Goal: Check status: Check status

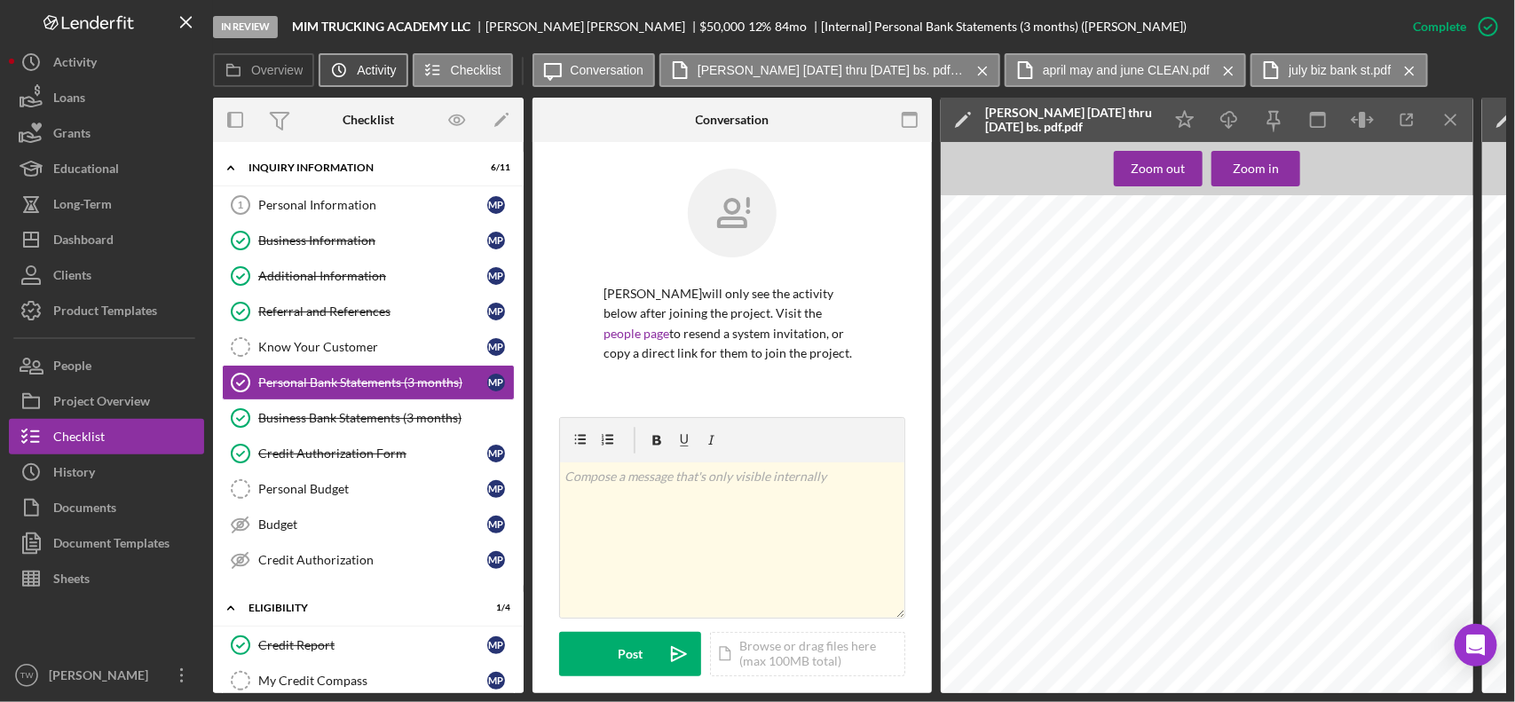
scroll to position [111, 0]
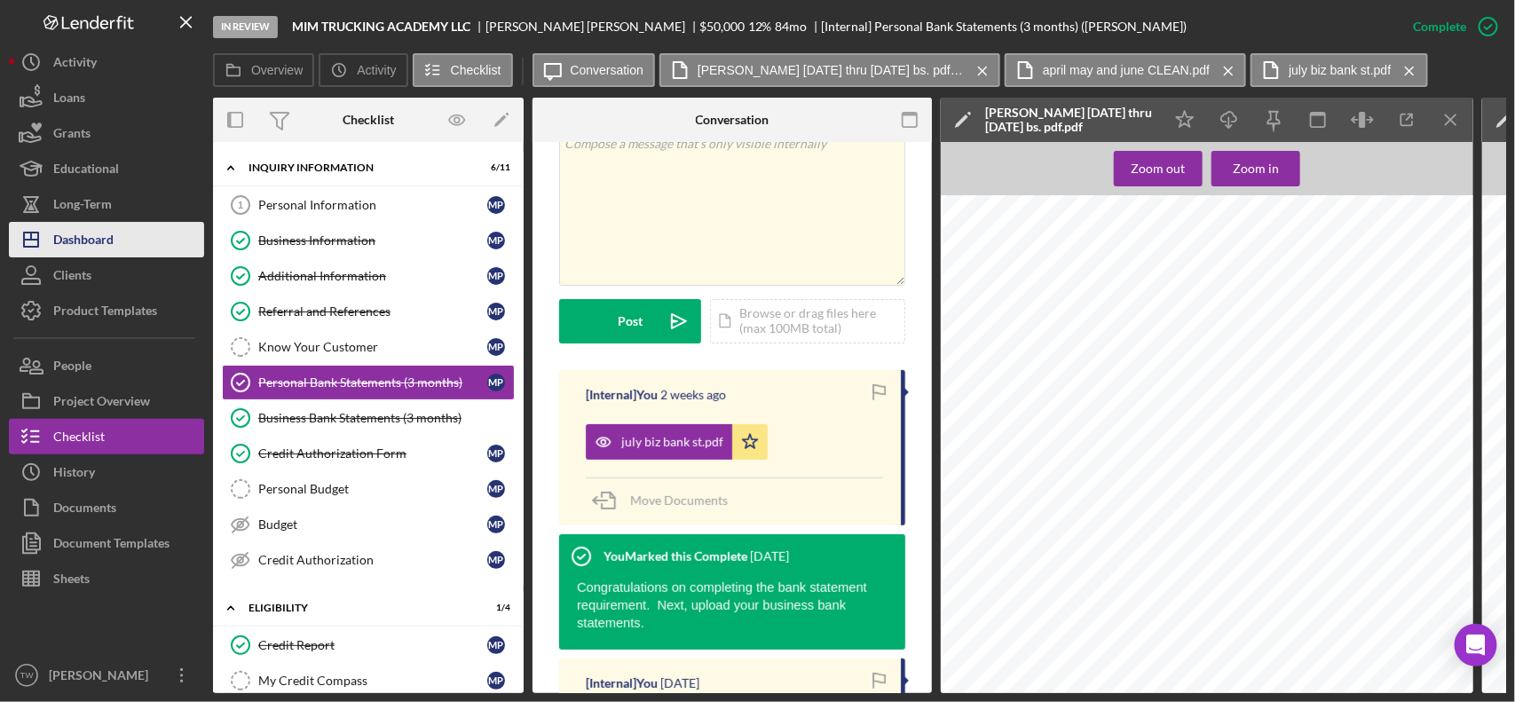
click at [85, 231] on div "Dashboard" at bounding box center [83, 242] width 60 height 40
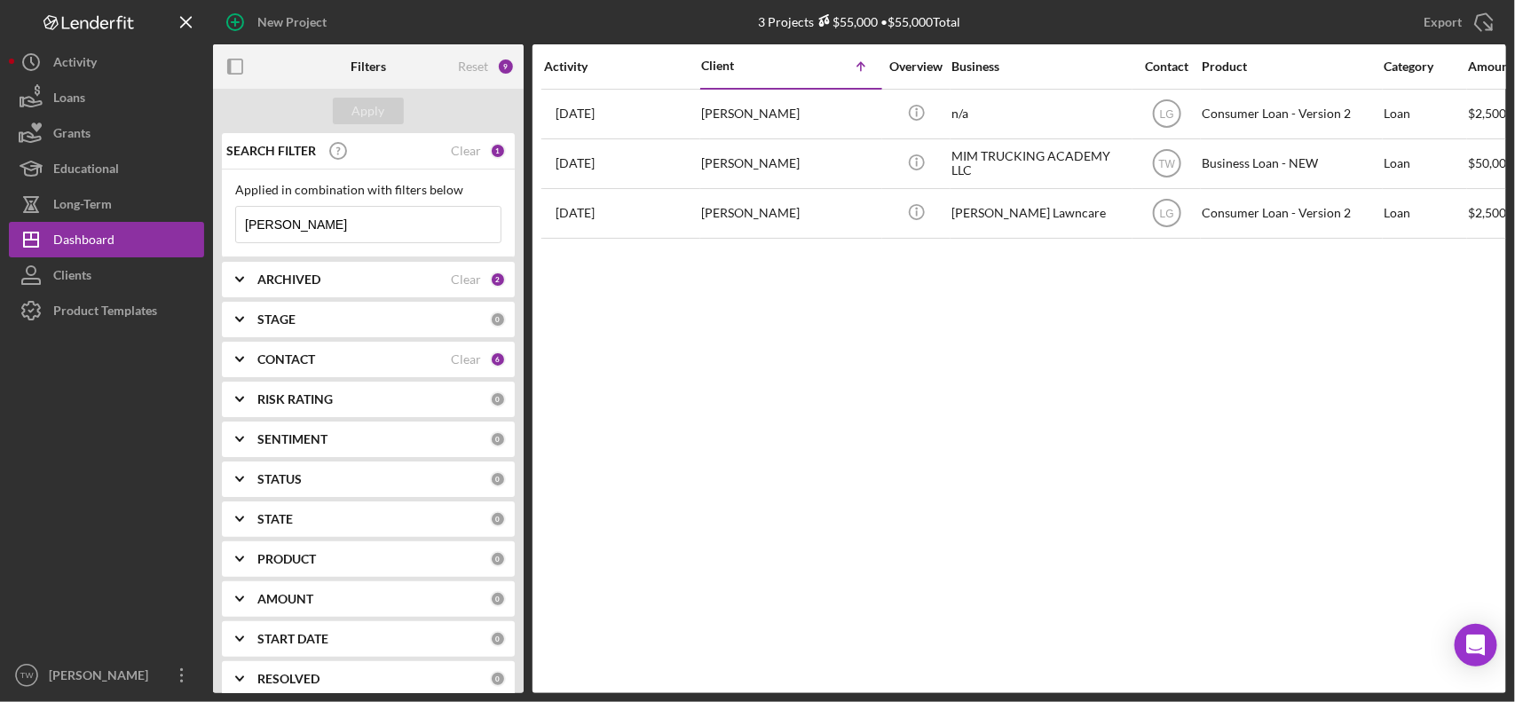
click at [344, 235] on input "[PERSON_NAME]" at bounding box center [368, 225] width 265 height 36
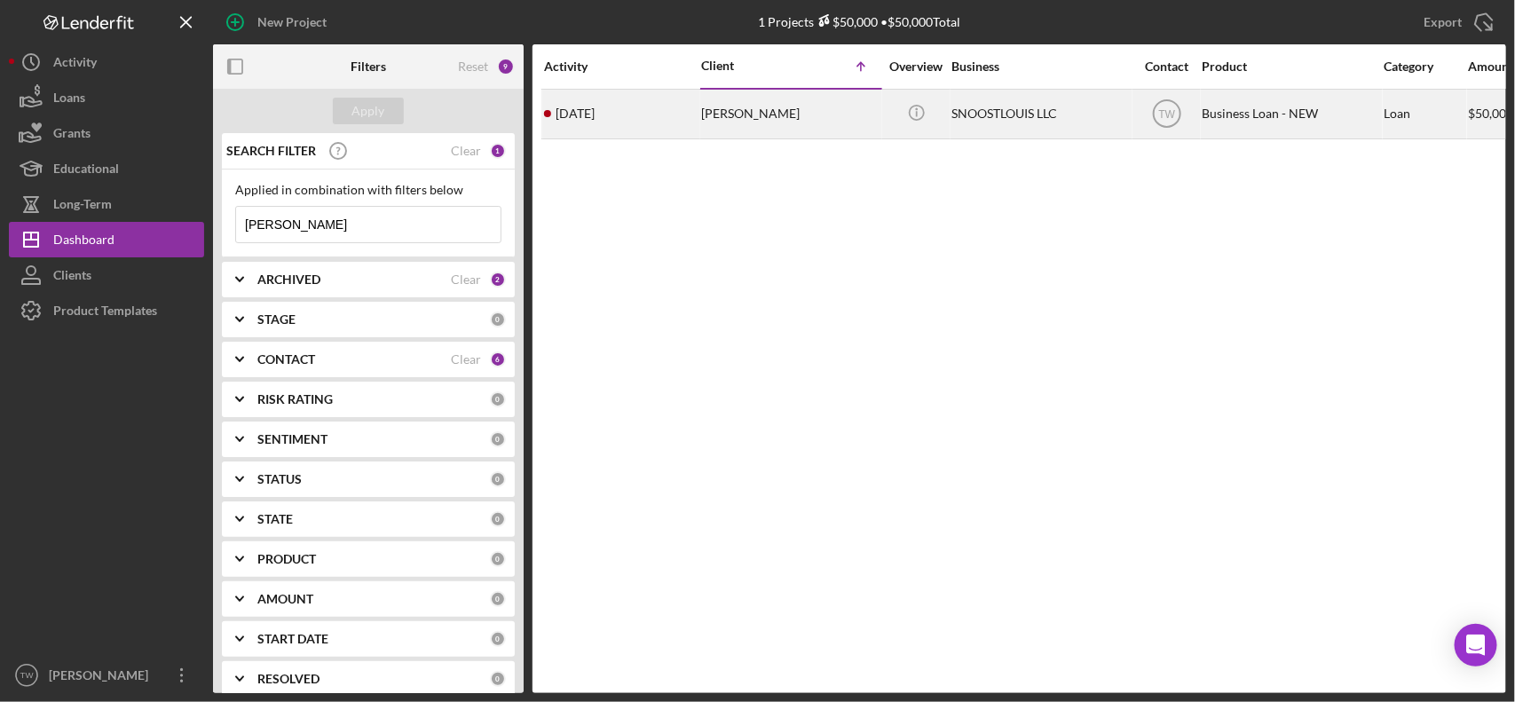
type input "[PERSON_NAME]"
click at [653, 104] on div "[DATE] [PERSON_NAME]" at bounding box center [621, 114] width 155 height 47
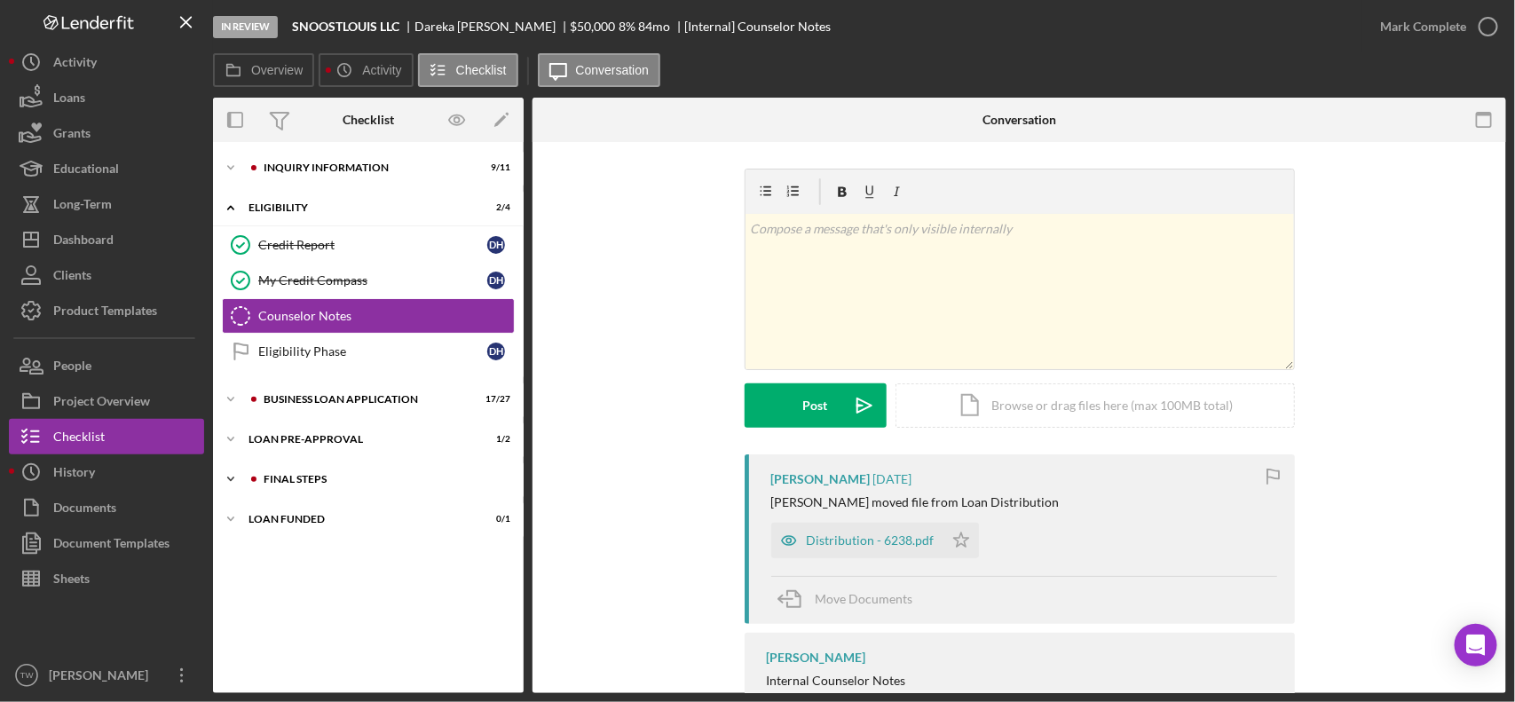
click at [346, 472] on div "Icon/Expander FINAL STEPS 7 / 19" at bounding box center [368, 480] width 311 height 36
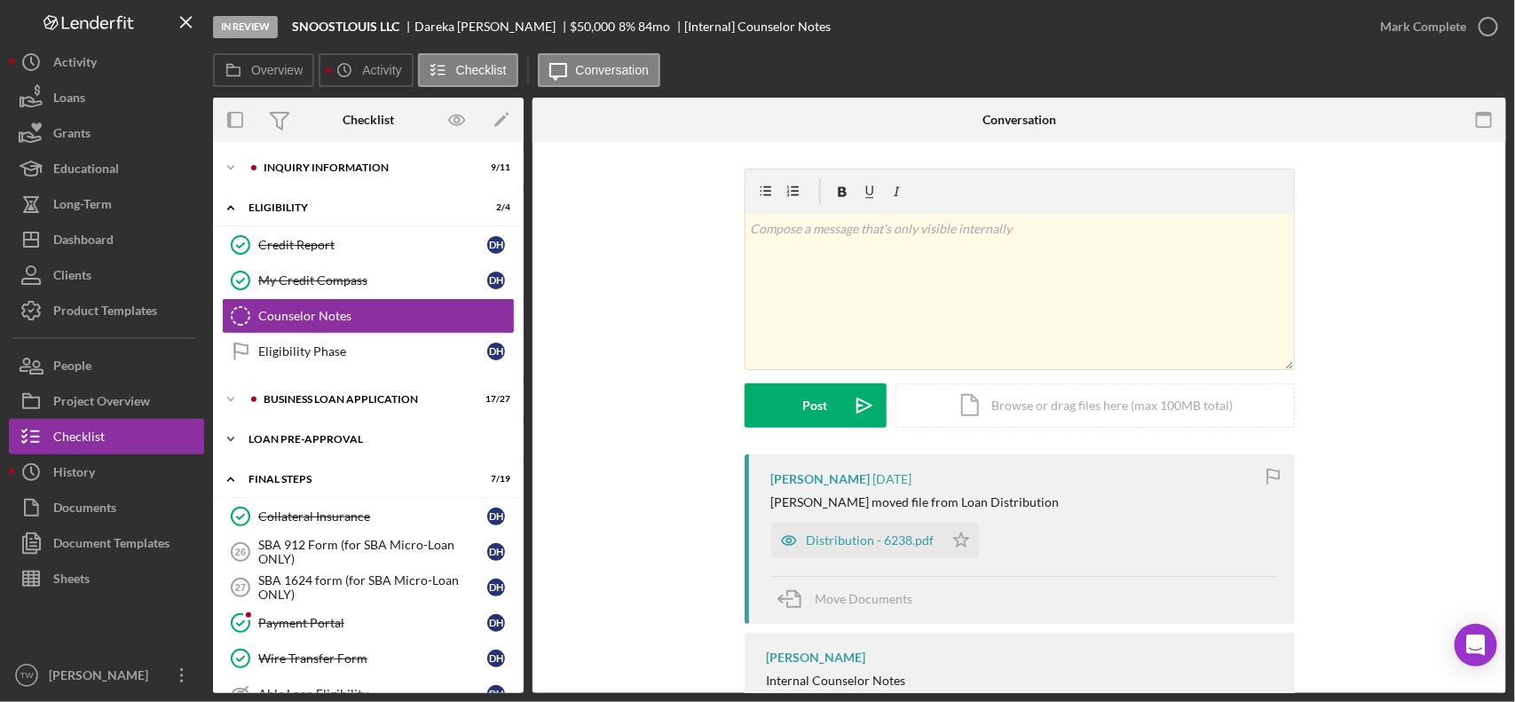
click at [336, 440] on div "LOAN PRE-APPROVAL" at bounding box center [375, 439] width 253 height 11
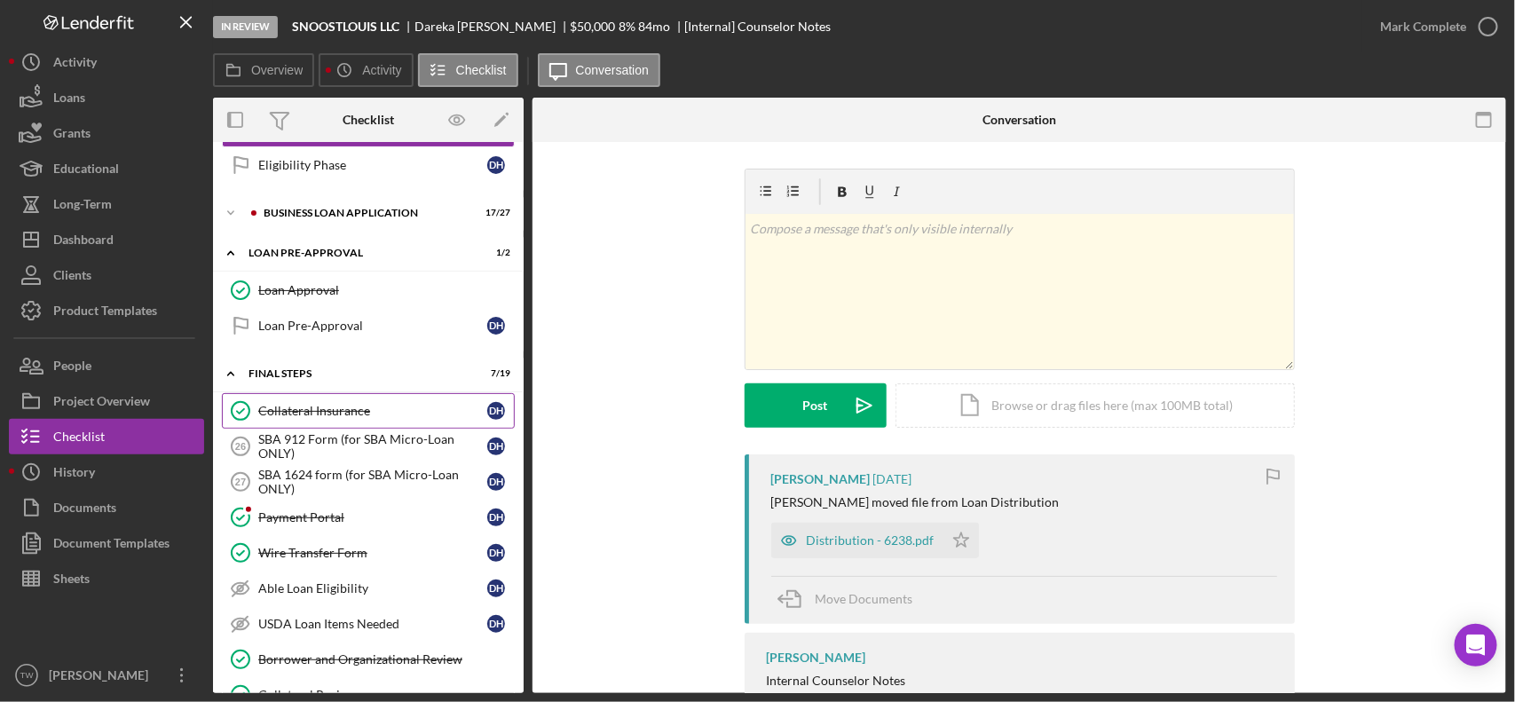
scroll to position [75, 0]
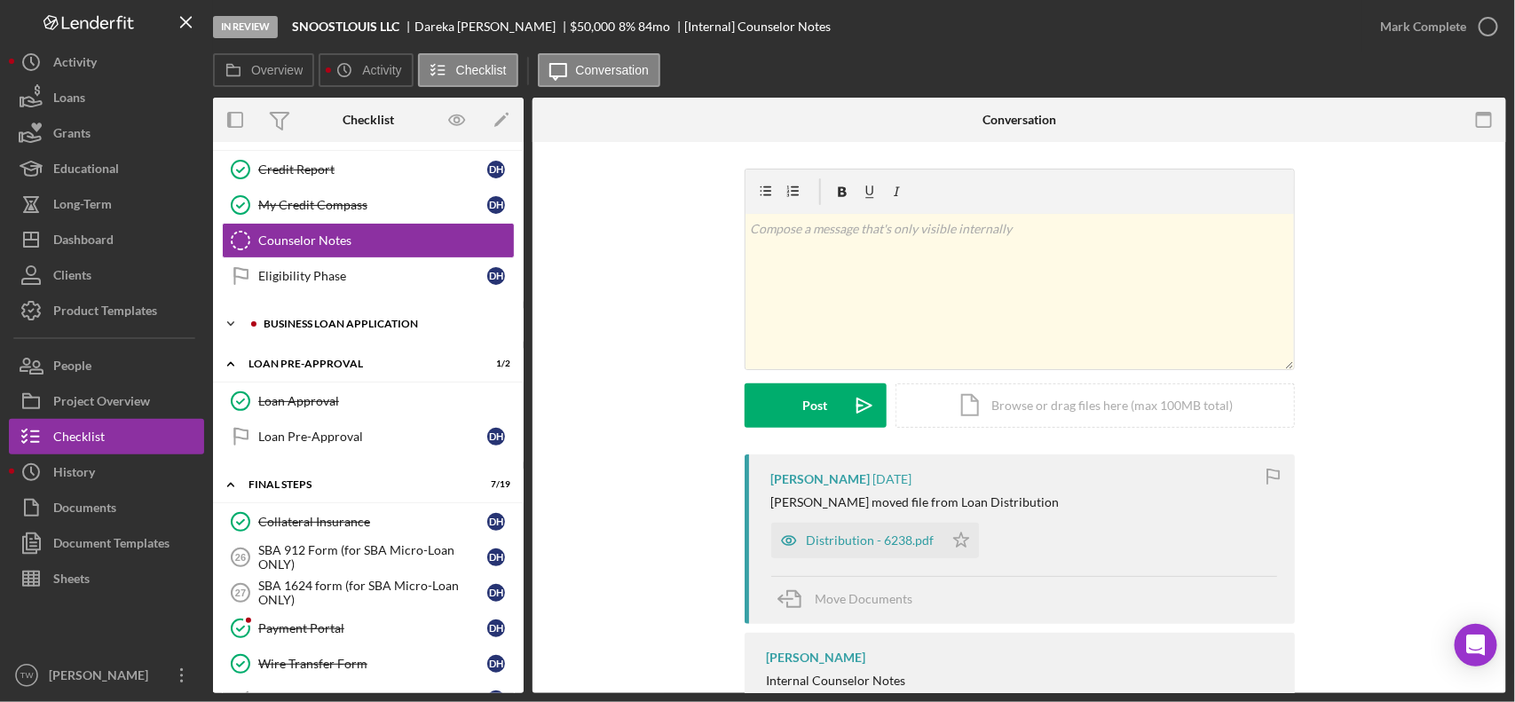
click at [360, 328] on div "BUSINESS LOAN APPLICATION" at bounding box center [383, 324] width 238 height 11
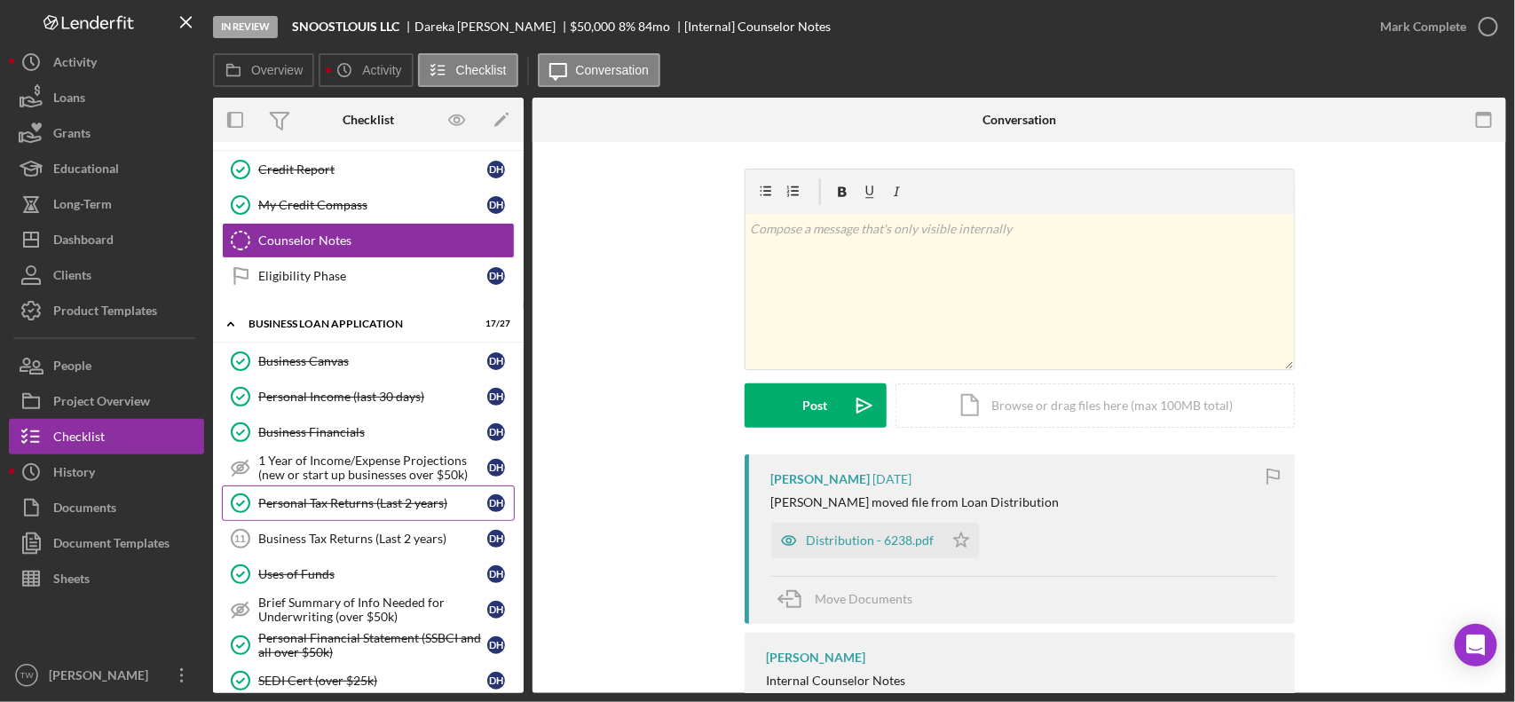
click at [393, 502] on div "Personal Tax Returns (Last 2 years)" at bounding box center [372, 503] width 229 height 14
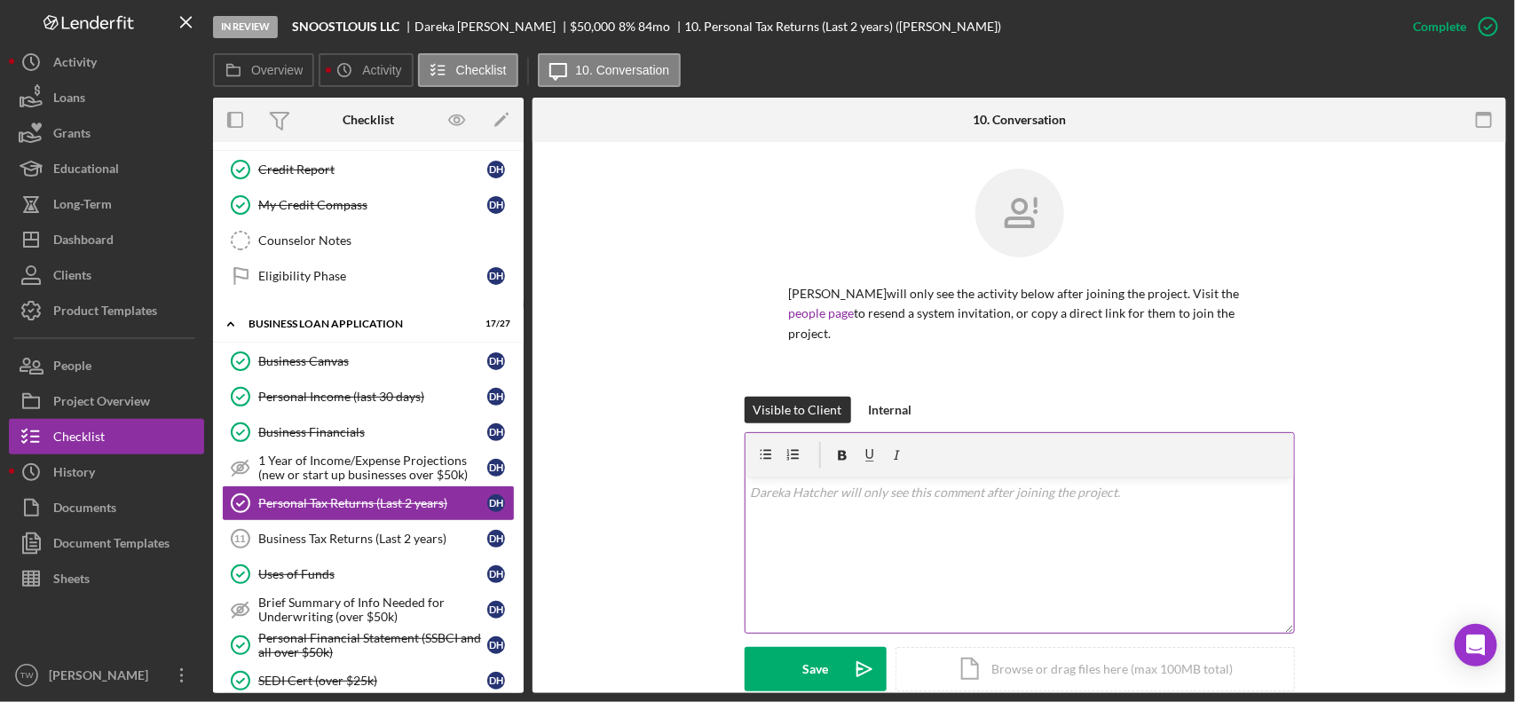
scroll to position [555, 0]
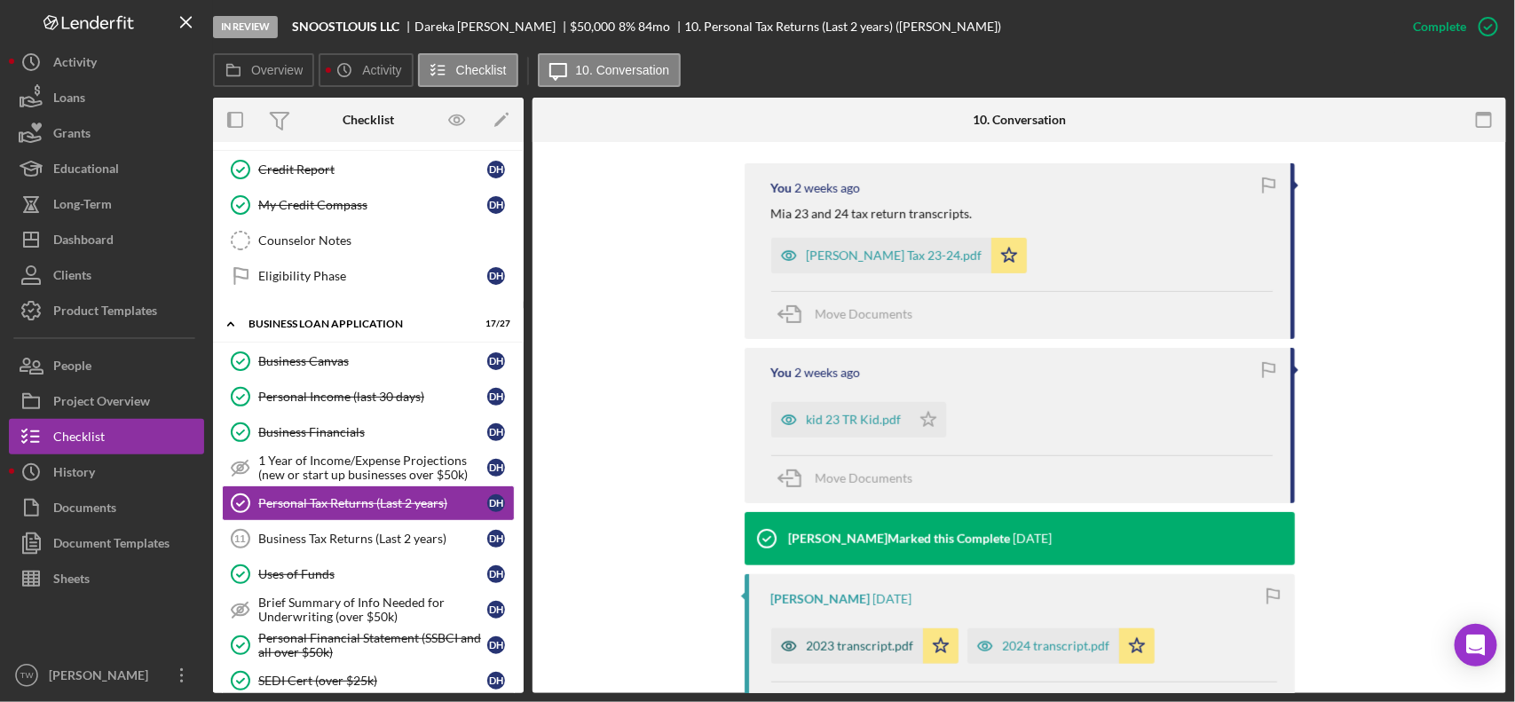
click at [840, 641] on div "2023 transcript.pdf" at bounding box center [860, 646] width 107 height 14
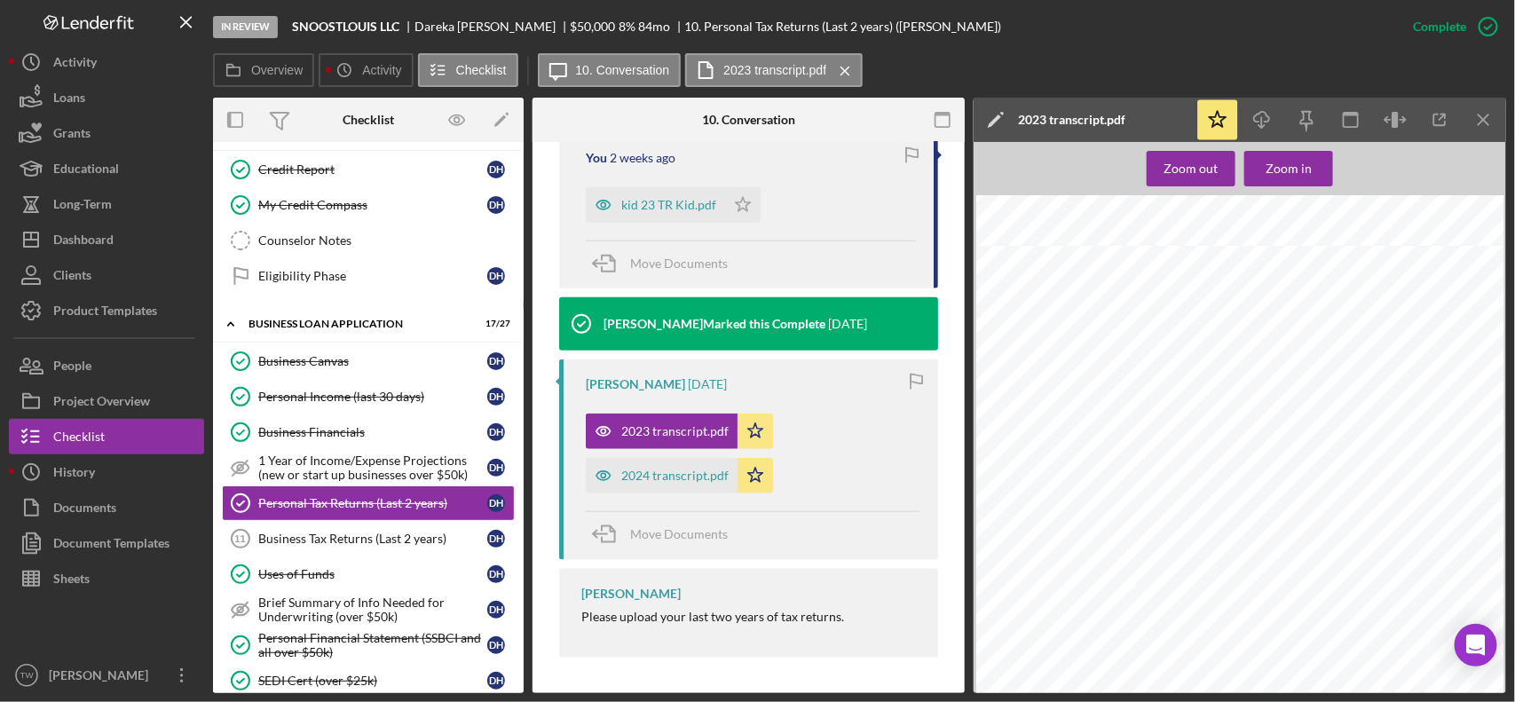
scroll to position [1110, 0]
click at [658, 466] on div "2024 transcript.pdf" at bounding box center [662, 476] width 152 height 36
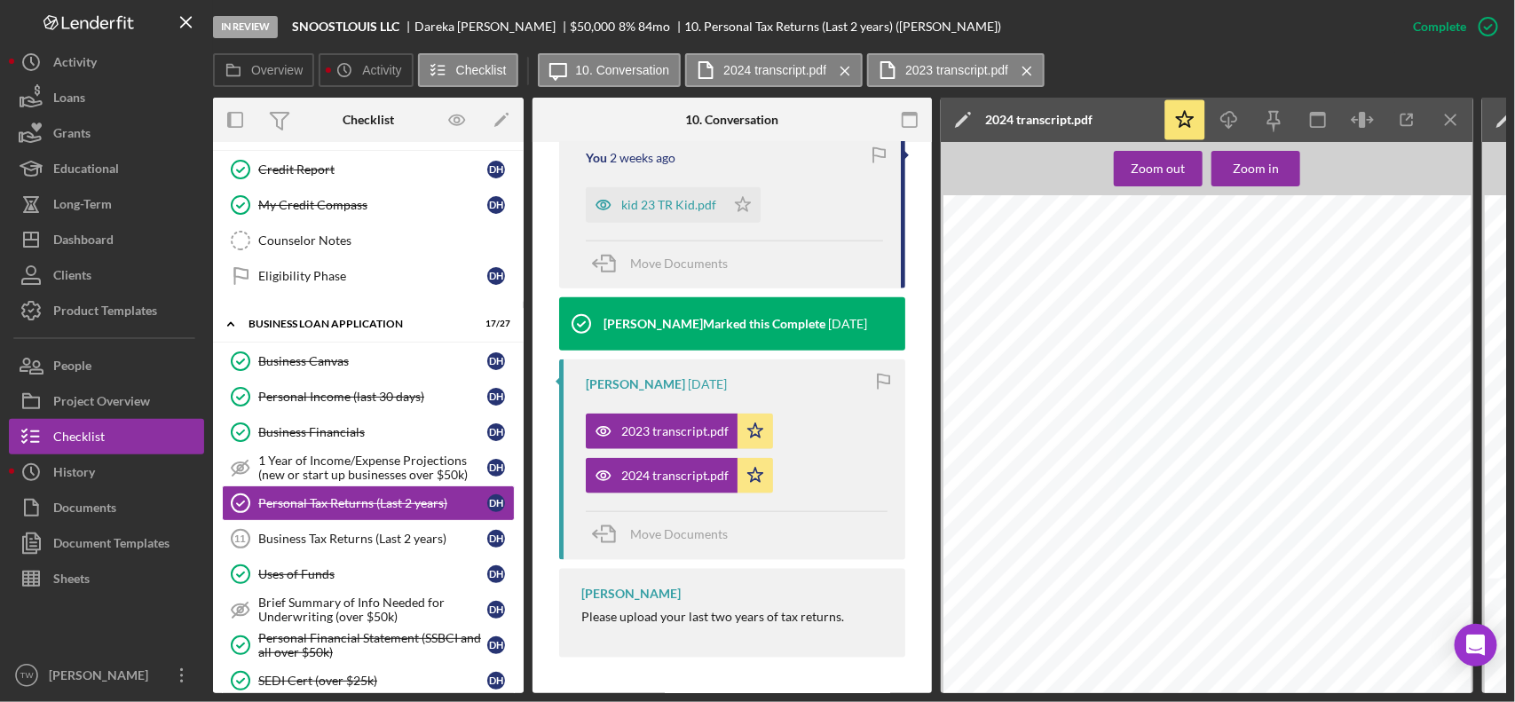
scroll to position [0, 0]
click at [1216, 118] on icon "Icon/Download" at bounding box center [1230, 120] width 40 height 40
click at [657, 433] on div "2023 transcript.pdf" at bounding box center [674, 431] width 107 height 14
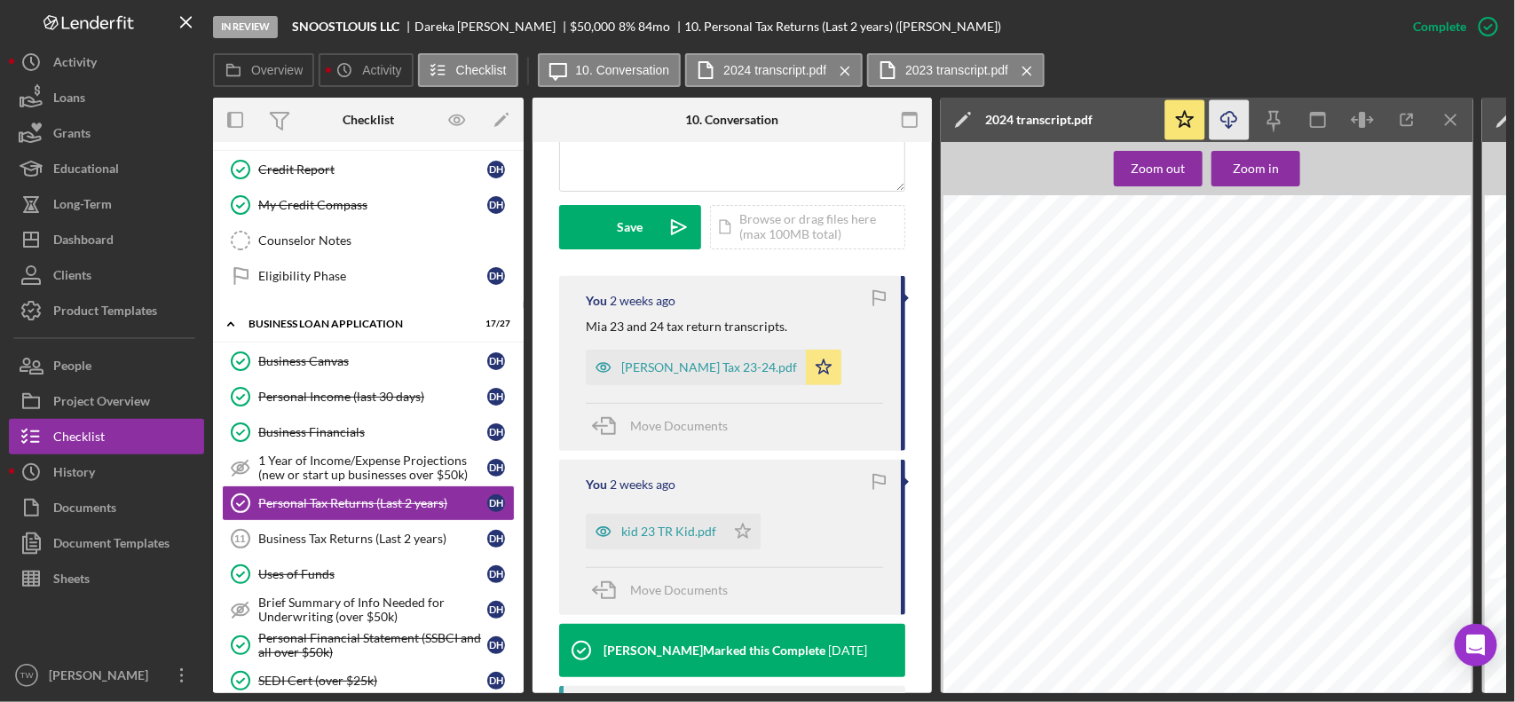
scroll to position [795, 0]
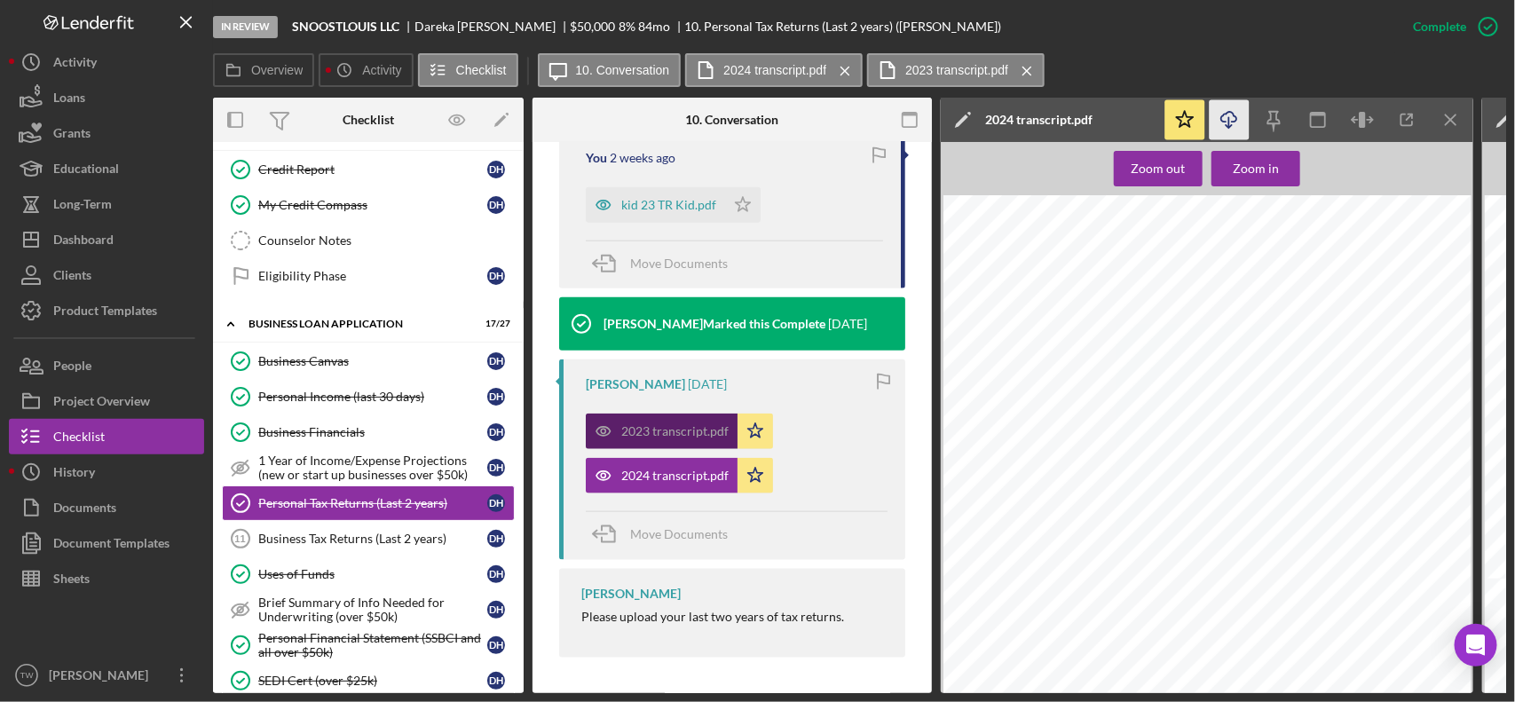
click at [668, 431] on div "2023 transcript.pdf" at bounding box center [674, 431] width 107 height 14
click at [664, 469] on div "2024 transcript.pdf" at bounding box center [674, 476] width 107 height 14
click at [670, 424] on div "2023 transcript.pdf" at bounding box center [674, 431] width 107 height 14
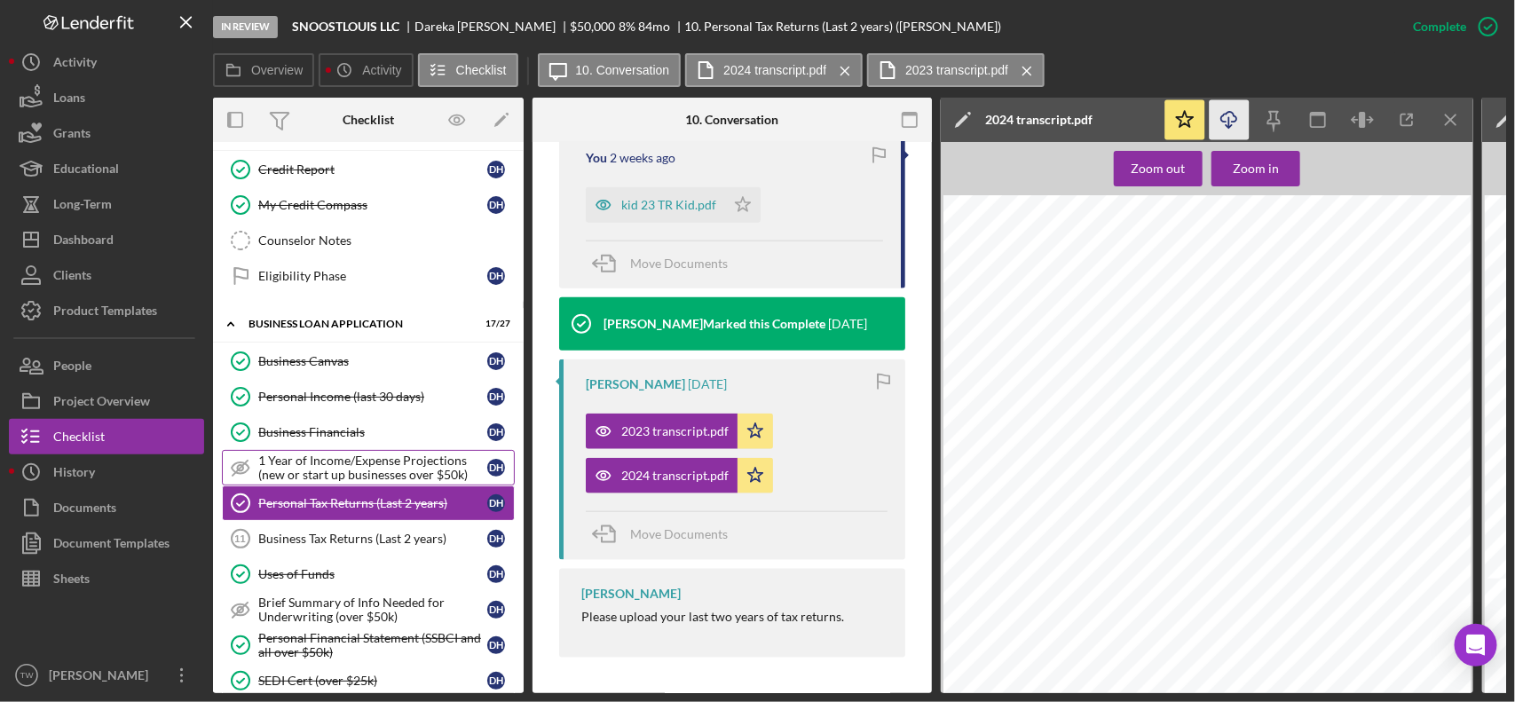
click at [346, 466] on div "1 Year of Income/Expense Projections (new or start up businesses over $50k)" at bounding box center [372, 468] width 229 height 28
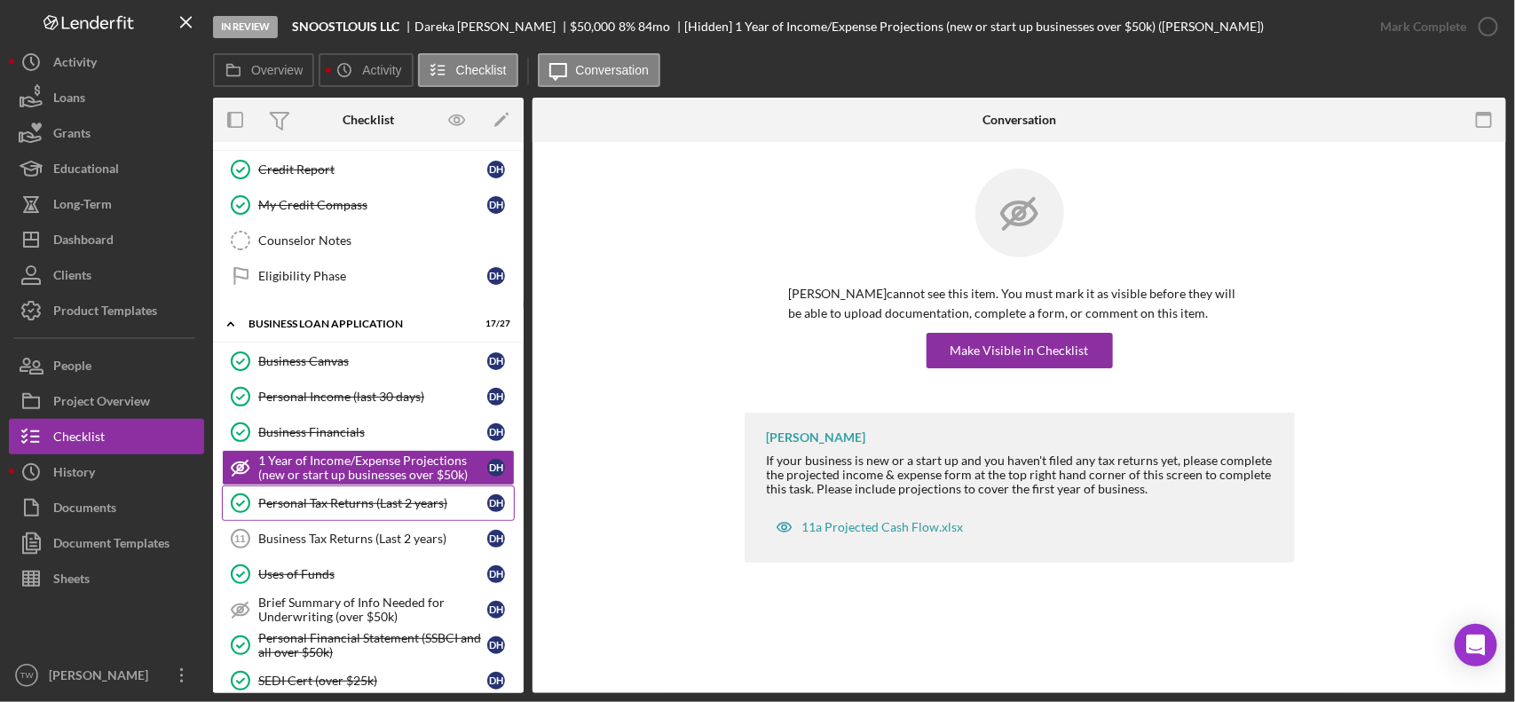
click at [342, 506] on div "Personal Tax Returns (Last 2 years)" at bounding box center [372, 503] width 229 height 14
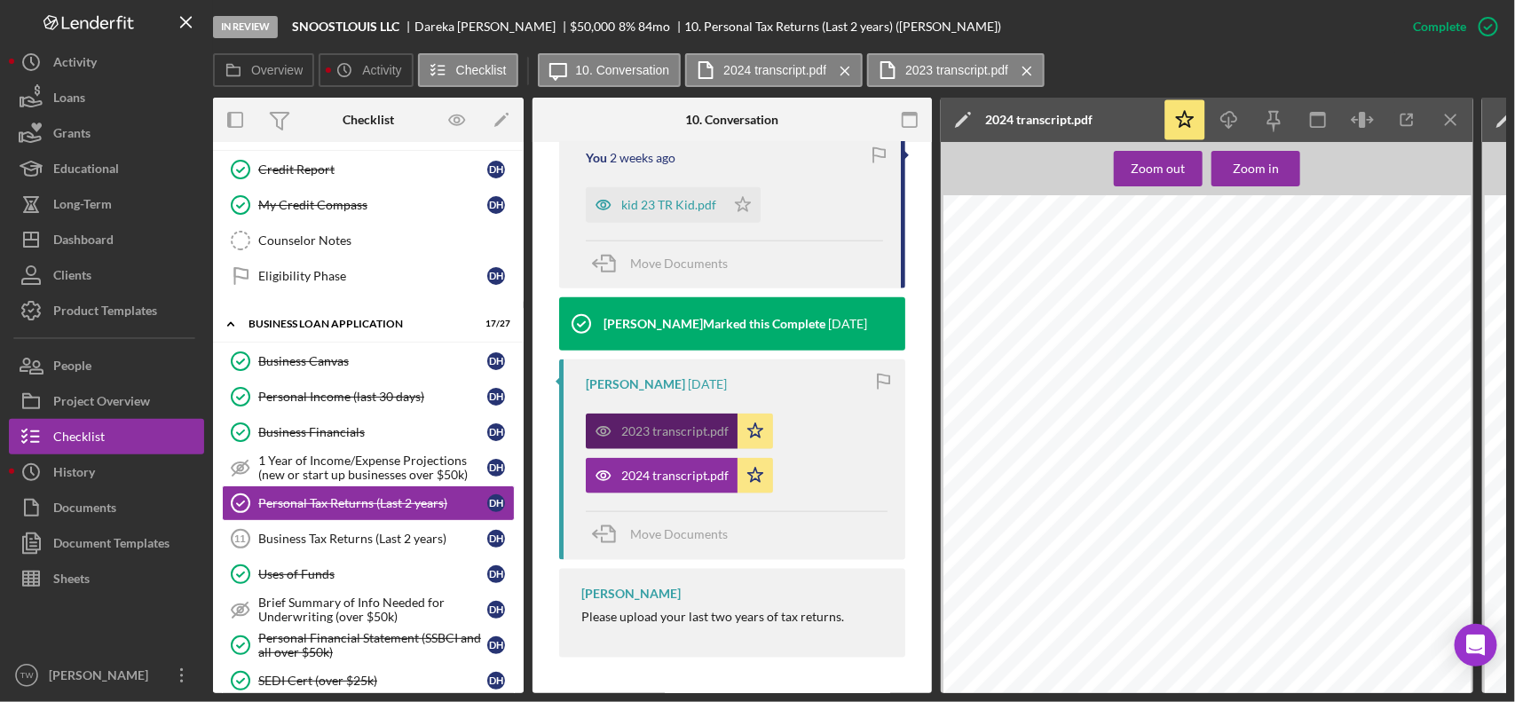
click at [664, 417] on div "2023 transcript.pdf" at bounding box center [662, 432] width 152 height 36
click at [646, 469] on div "2024 transcript.pdf" at bounding box center [674, 476] width 107 height 14
click at [704, 426] on div "2023 transcript.pdf" at bounding box center [674, 431] width 107 height 14
drag, startPoint x: 704, startPoint y: 426, endPoint x: 774, endPoint y: 322, distance: 125.3
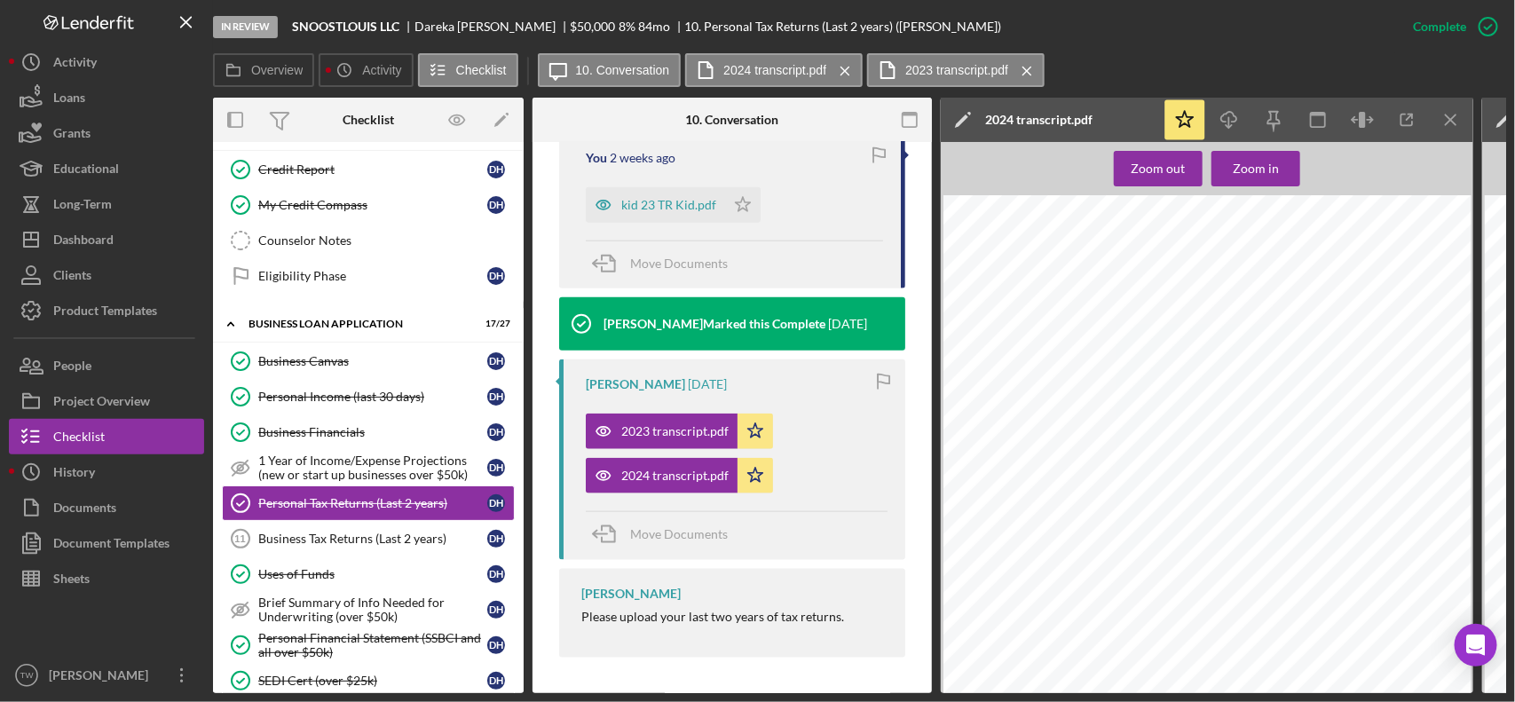
click at [702, 424] on div "2023 transcript.pdf" at bounding box center [674, 431] width 107 height 14
click at [964, 69] on label "2023 transcript.pdf" at bounding box center [956, 70] width 103 height 14
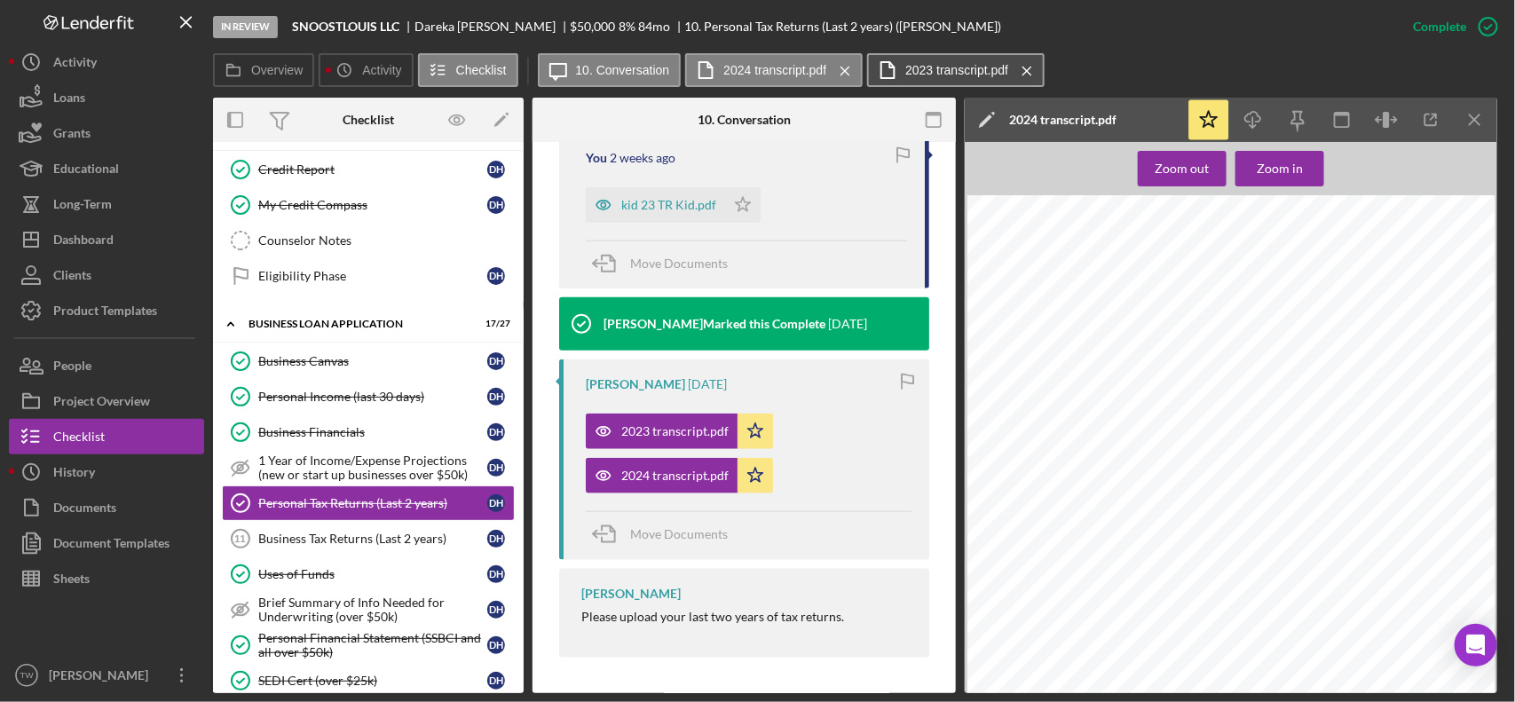
scroll to position [791, 0]
drag, startPoint x: 1277, startPoint y: 122, endPoint x: 1259, endPoint y: 122, distance: 17.8
click at [1270, 122] on div "Icon/Star Icon/Download Icon/Menu Close" at bounding box center [1342, 120] width 311 height 44
click at [1253, 122] on line "button" at bounding box center [1253, 122] width 0 height 10
click at [836, 64] on icon "Icon/Menu Close" at bounding box center [845, 71] width 31 height 44
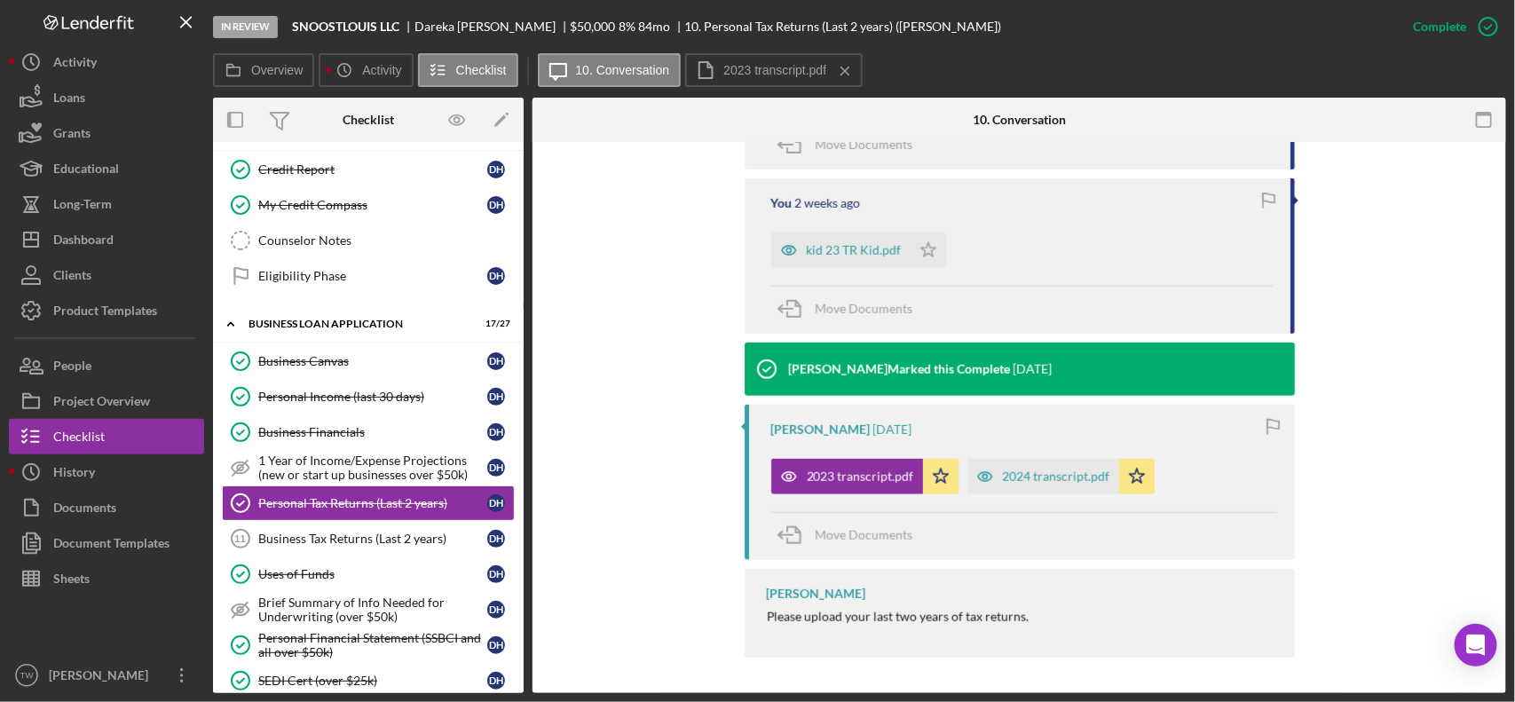
scroll to position [726, 0]
click at [849, 467] on div "2023 transcript.pdf" at bounding box center [847, 477] width 152 height 36
click at [849, 493] on div "2023 transcript.pdf" at bounding box center [847, 477] width 152 height 36
click at [861, 478] on div "2023 transcript.pdf" at bounding box center [860, 477] width 107 height 14
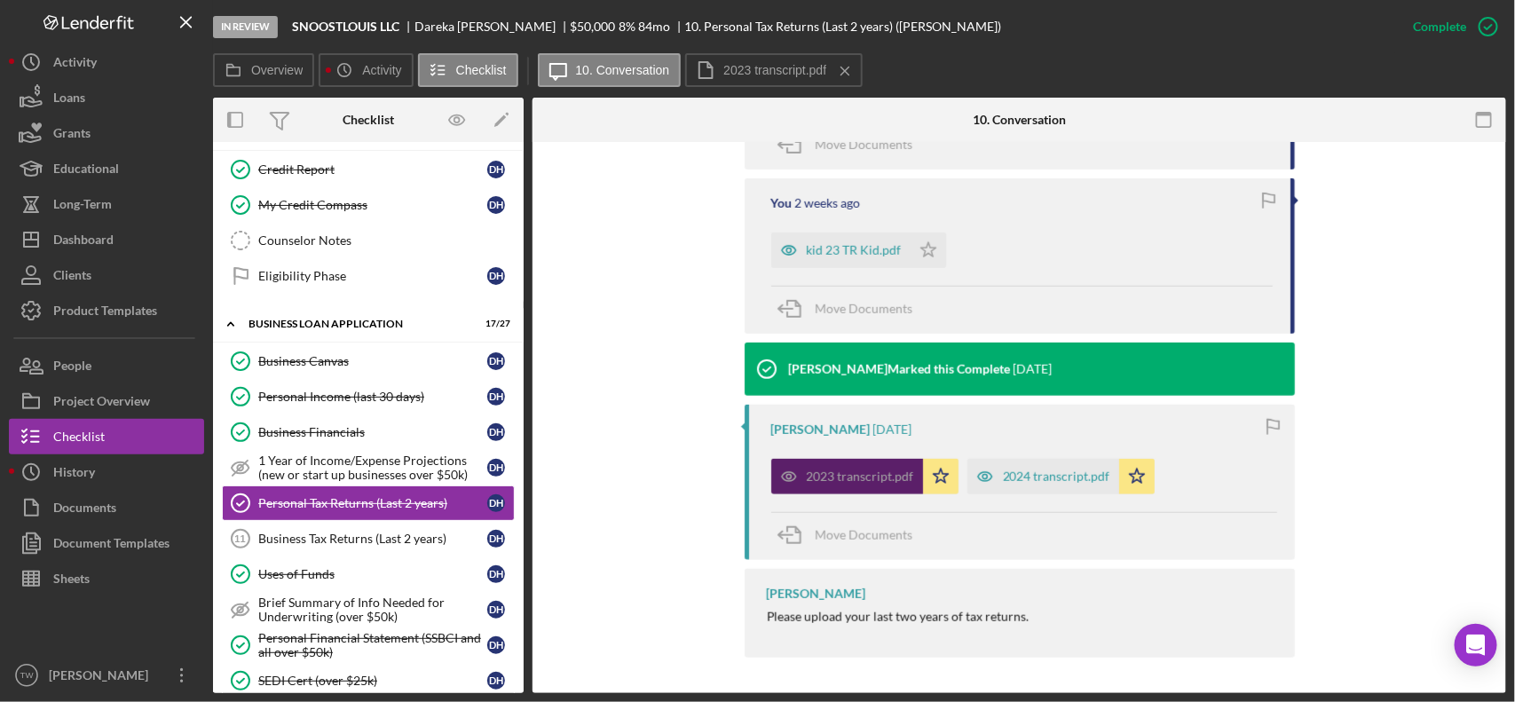
click at [861, 478] on div "2023 transcript.pdf" at bounding box center [860, 477] width 107 height 14
click at [1059, 486] on div "2024 transcript.pdf" at bounding box center [1044, 477] width 152 height 36
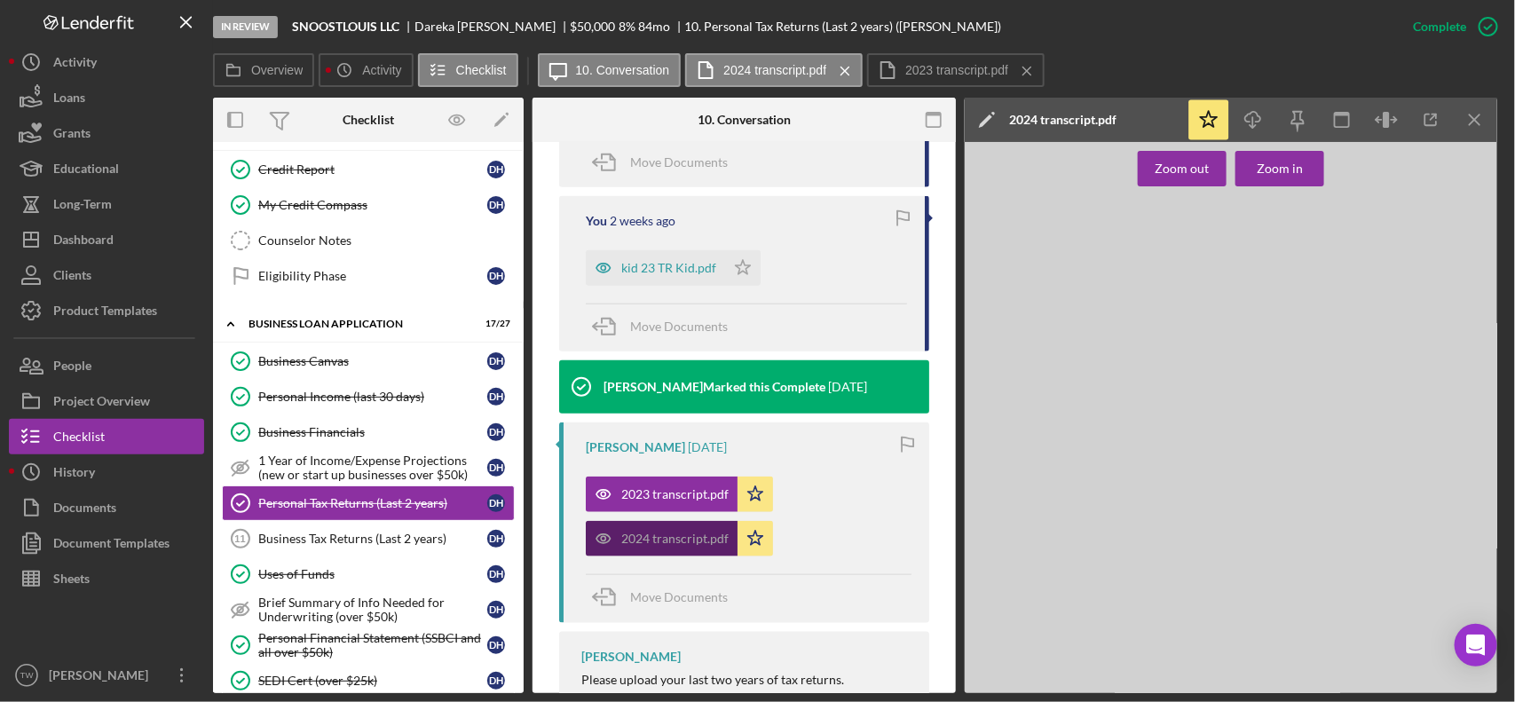
scroll to position [747, 0]
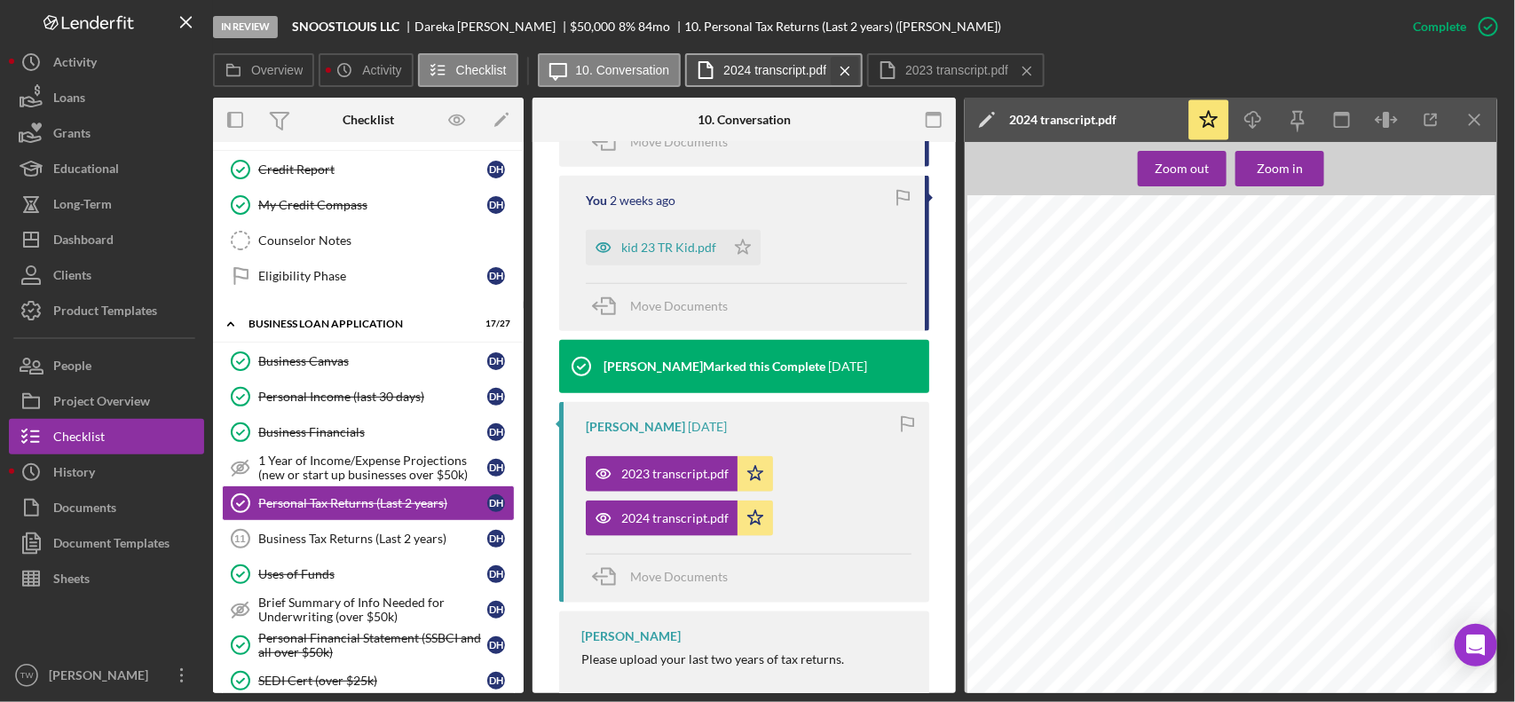
click at [842, 65] on icon "Icon/Menu Close" at bounding box center [845, 71] width 31 height 44
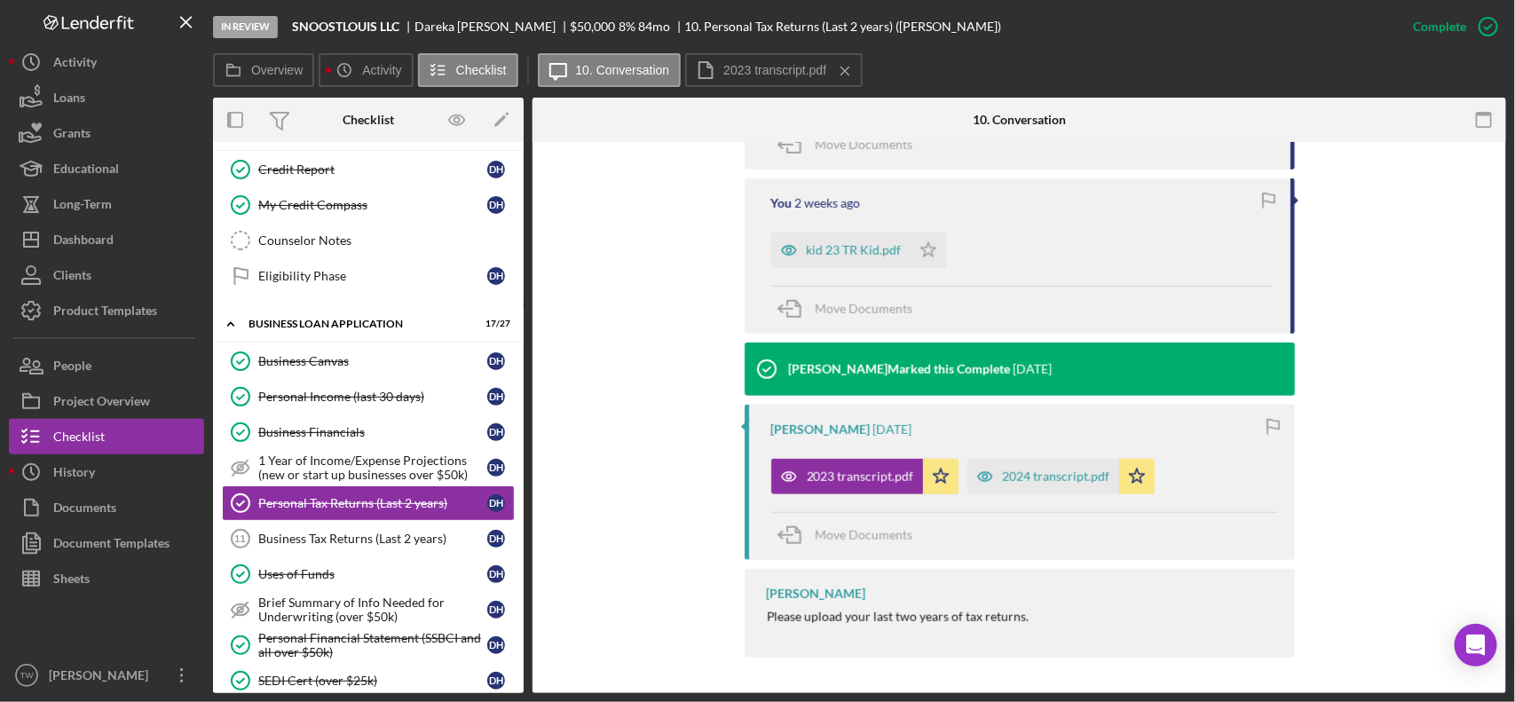
scroll to position [726, 0]
click at [850, 482] on div "2023 transcript.pdf" at bounding box center [860, 477] width 107 height 14
click at [853, 244] on div "kid 23 TR Kid.pdf" at bounding box center [854, 250] width 95 height 14
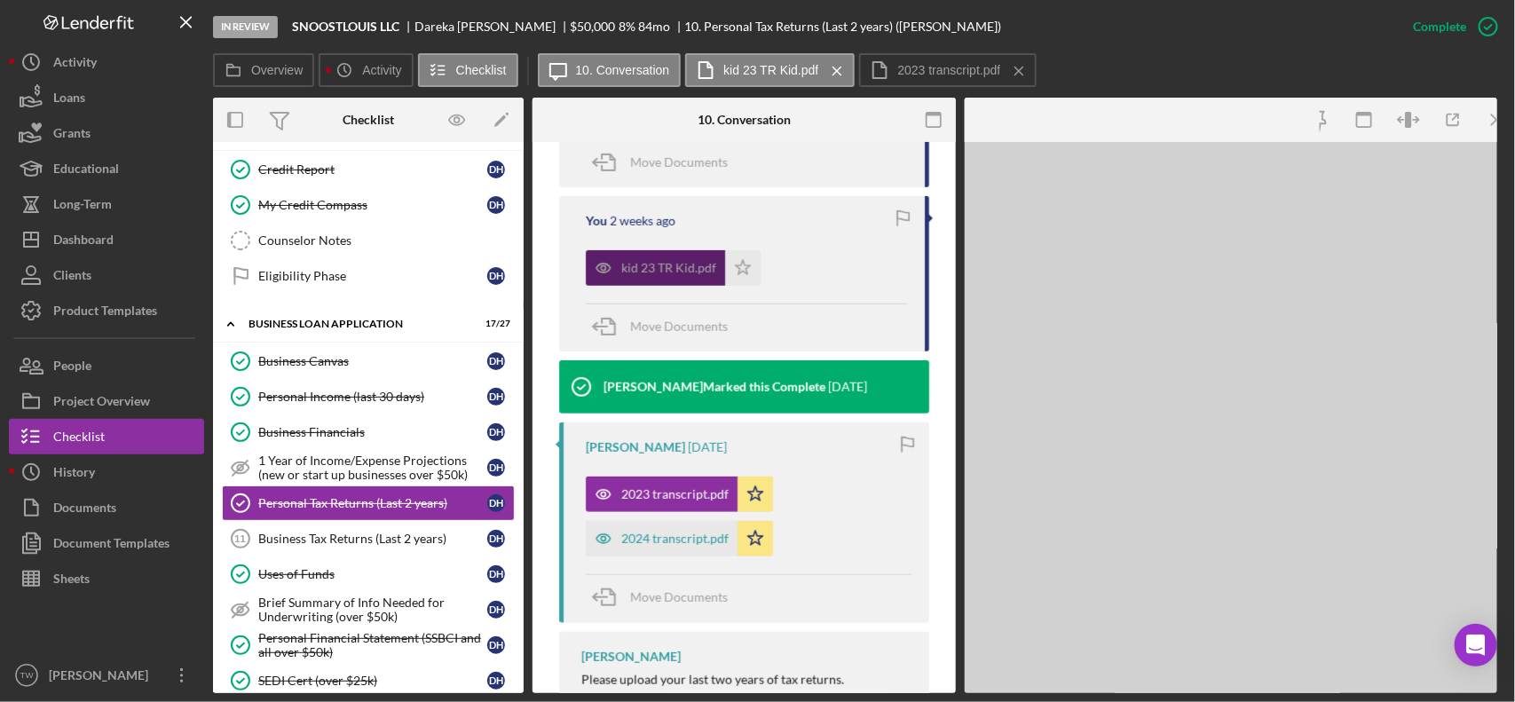
scroll to position [747, 0]
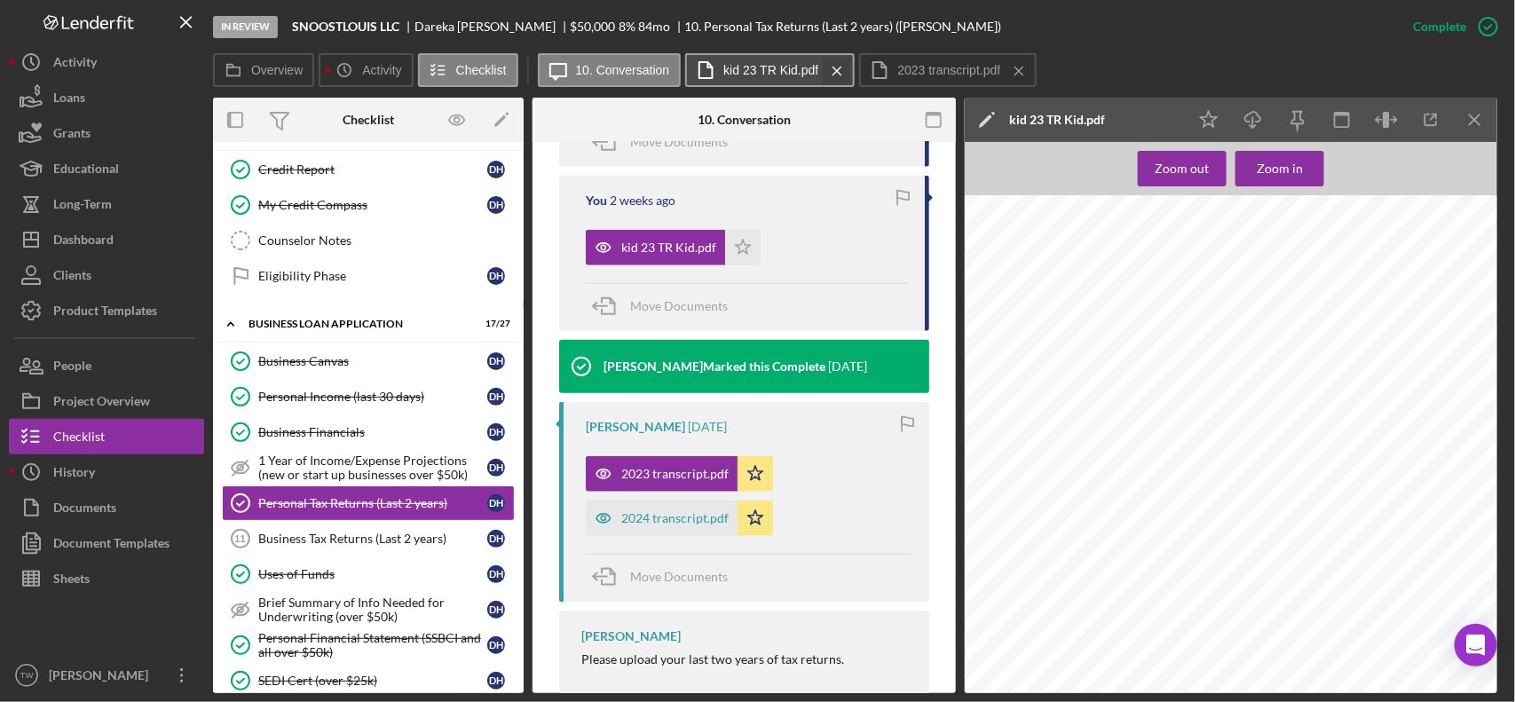
click at [841, 68] on icon "Icon/Menu Close" at bounding box center [837, 71] width 31 height 44
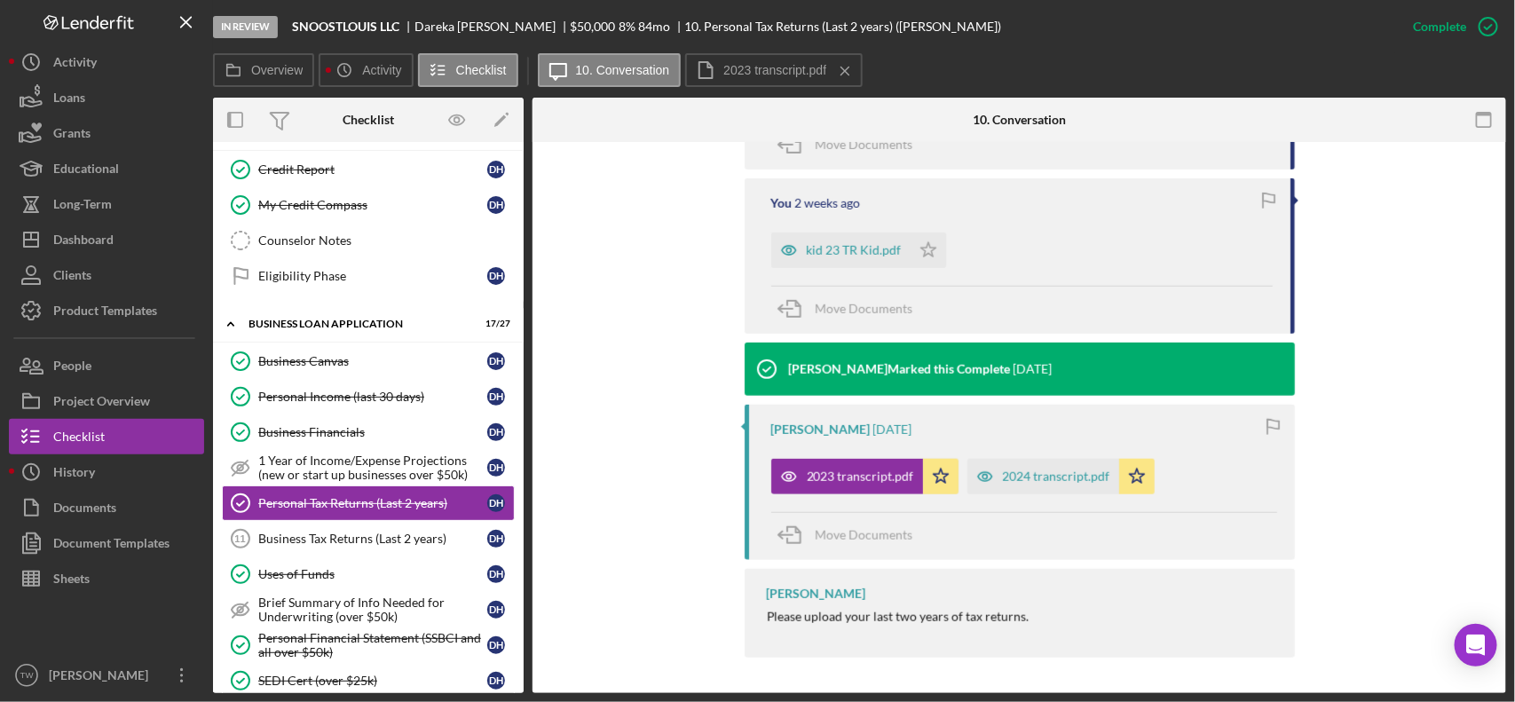
scroll to position [726, 0]
click at [870, 480] on div "2023 transcript.pdf" at bounding box center [860, 477] width 107 height 14
drag, startPoint x: 1043, startPoint y: 568, endPoint x: 1052, endPoint y: 569, distance: 8.9
click at [1048, 569] on div "You [DATE] [PERSON_NAME] 23 and 24 tax return transcripts. [PERSON_NAME] Tax 23…" at bounding box center [1020, 330] width 550 height 673
click at [1030, 471] on div "2024 transcript.pdf" at bounding box center [1056, 477] width 107 height 14
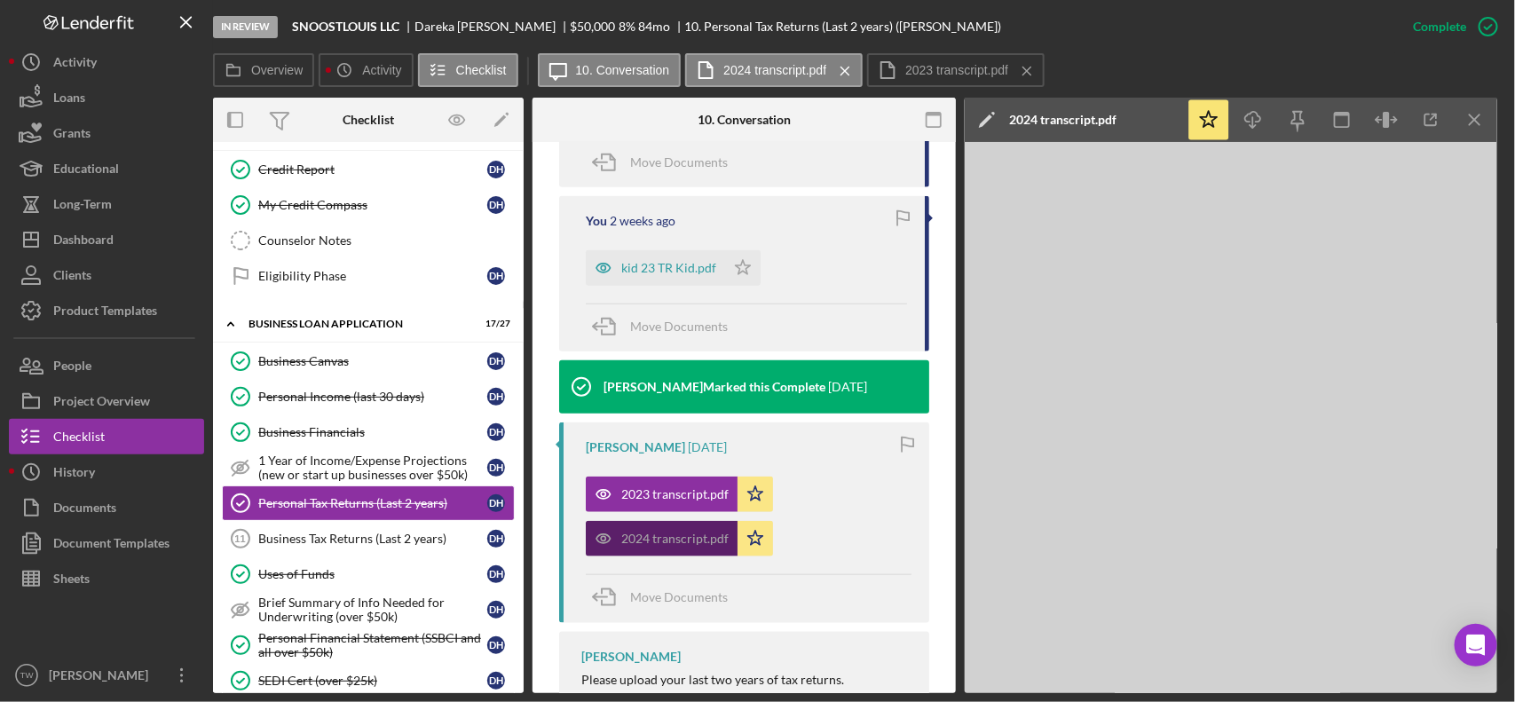
scroll to position [747, 0]
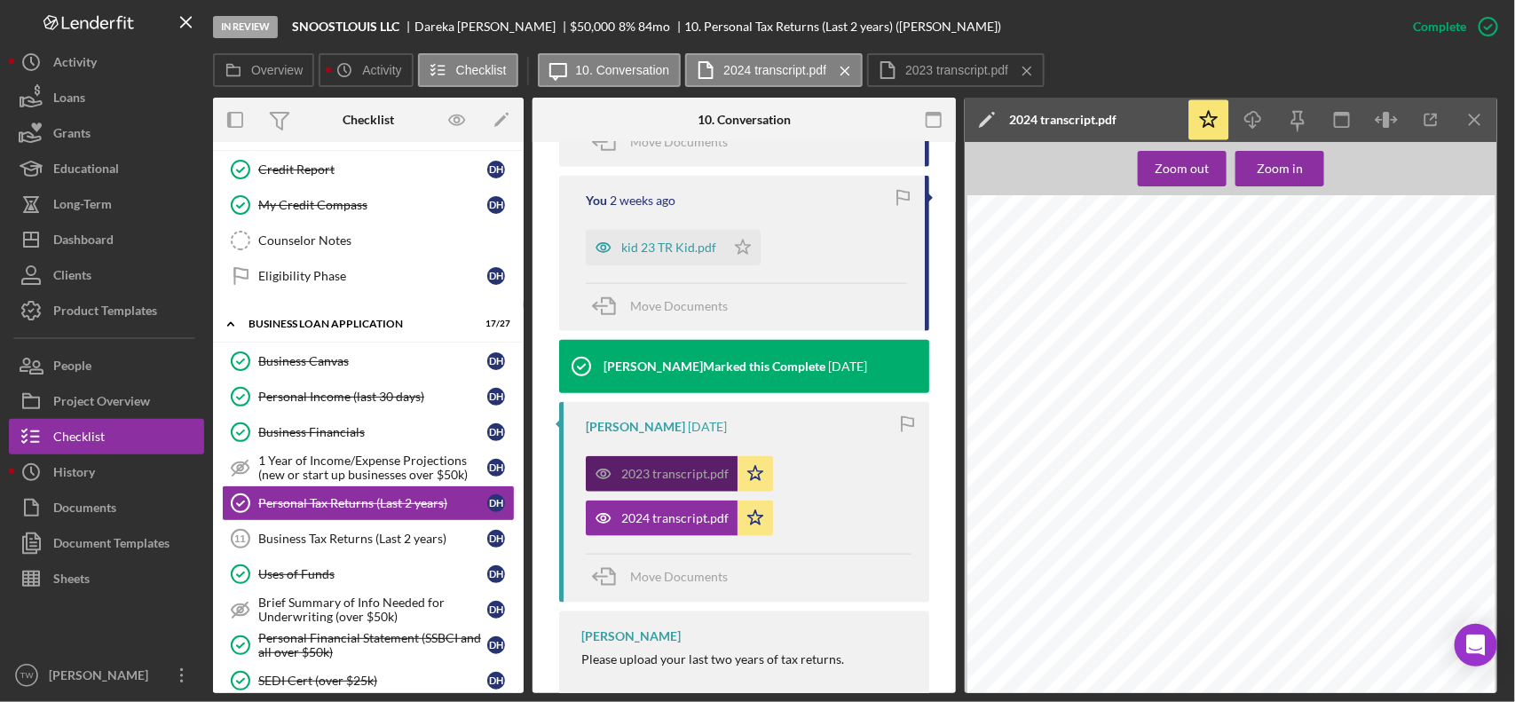
click at [628, 480] on div "2023 transcript.pdf" at bounding box center [674, 474] width 107 height 14
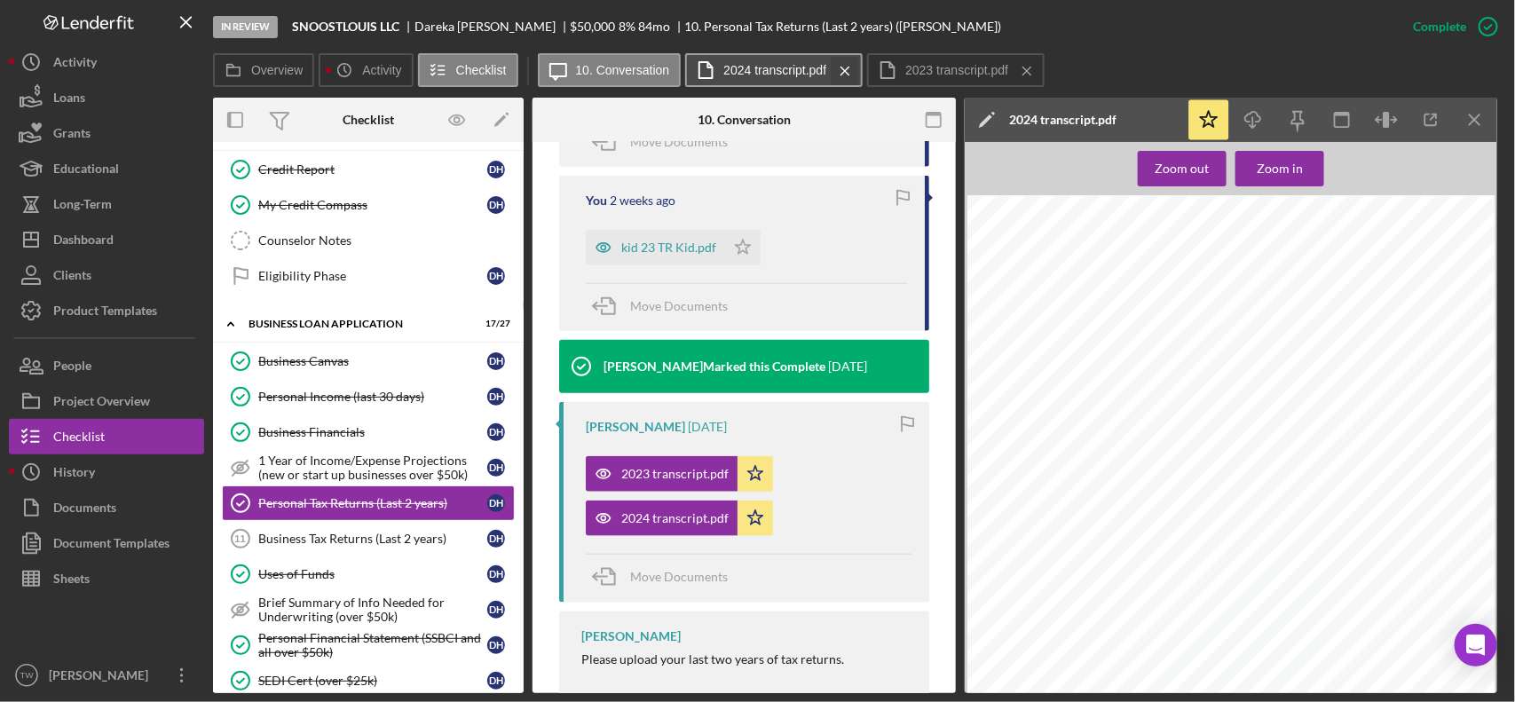
click at [844, 69] on icon "Icon/Menu Close" at bounding box center [845, 71] width 31 height 44
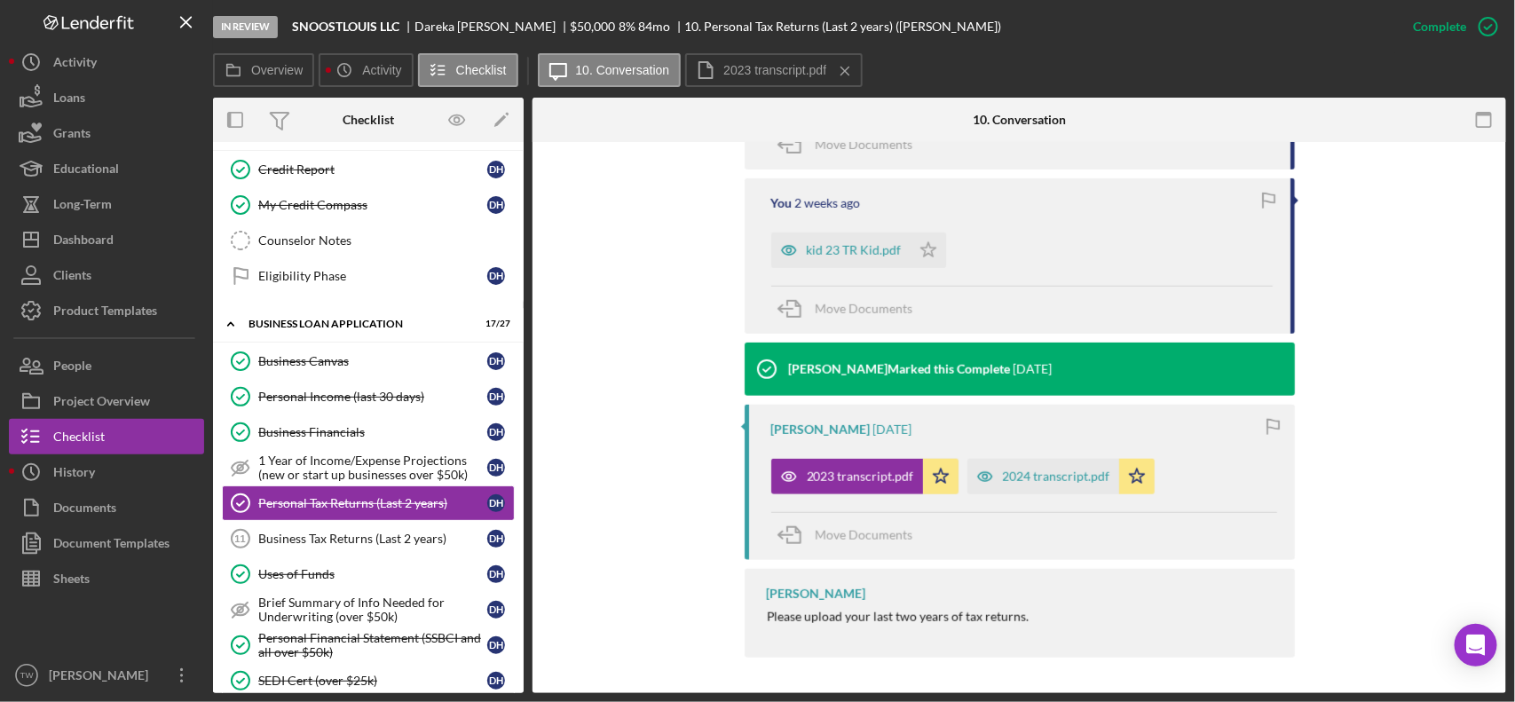
scroll to position [726, 0]
click at [843, 472] on div "2023 transcript.pdf" at bounding box center [860, 477] width 107 height 14
click at [858, 478] on div "2023 transcript.pdf" at bounding box center [860, 477] width 107 height 14
click at [1430, 512] on div "You [DATE] [PERSON_NAME] 23 and 24 tax return transcripts. [PERSON_NAME] Tax 23…" at bounding box center [1019, 330] width 921 height 673
click at [1067, 486] on div "2024 transcript.pdf" at bounding box center [1044, 477] width 152 height 36
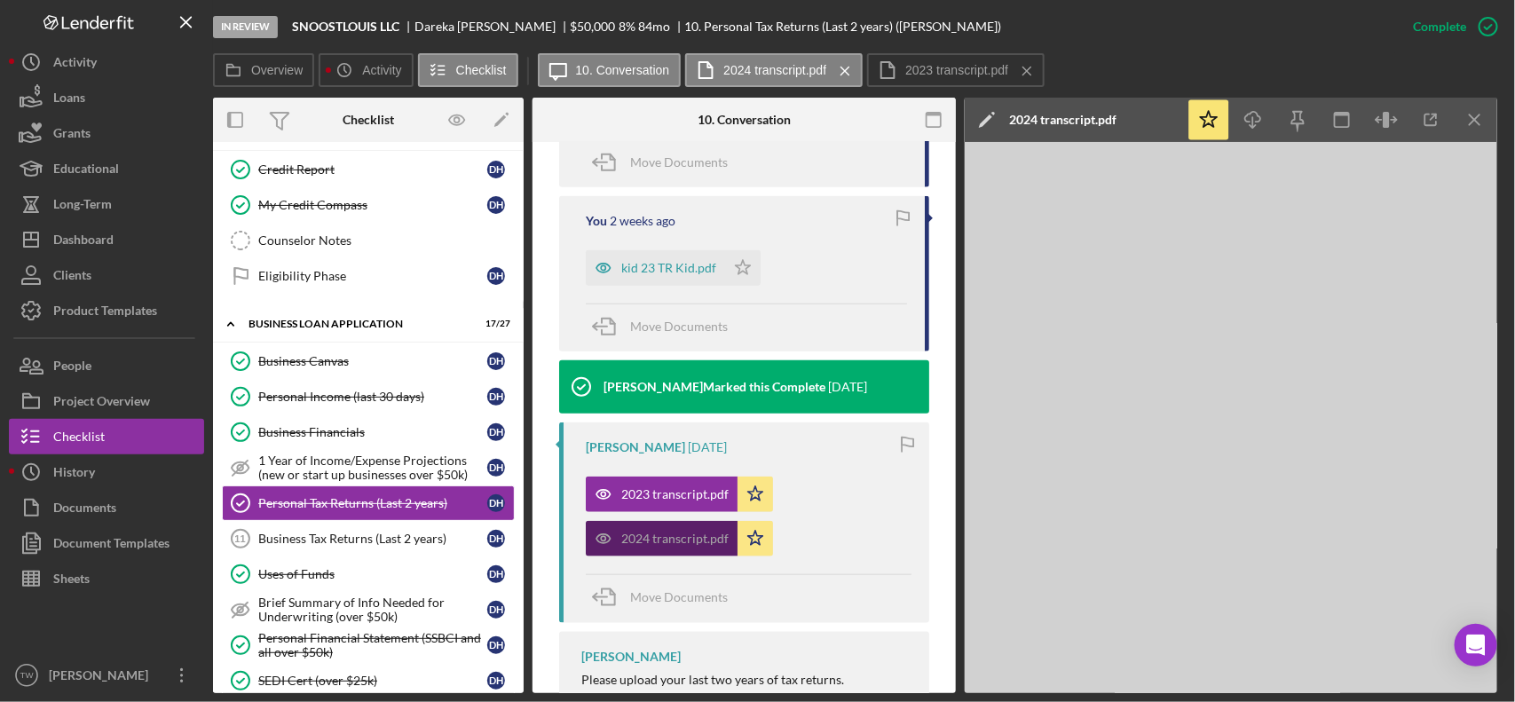
scroll to position [747, 0]
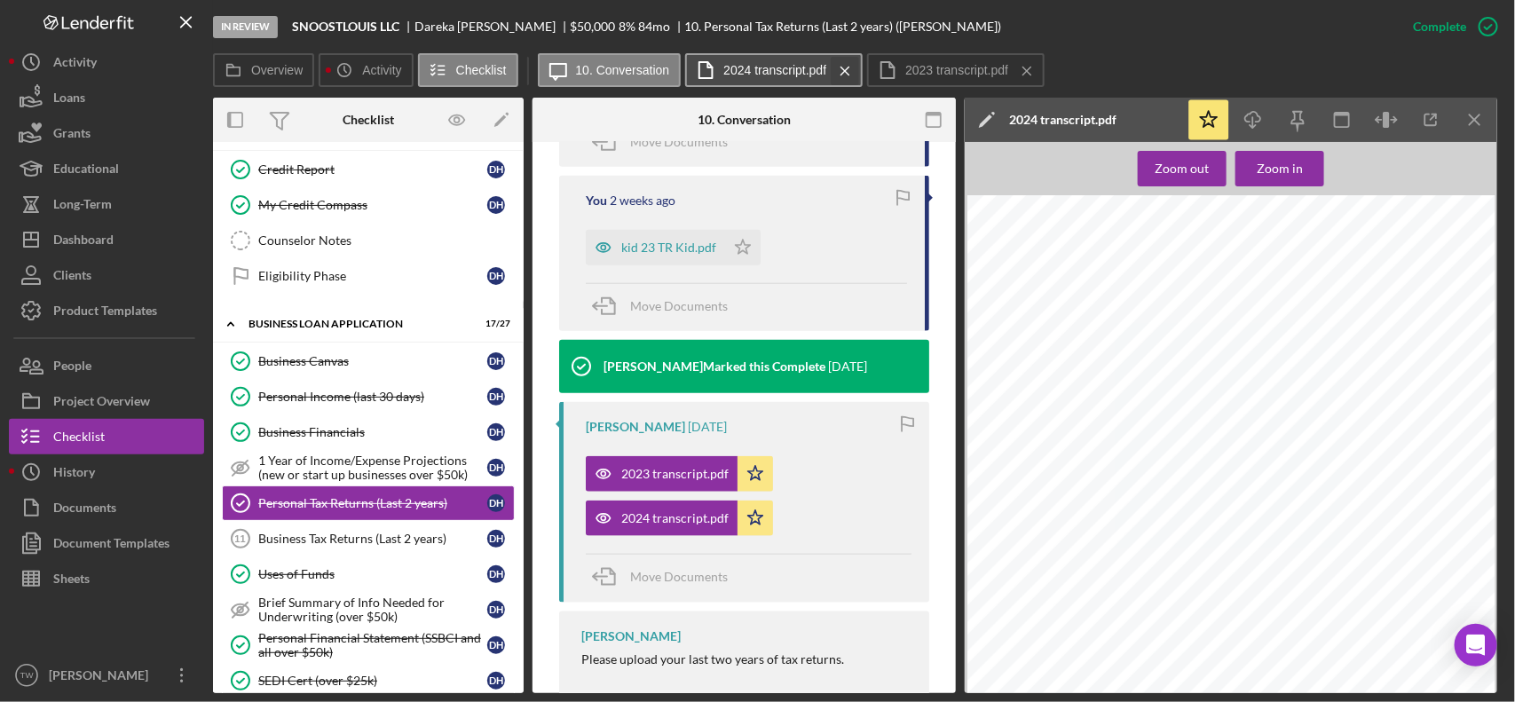
click at [841, 75] on icon "Icon/Menu Close" at bounding box center [845, 71] width 31 height 44
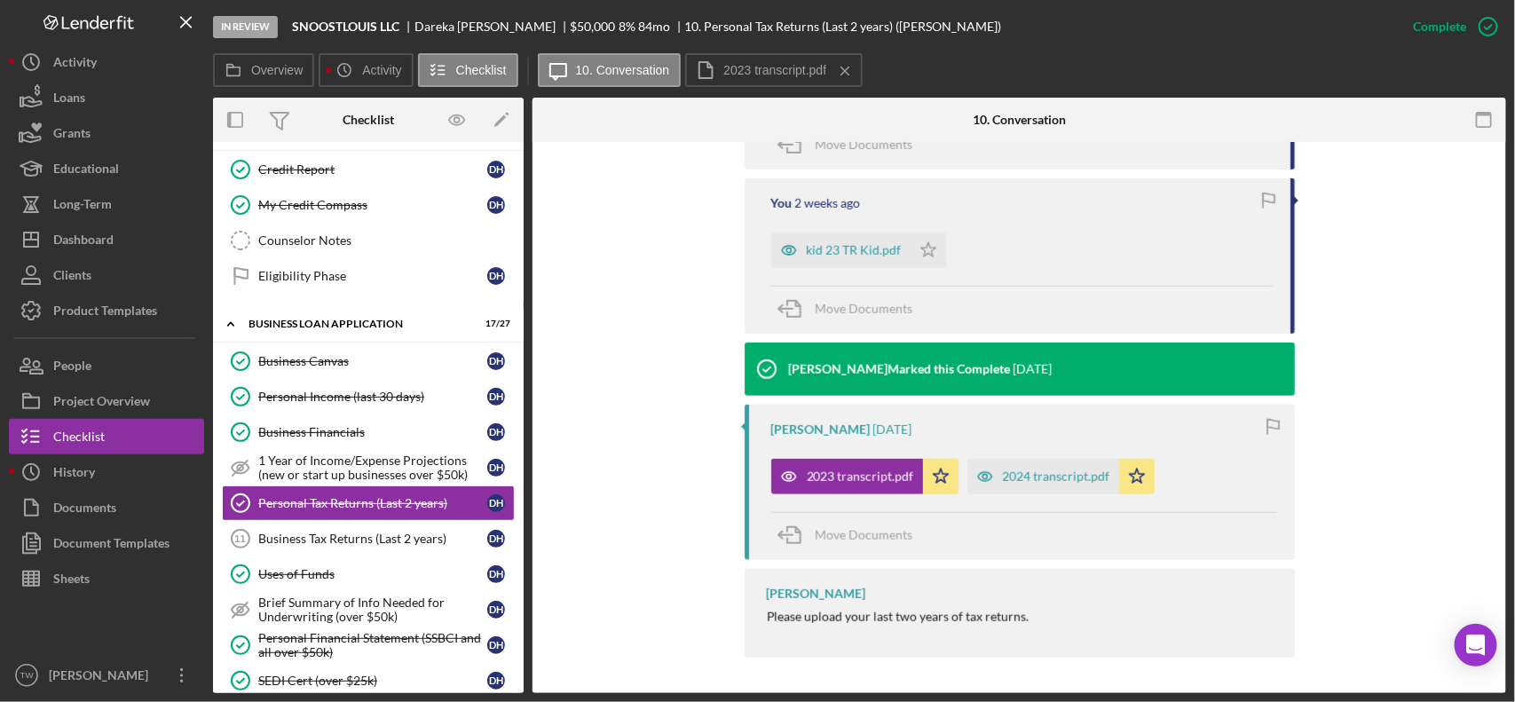
scroll to position [726, 0]
click at [863, 485] on div "2023 transcript.pdf" at bounding box center [847, 477] width 152 height 36
click at [1049, 478] on div "2024 transcript.pdf" at bounding box center [1056, 477] width 107 height 14
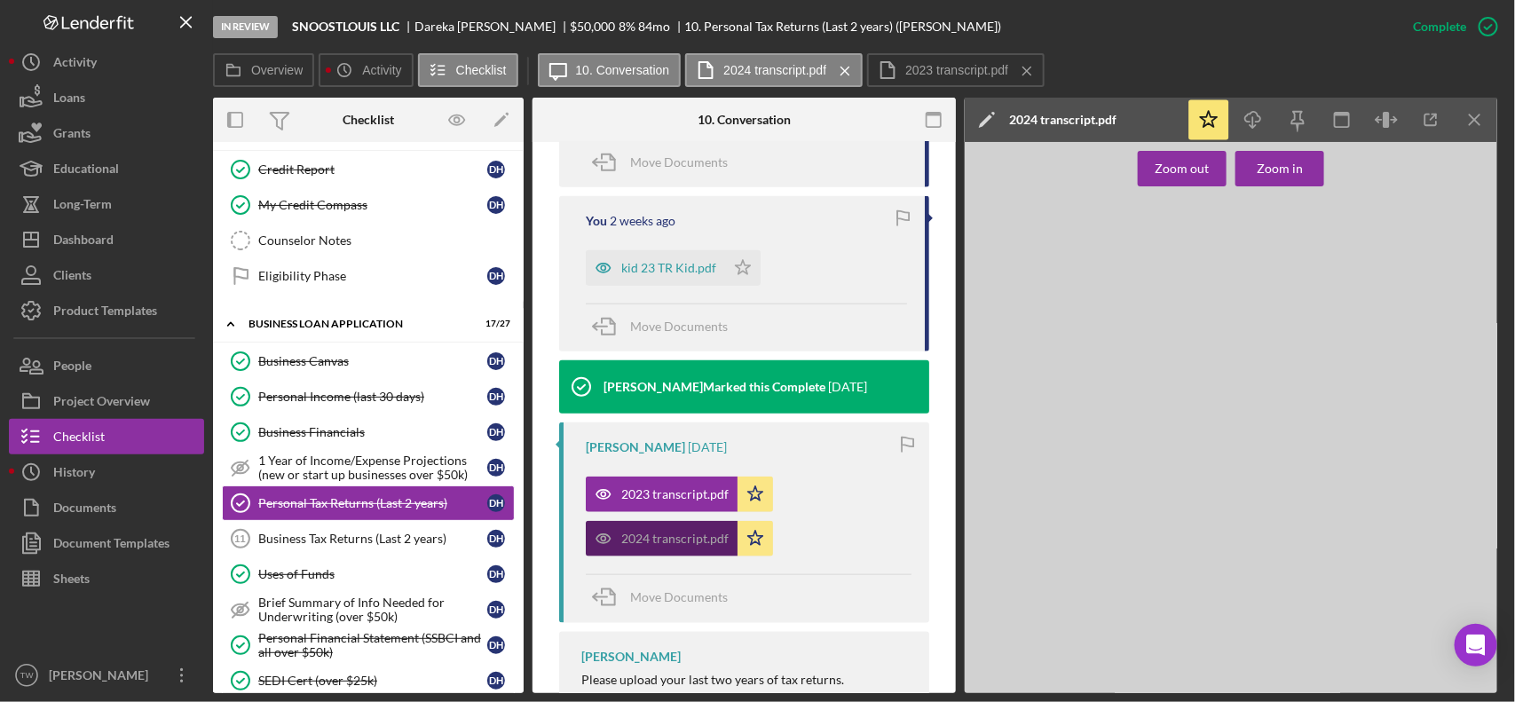
scroll to position [747, 0]
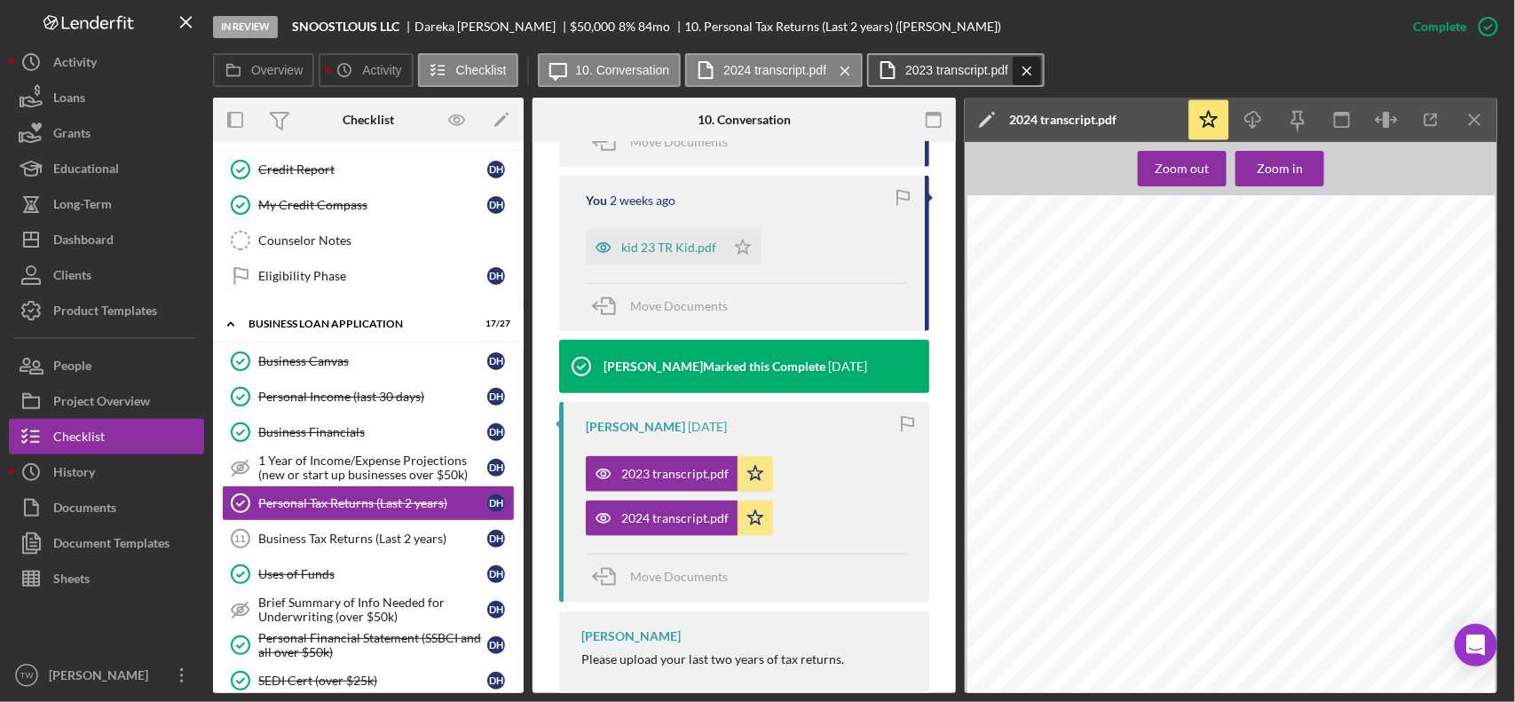
click at [835, 68] on icon "Icon/Menu Close" at bounding box center [845, 71] width 31 height 44
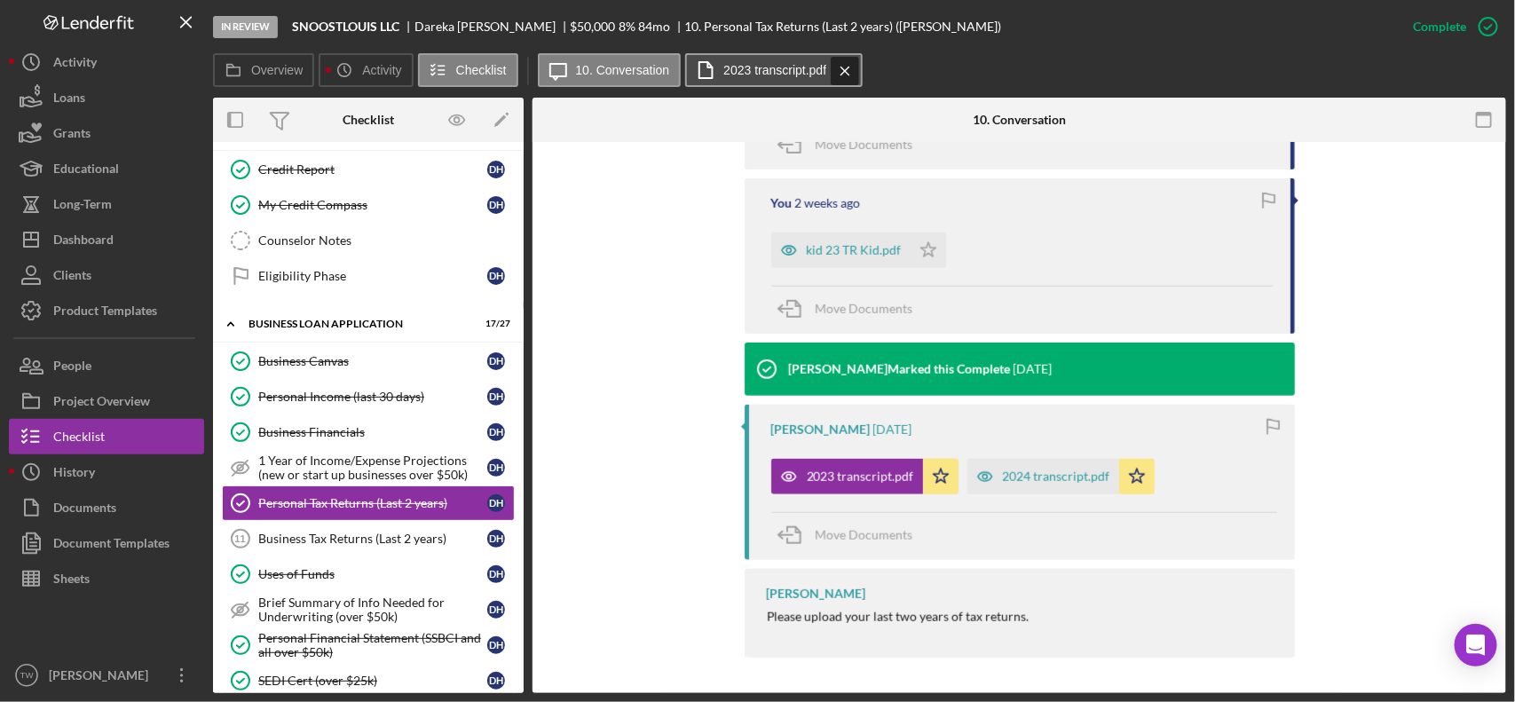
scroll to position [726, 0]
click at [1471, 564] on div "You [DATE] [PERSON_NAME] 23 and 24 tax return transcripts. [PERSON_NAME] Tax 23…" at bounding box center [1019, 330] width 921 height 673
click at [1401, 502] on div "You [DATE] [PERSON_NAME] 23 and 24 tax return transcripts. [PERSON_NAME] Tax 23…" at bounding box center [1019, 330] width 921 height 673
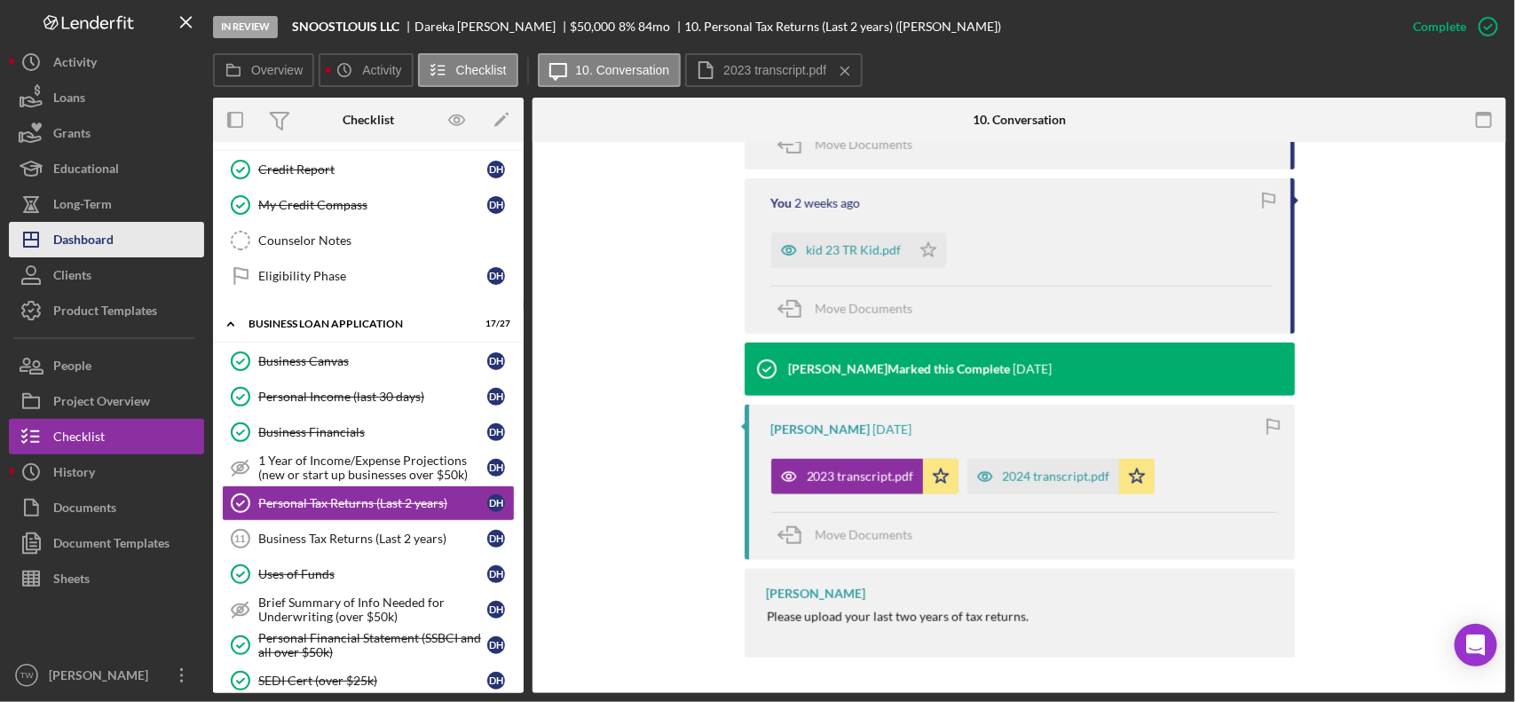
click at [59, 227] on div "Dashboard" at bounding box center [83, 242] width 60 height 40
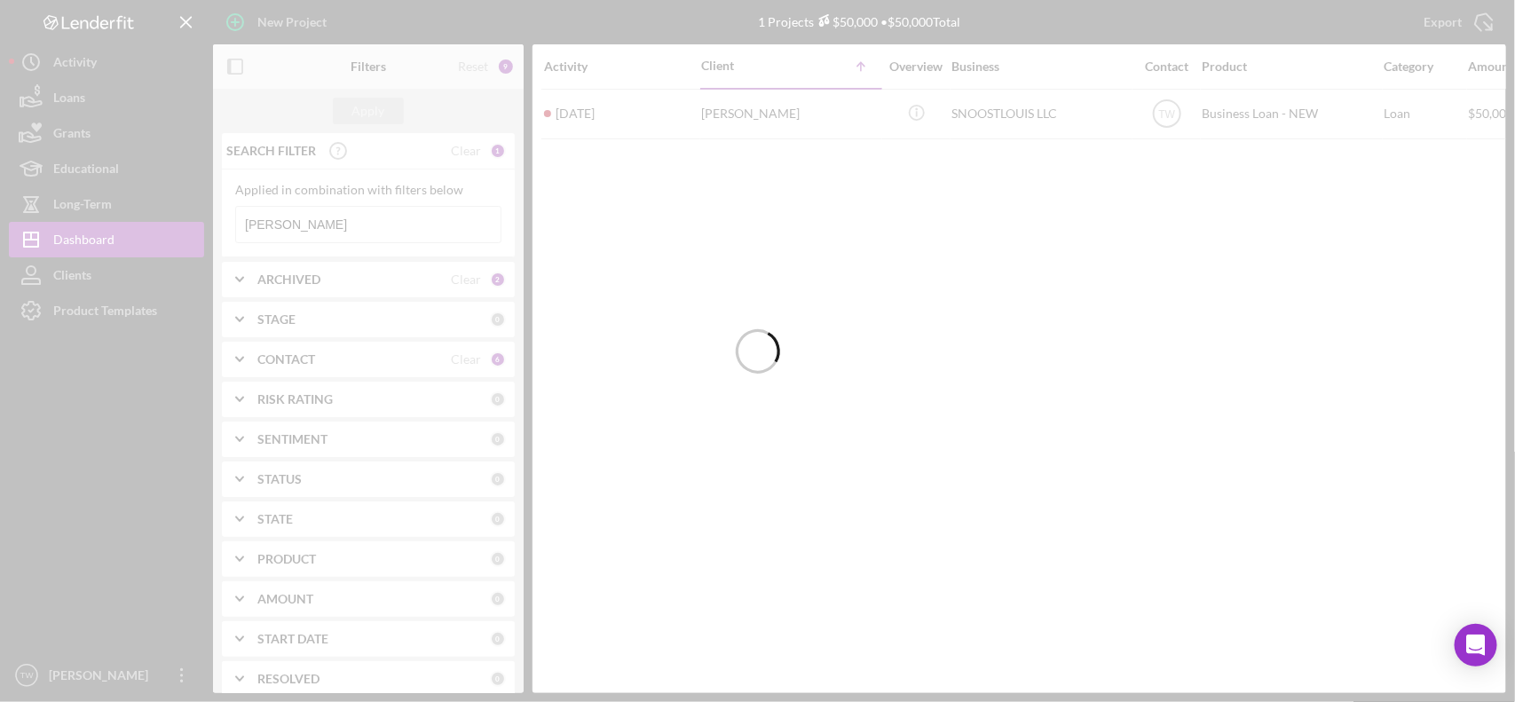
click at [364, 227] on div at bounding box center [757, 351] width 1515 height 702
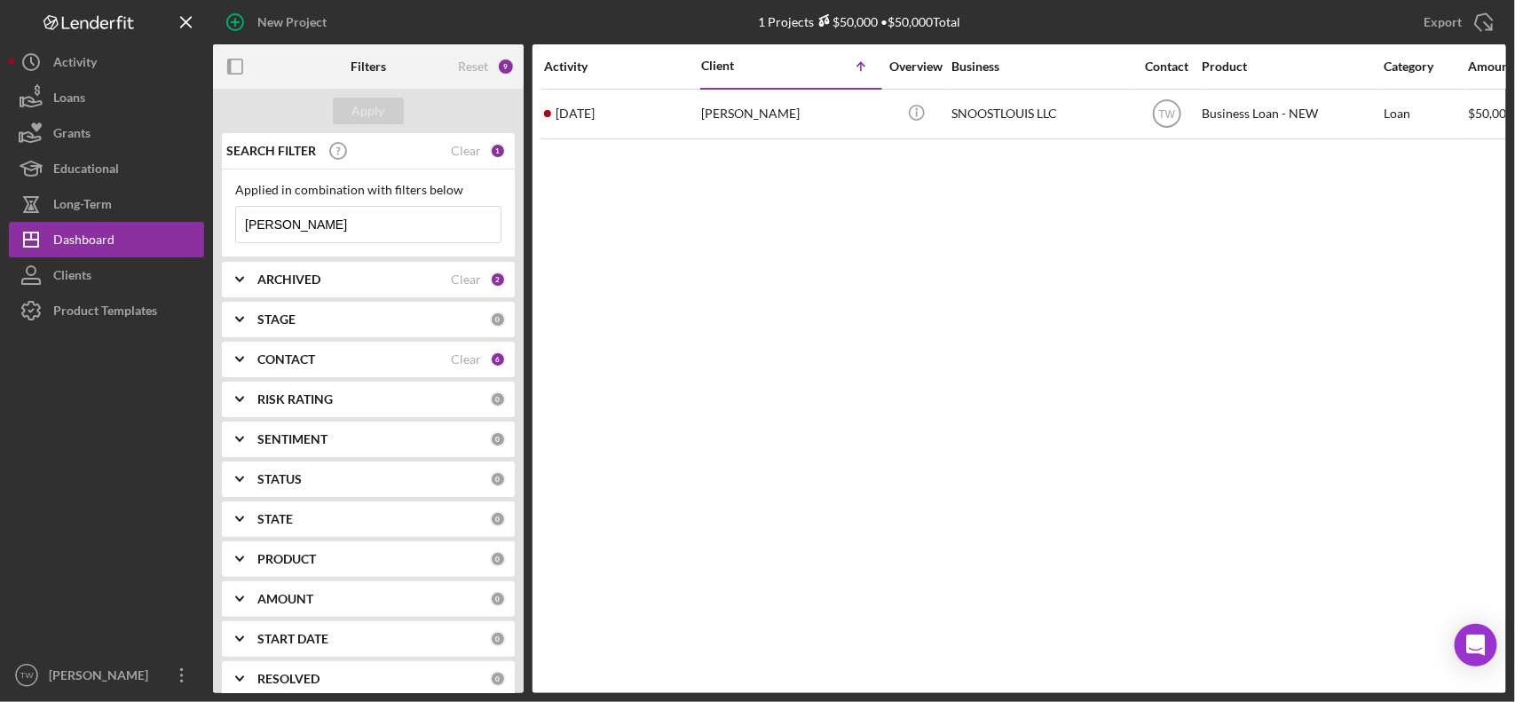
click at [362, 227] on input "[PERSON_NAME]" at bounding box center [368, 225] width 265 height 36
type input "[PERSON_NAME]"
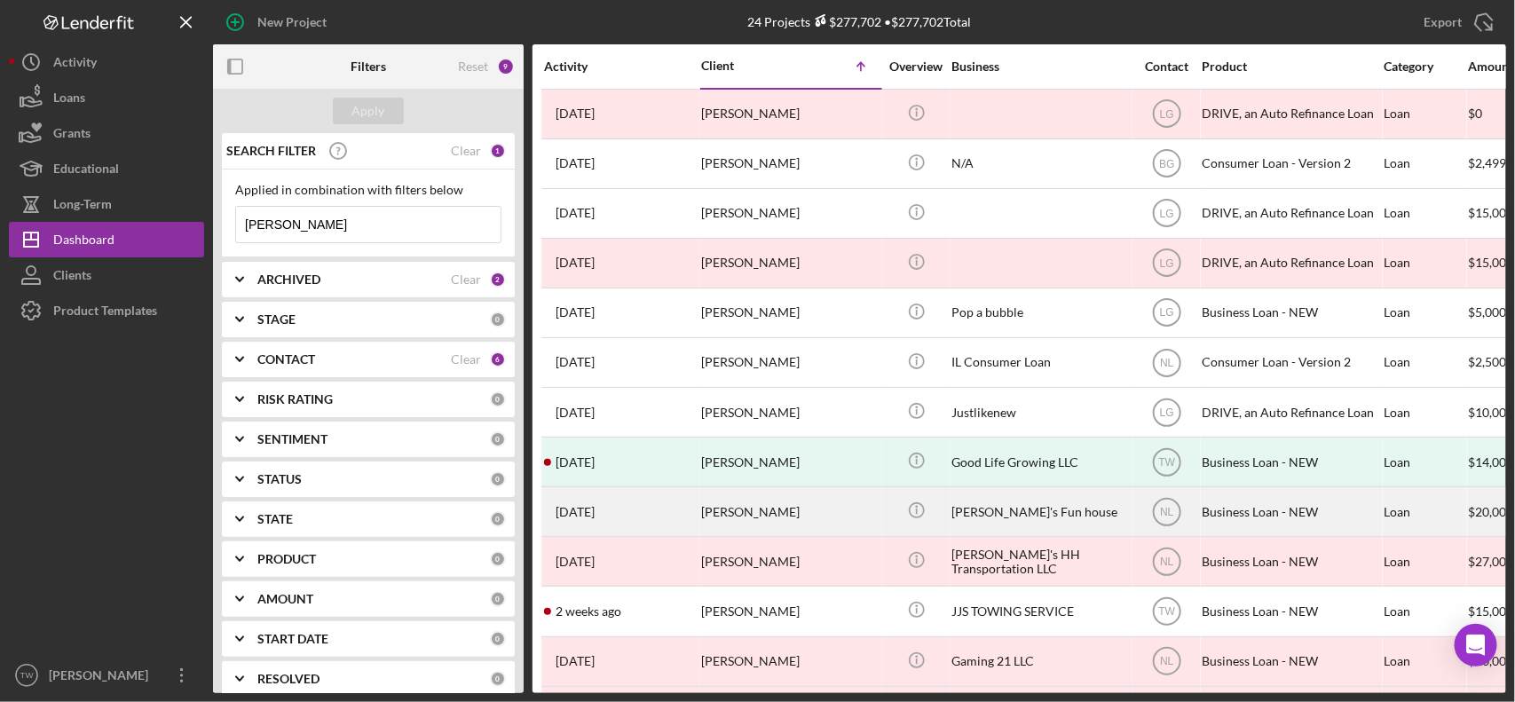
scroll to position [222, 0]
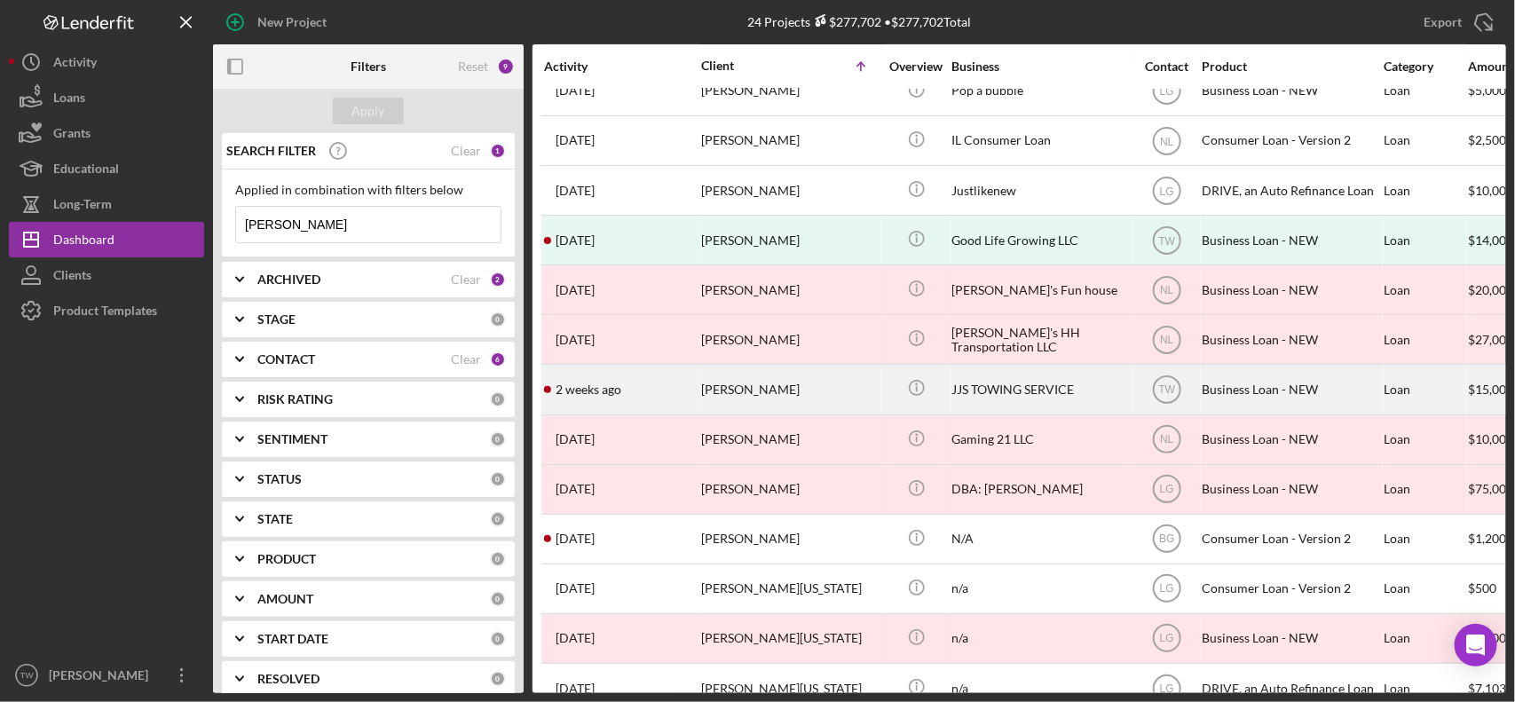
click at [788, 405] on div "[PERSON_NAME]" at bounding box center [790, 389] width 178 height 47
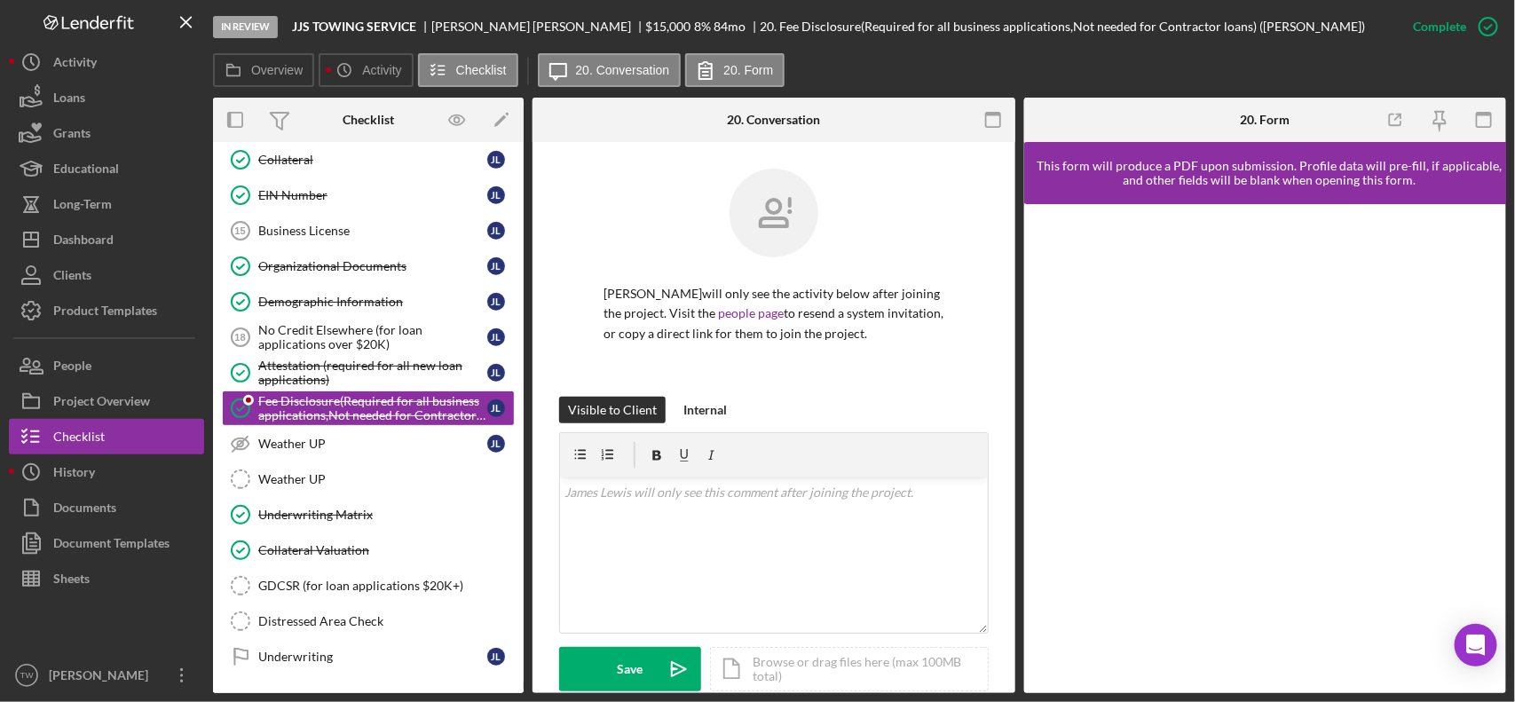
scroll to position [826, 0]
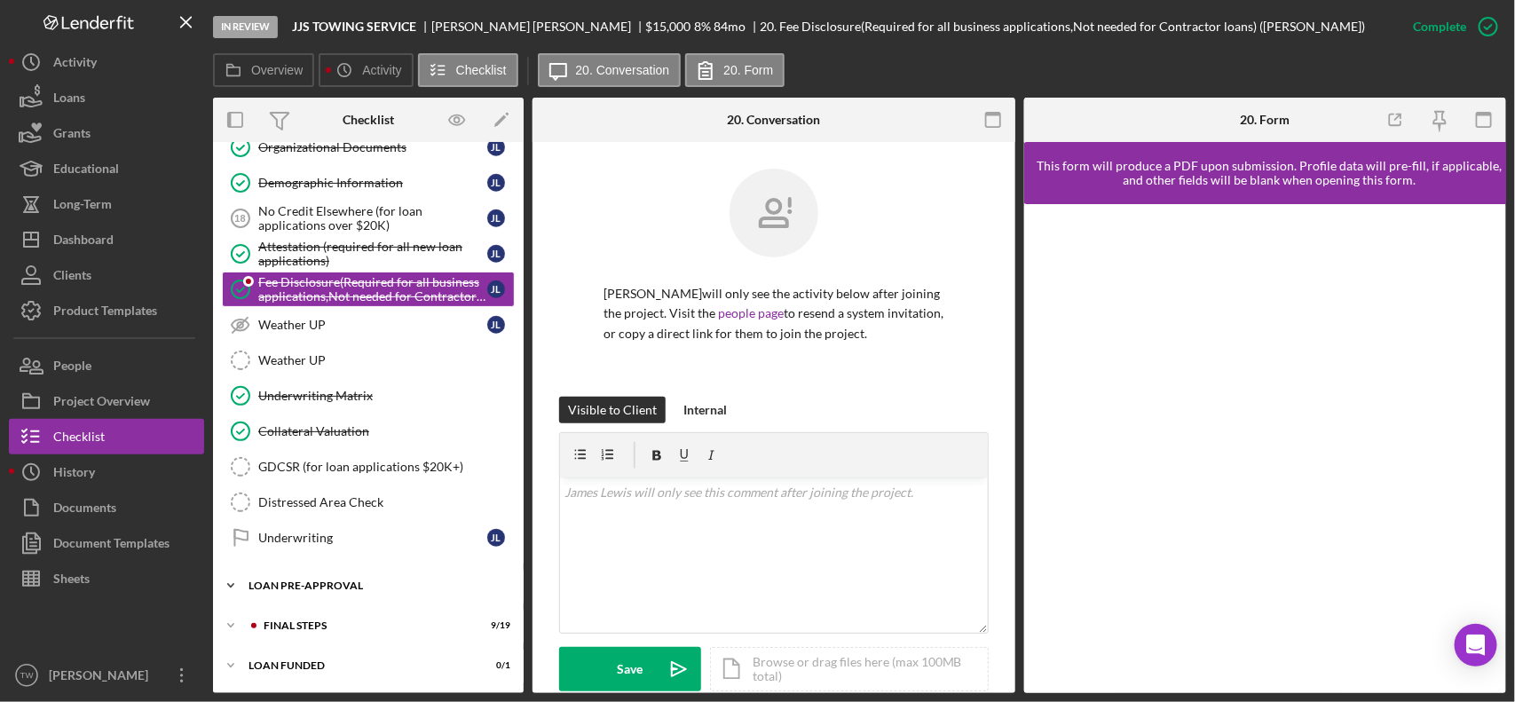
click at [303, 581] on div "LOAN PRE-APPROVAL" at bounding box center [375, 586] width 253 height 11
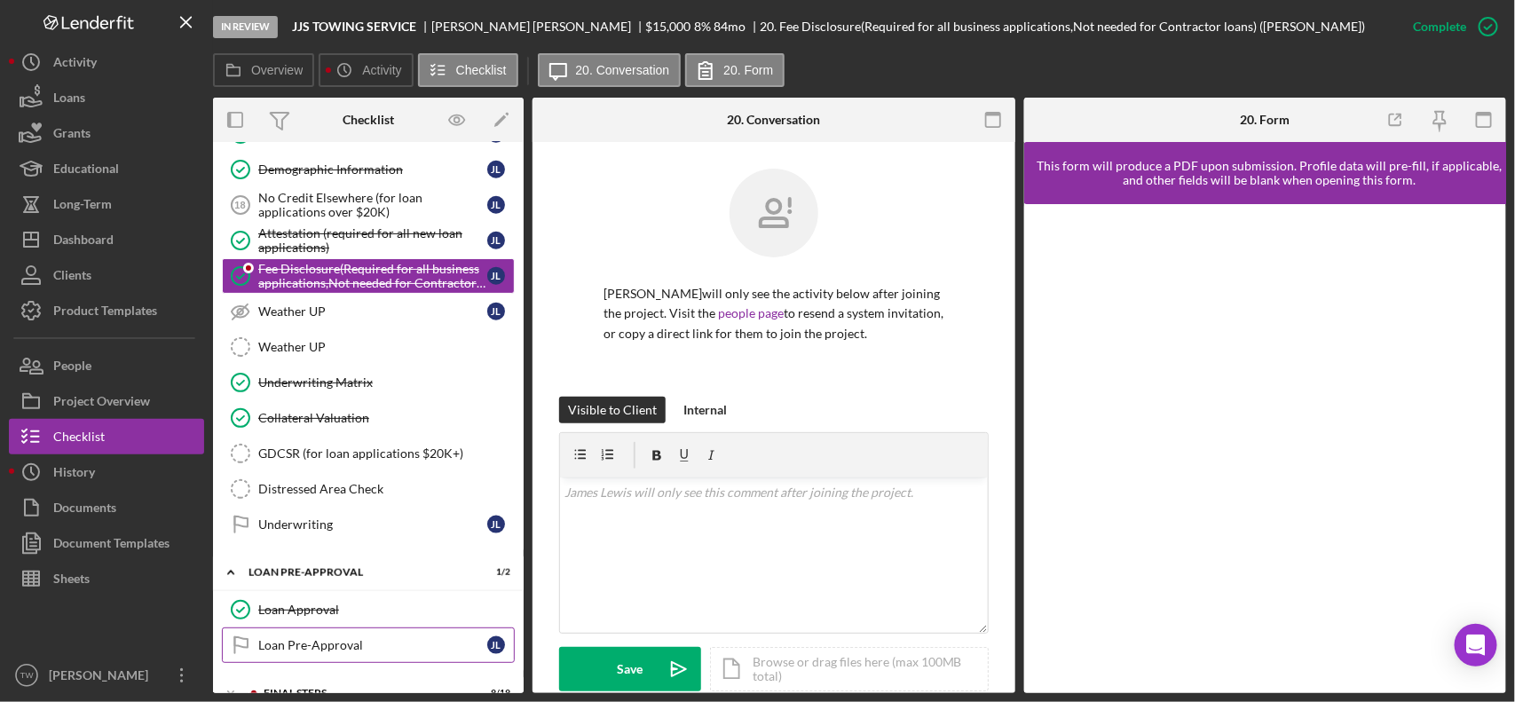
scroll to position [907, 0]
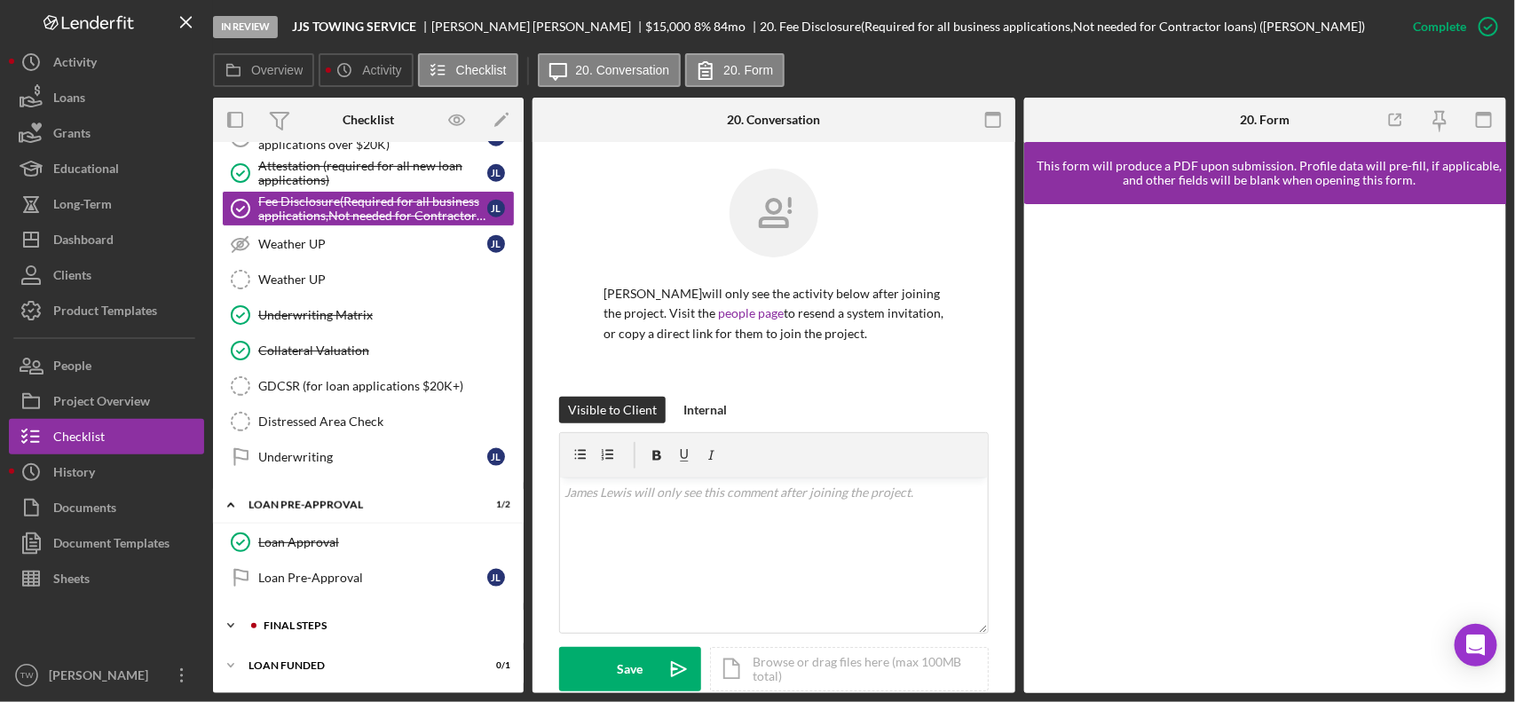
click at [376, 614] on div "Icon/Expander FINAL STEPS 9 / 19" at bounding box center [368, 626] width 311 height 36
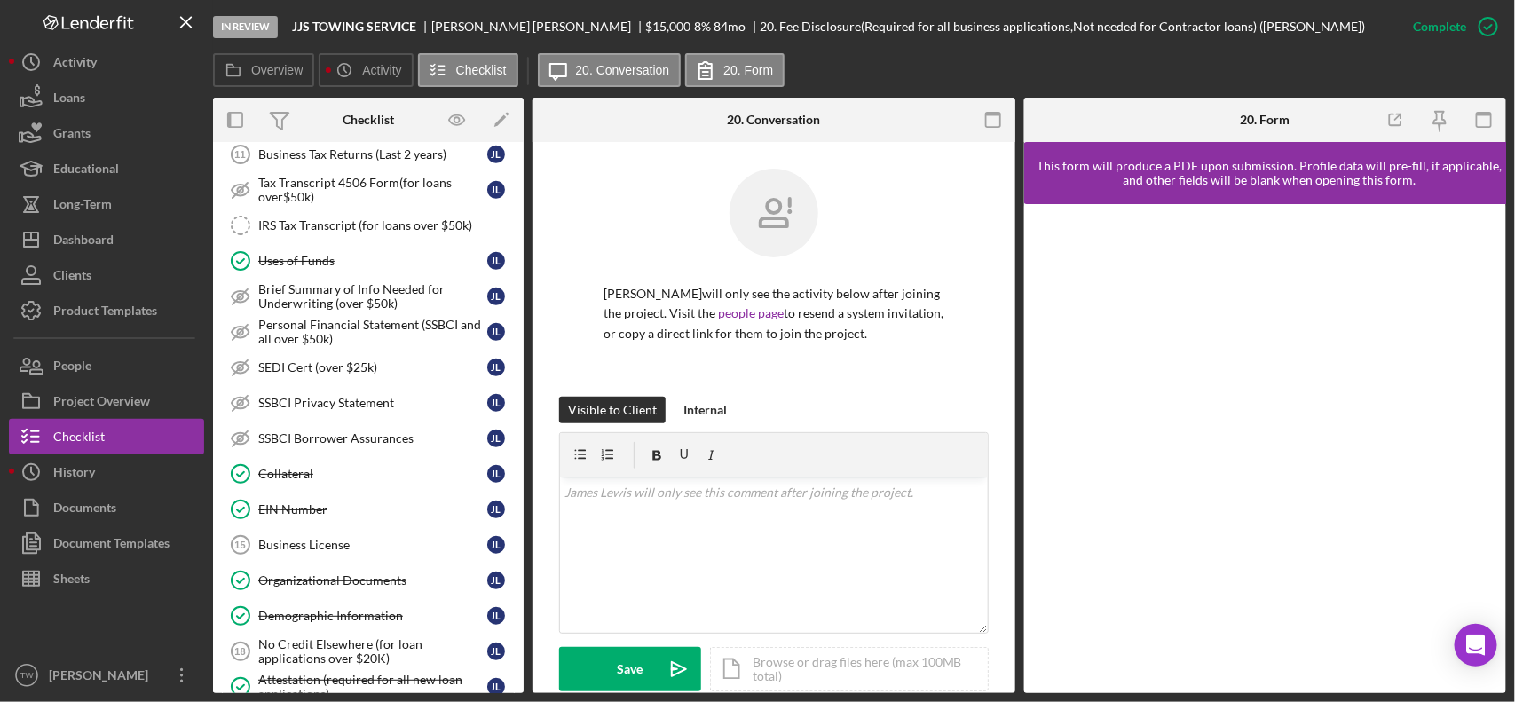
scroll to position [157, 0]
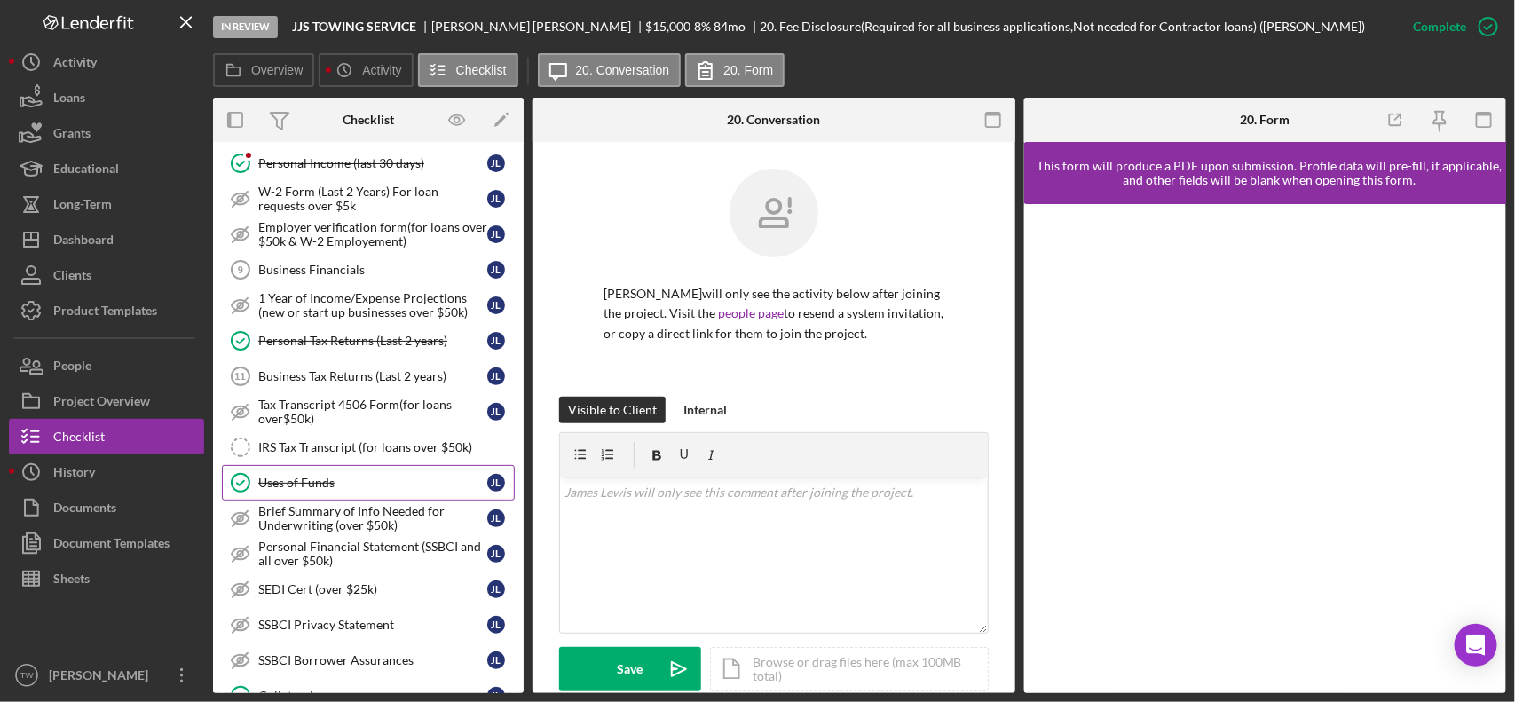
click at [373, 477] on link "Uses of Funds Uses of Funds [PERSON_NAME]" at bounding box center [368, 483] width 293 height 36
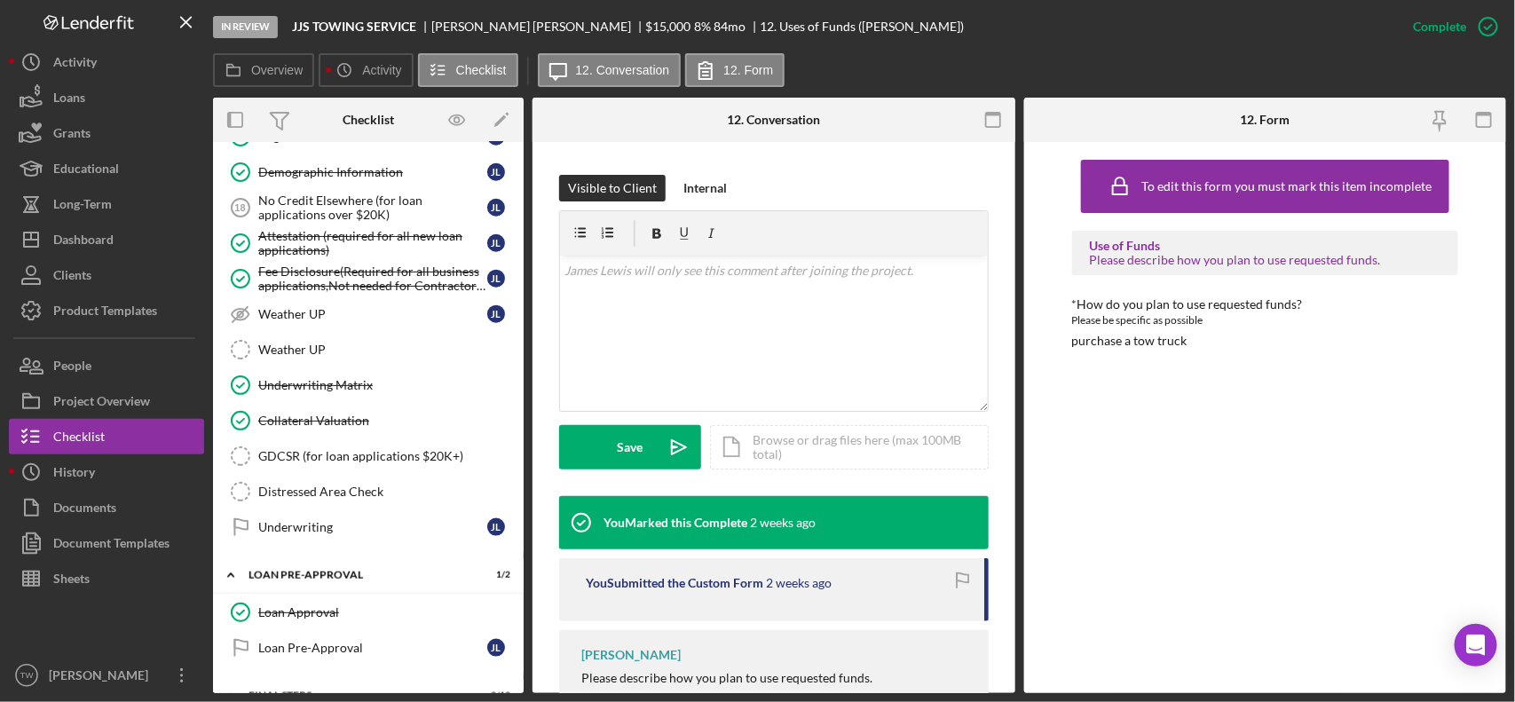
scroll to position [1156, 0]
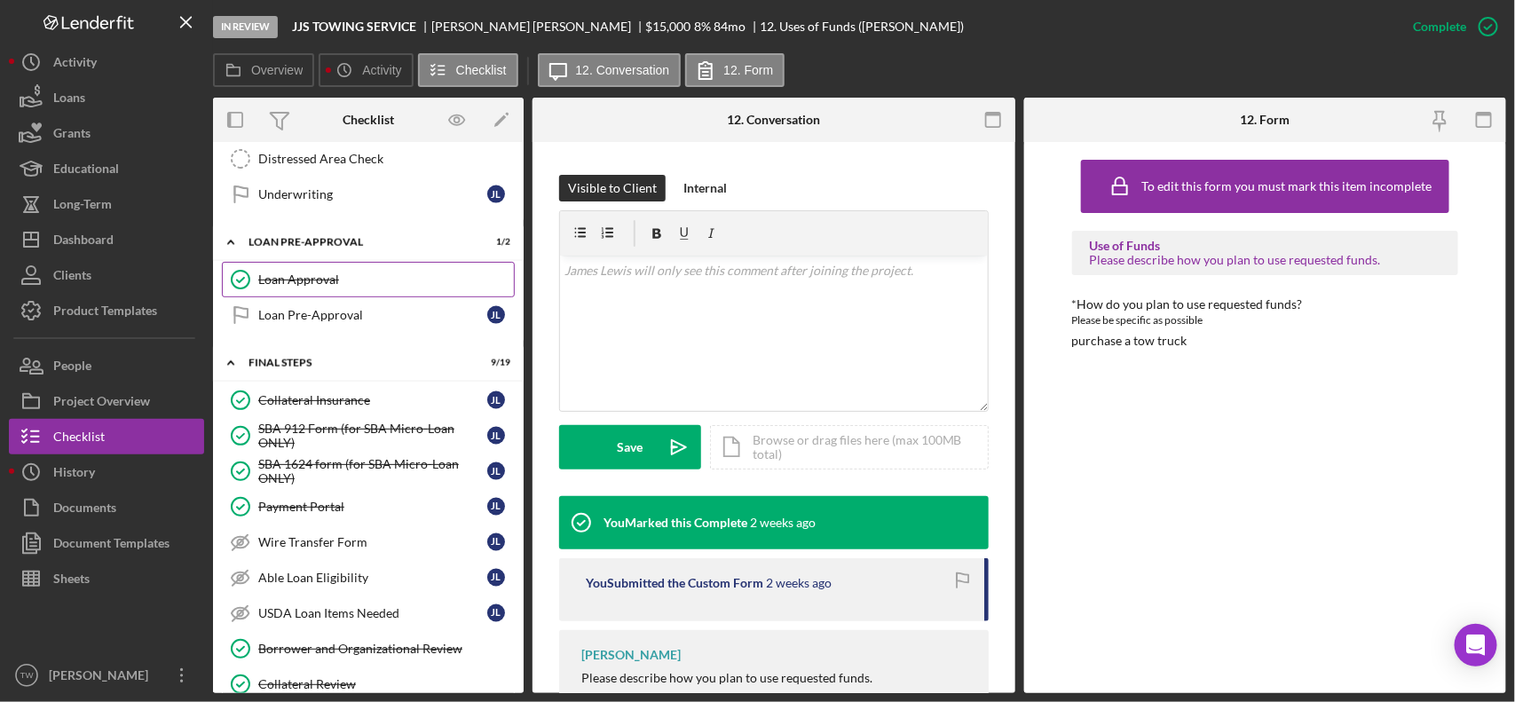
click at [328, 287] on div "Loan Approval" at bounding box center [386, 280] width 256 height 14
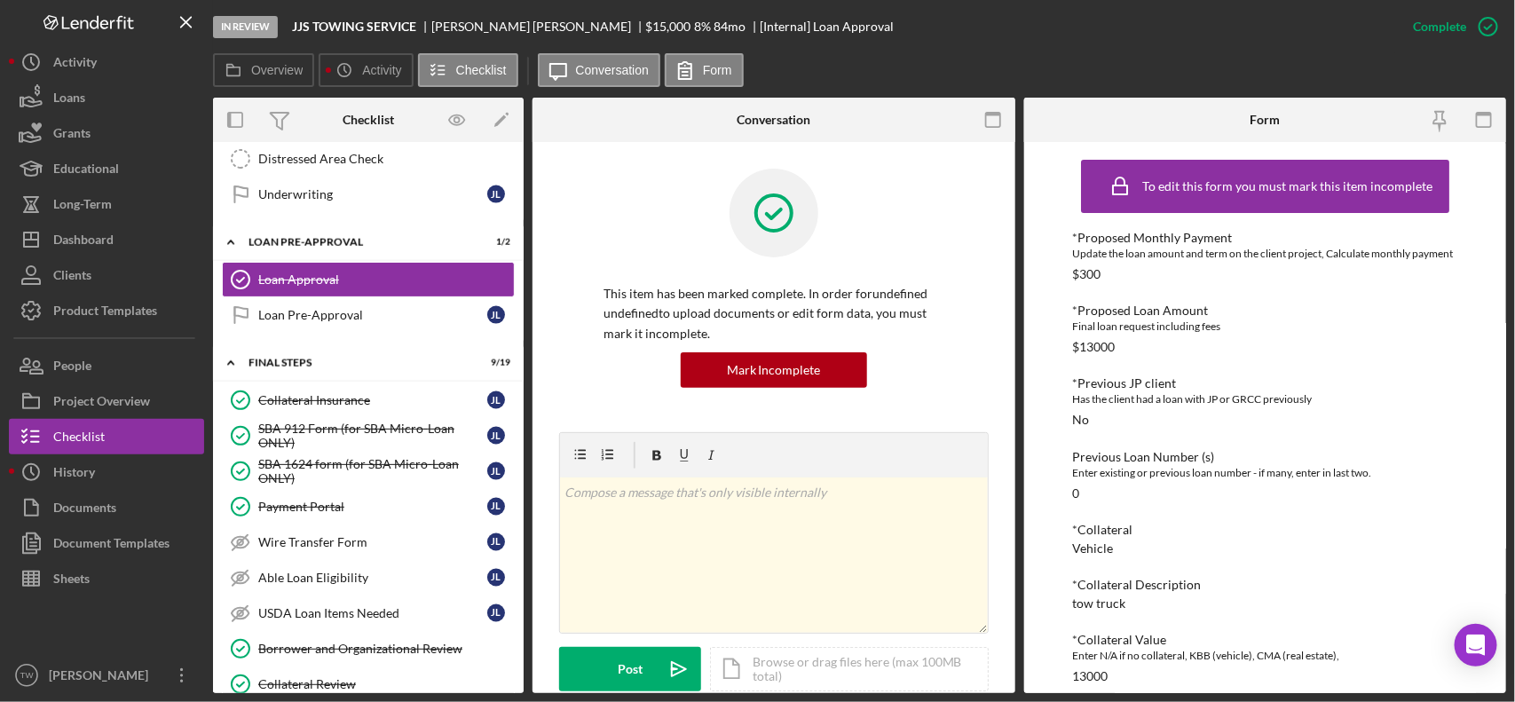
scroll to position [555, 0]
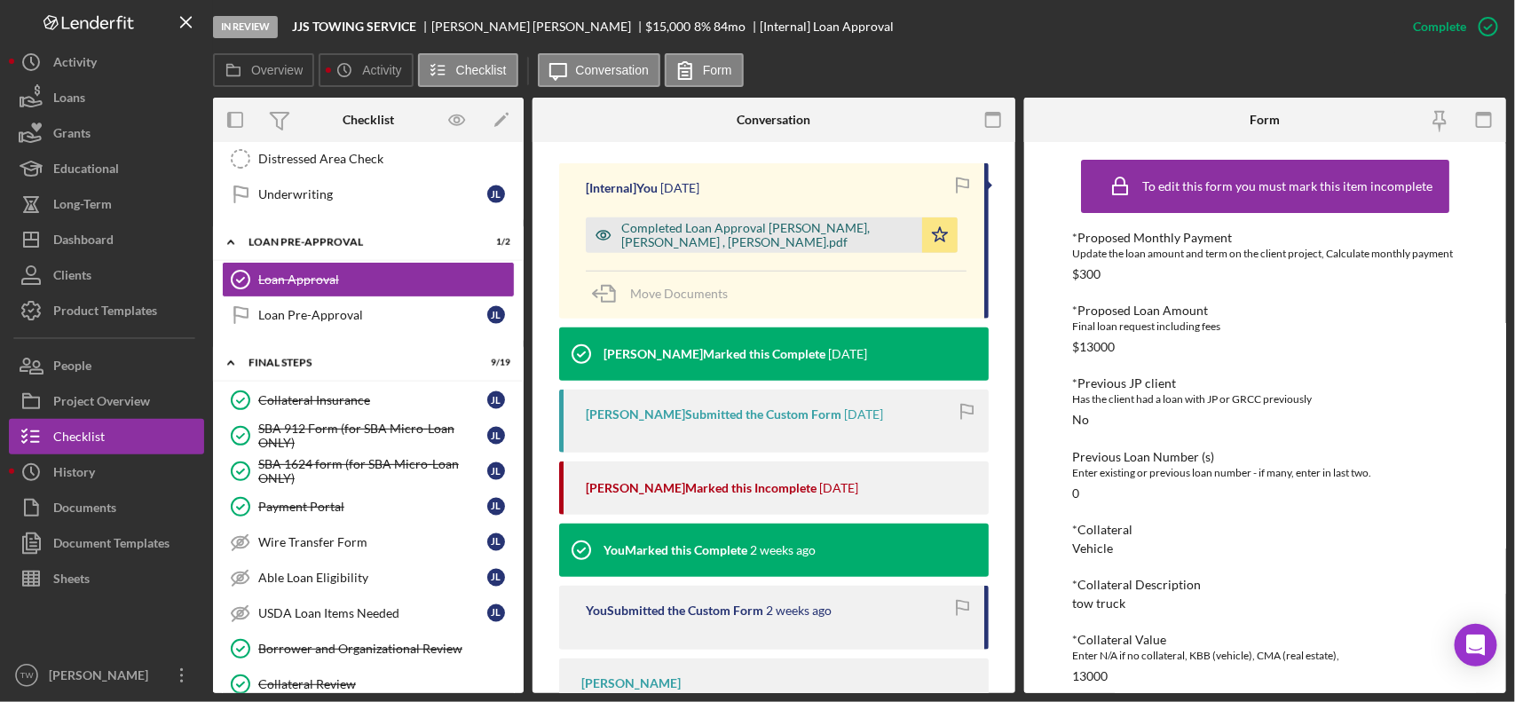
click at [756, 241] on div "Completed Loan Approval [PERSON_NAME], [PERSON_NAME] , [PERSON_NAME].pdf" at bounding box center [767, 235] width 292 height 28
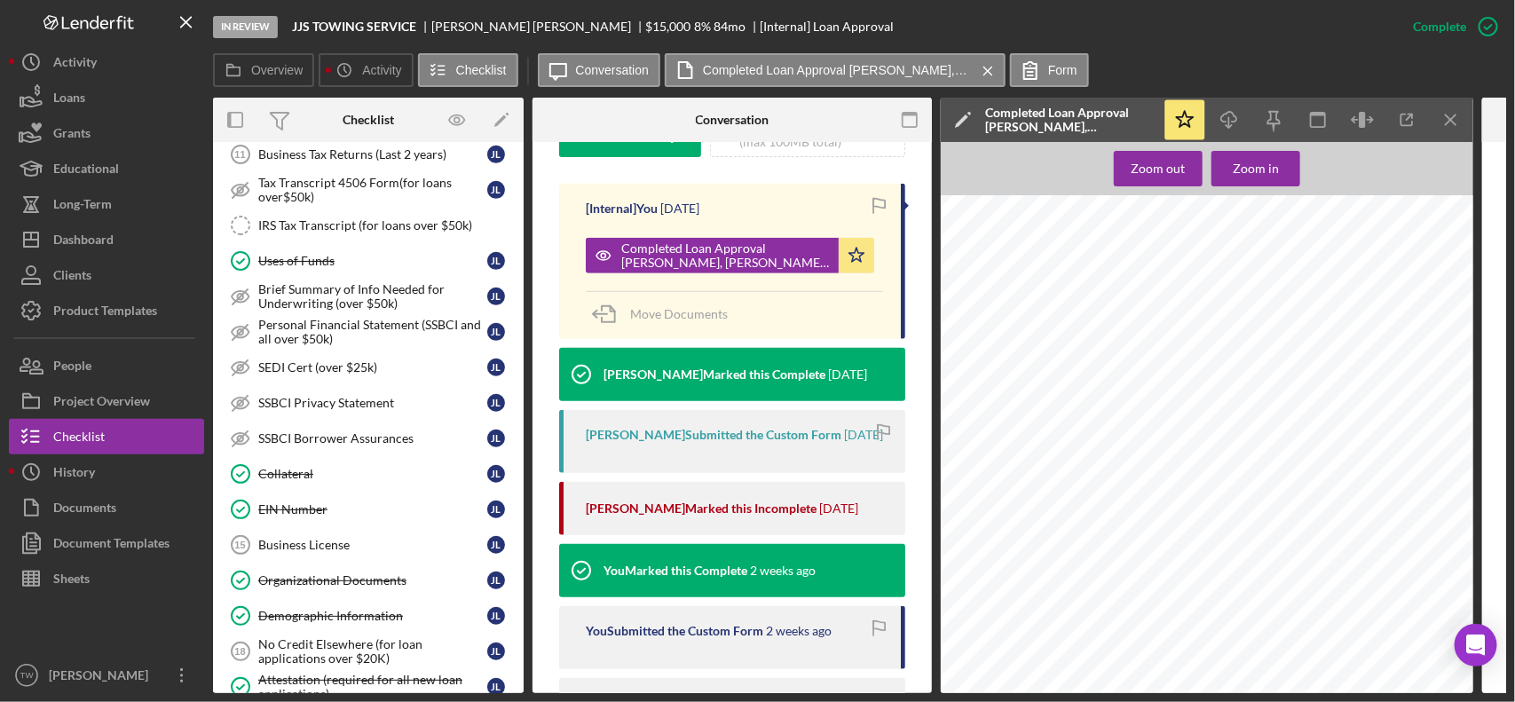
scroll to position [0, 0]
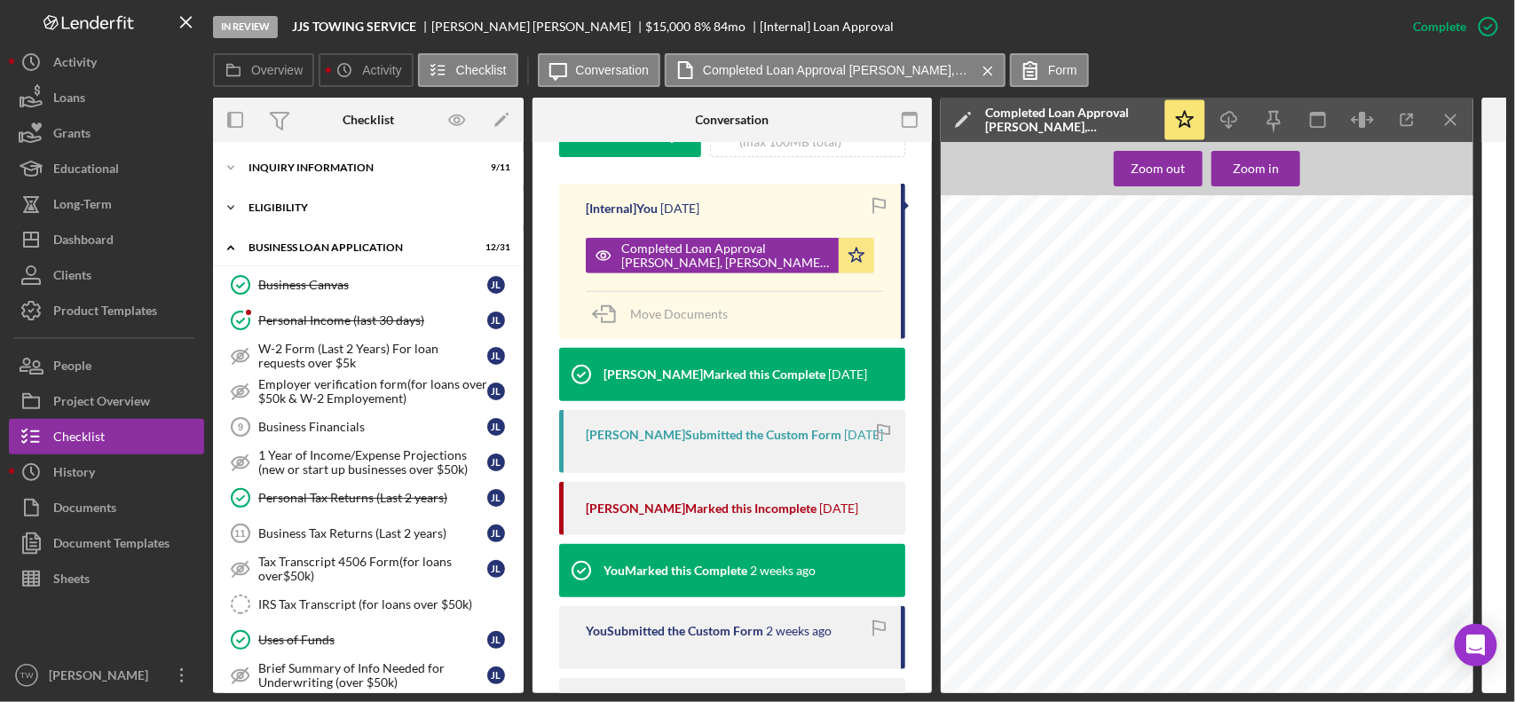
click at [336, 220] on div "Icon/Expander ELIGIBILITY 2 / 4" at bounding box center [368, 208] width 311 height 36
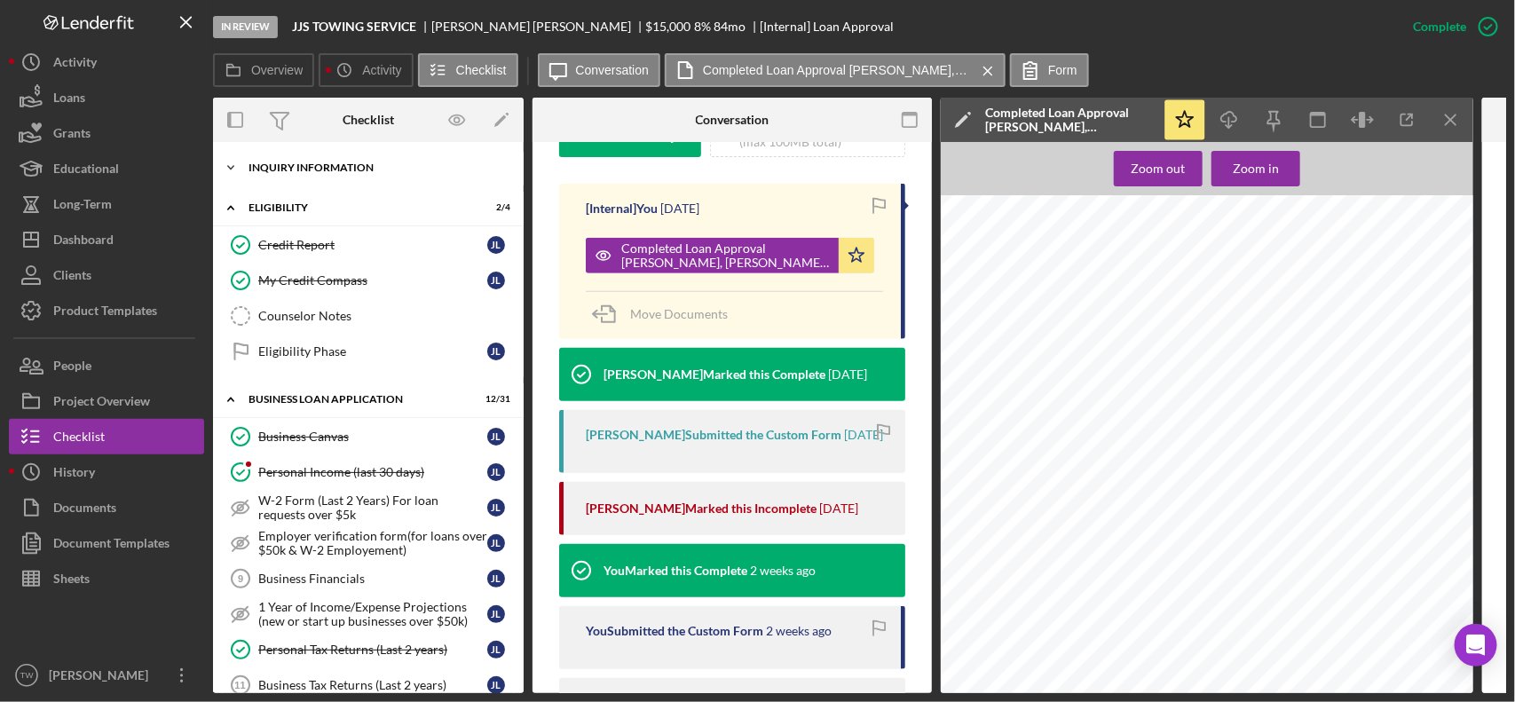
click at [277, 165] on div "INQUIRY INFORMATION" at bounding box center [375, 167] width 253 height 11
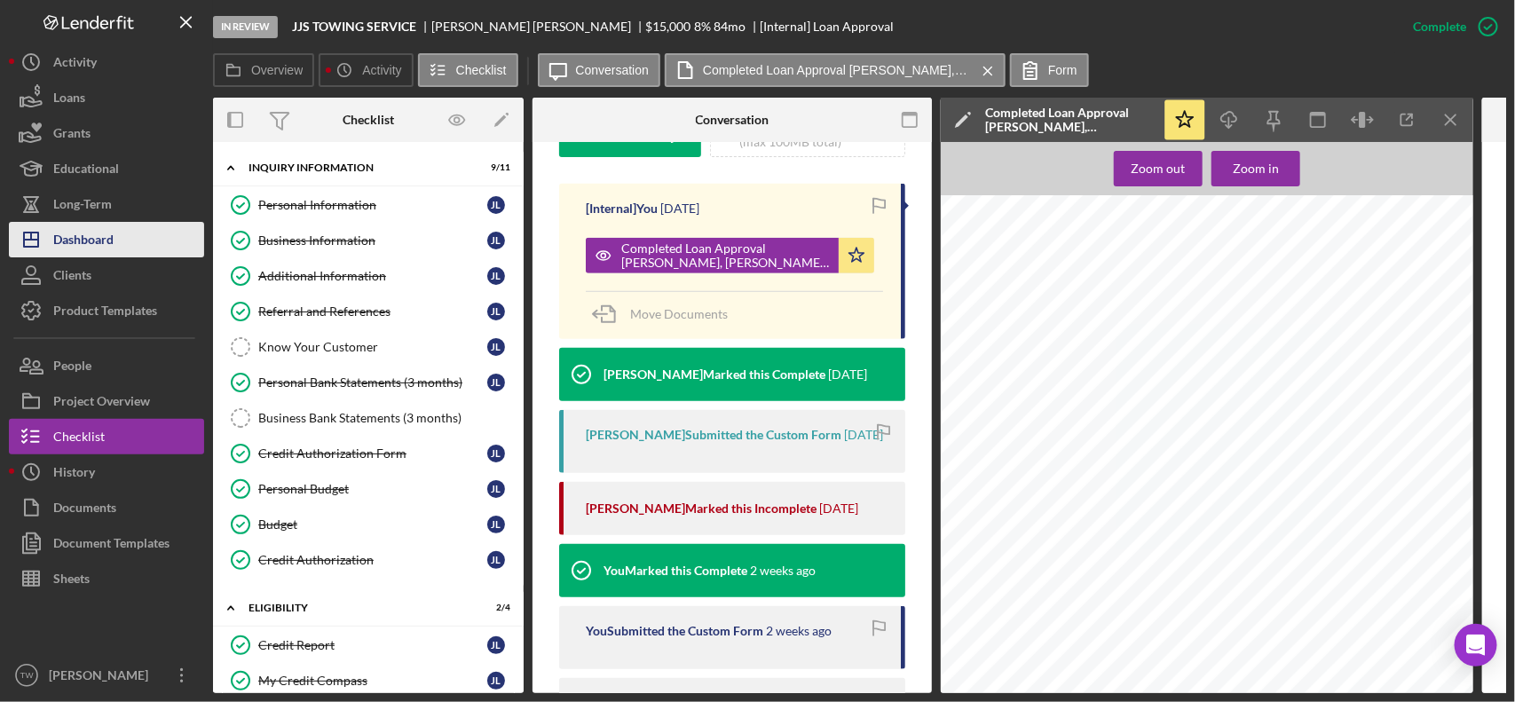
click at [99, 238] on div "Dashboard" at bounding box center [83, 242] width 60 height 40
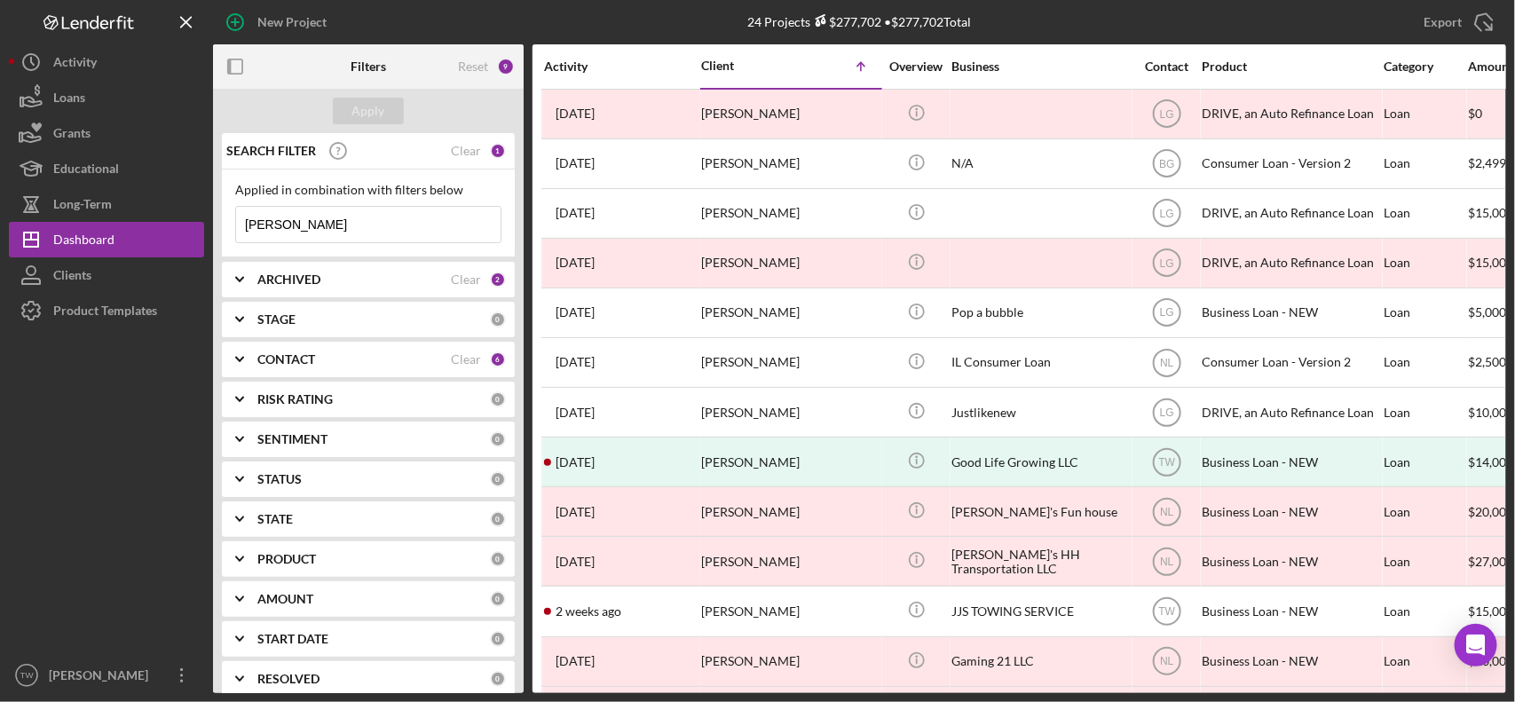
click at [324, 232] on input "[PERSON_NAME]" at bounding box center [368, 225] width 265 height 36
type input "j"
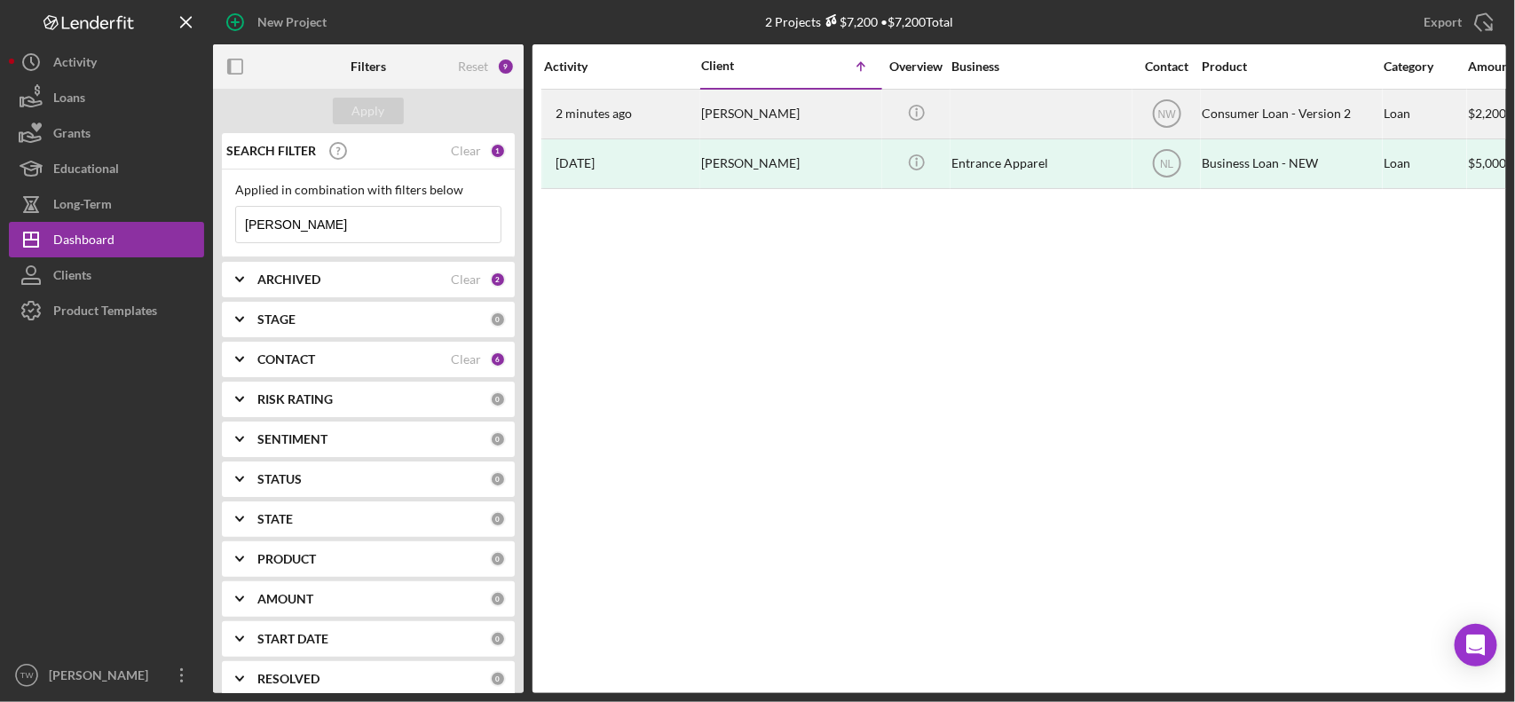
type input "[PERSON_NAME]"
click at [744, 116] on div "[PERSON_NAME]" at bounding box center [790, 114] width 178 height 47
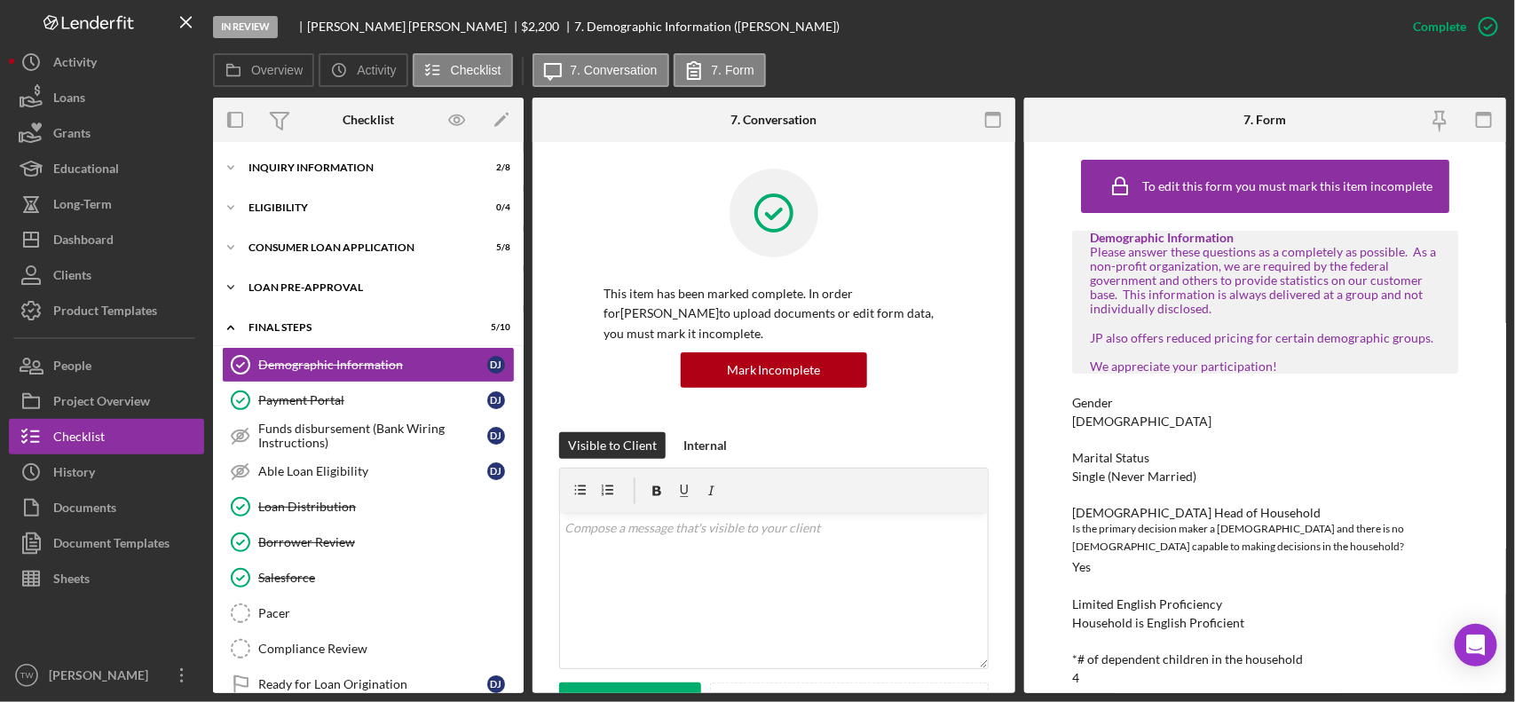
click at [312, 280] on div "Icon/Expander Loan Pre-Approval 0 / 2" at bounding box center [368, 288] width 311 height 36
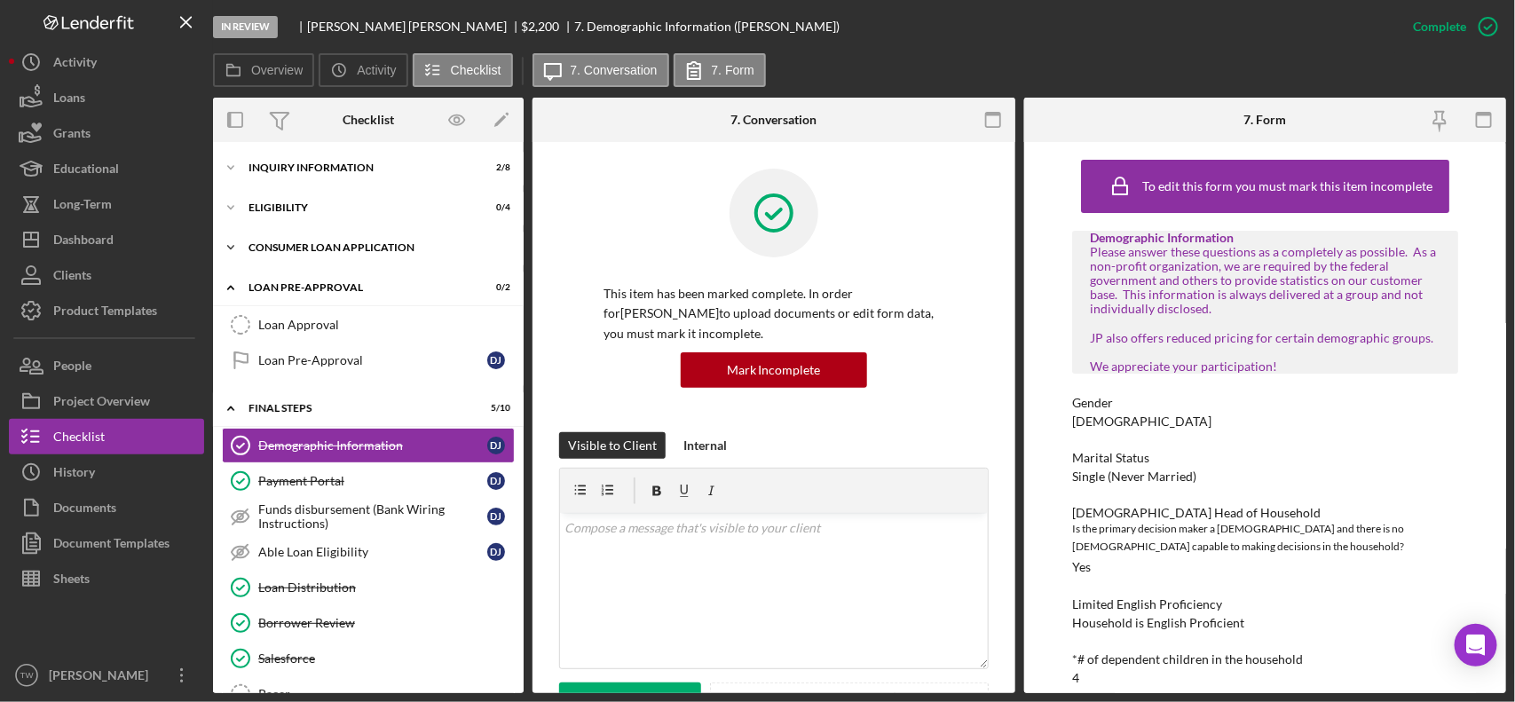
click at [320, 256] on div "Icon/Expander Consumer Loan Application 5 / 8" at bounding box center [368, 248] width 311 height 36
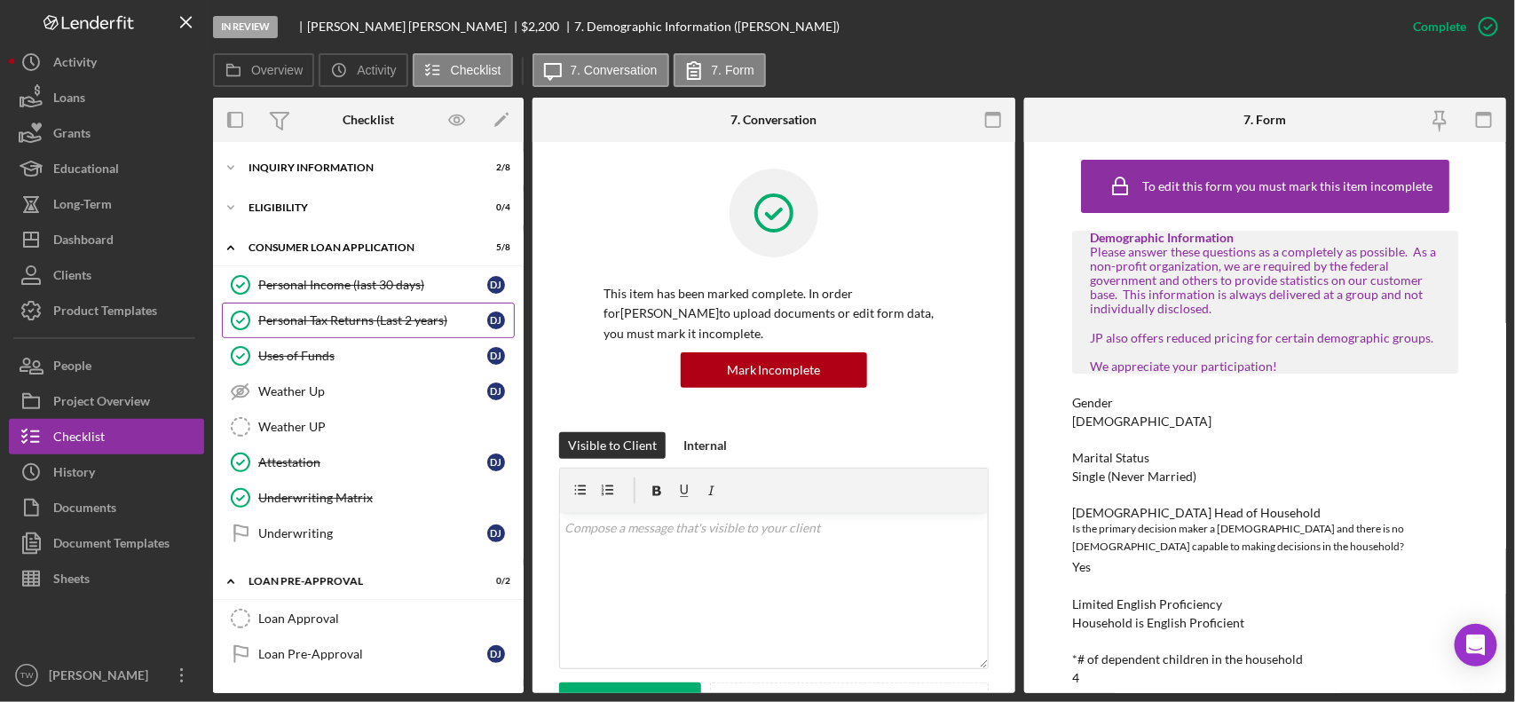
click at [348, 312] on link "Personal Tax Returns (Last 2 years) Personal Tax Returns (Last 2 years) D J" at bounding box center [368, 321] width 293 height 36
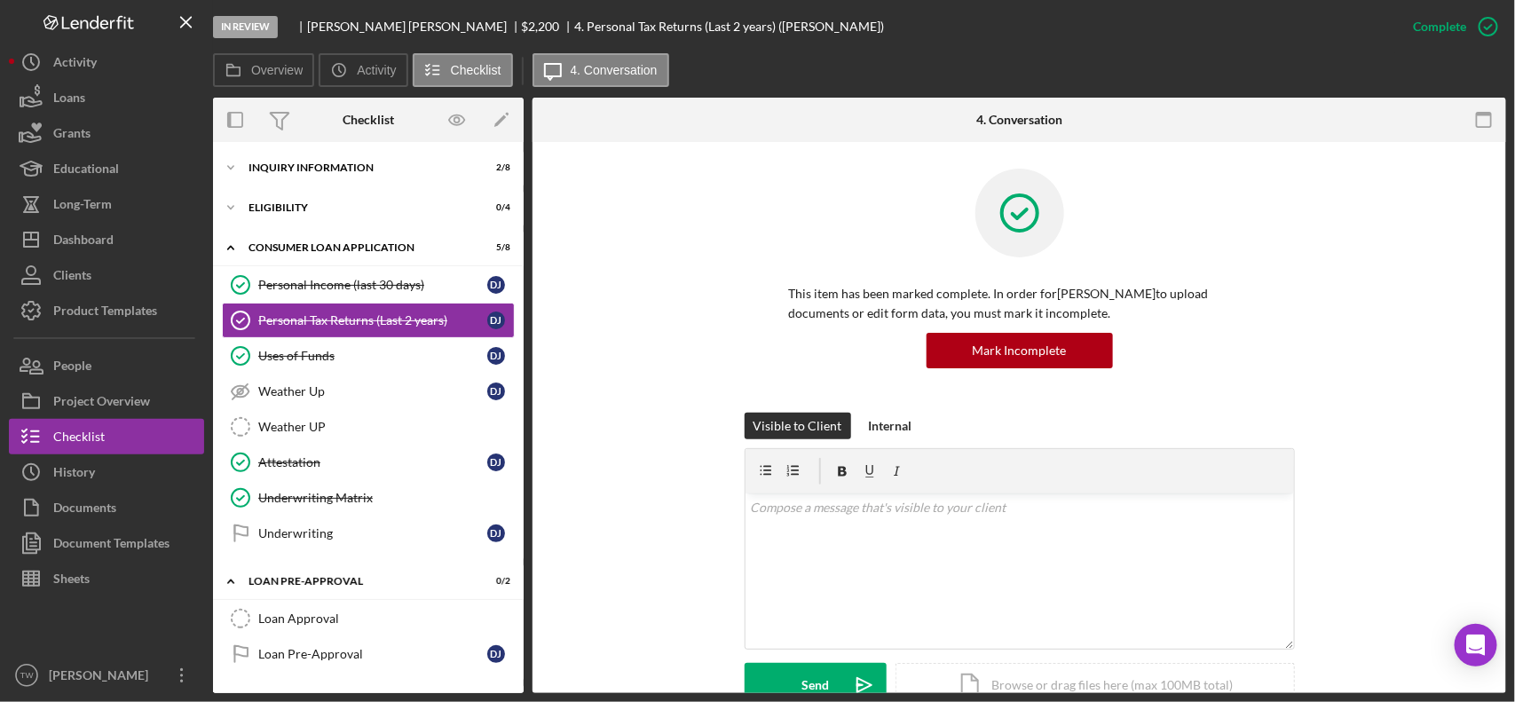
scroll to position [481, 0]
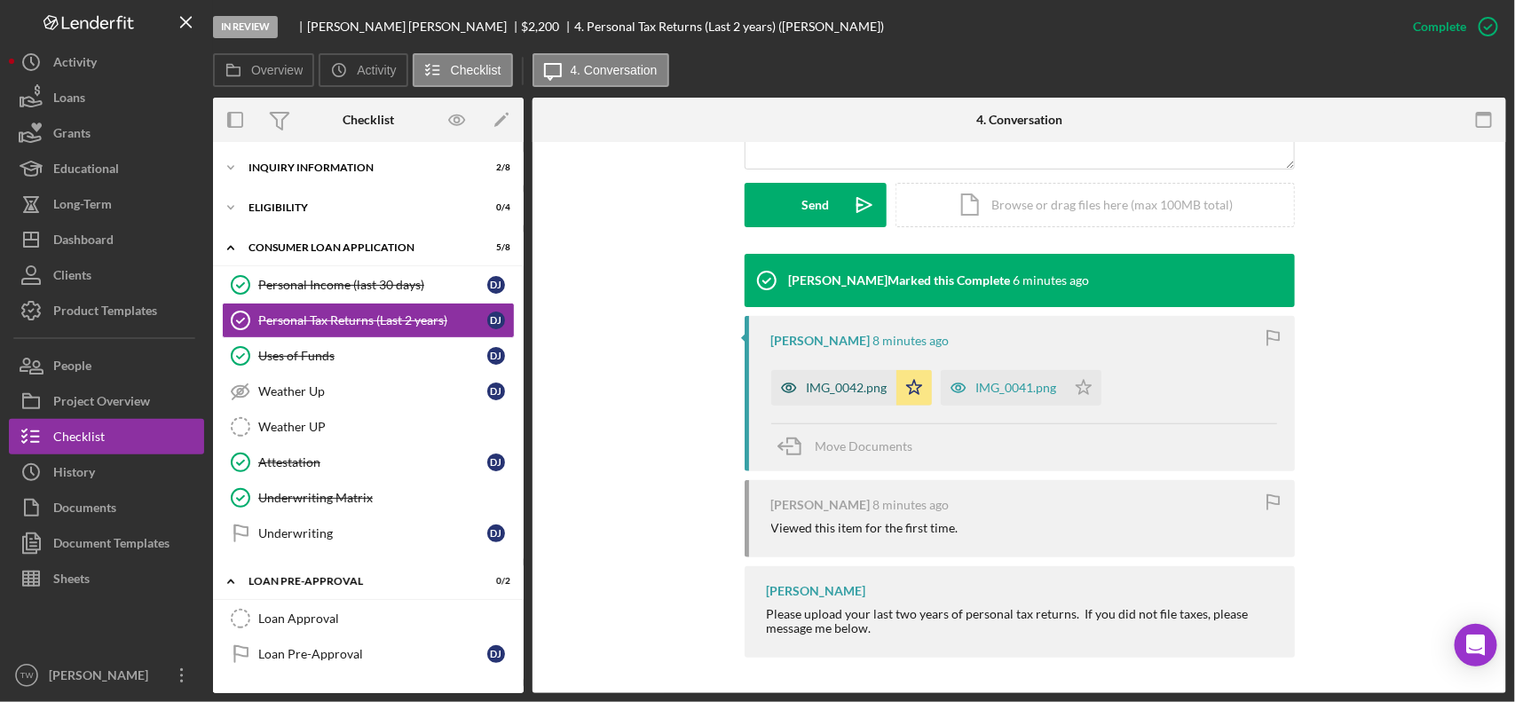
click at [823, 381] on div "IMG_0042.png" at bounding box center [847, 388] width 81 height 14
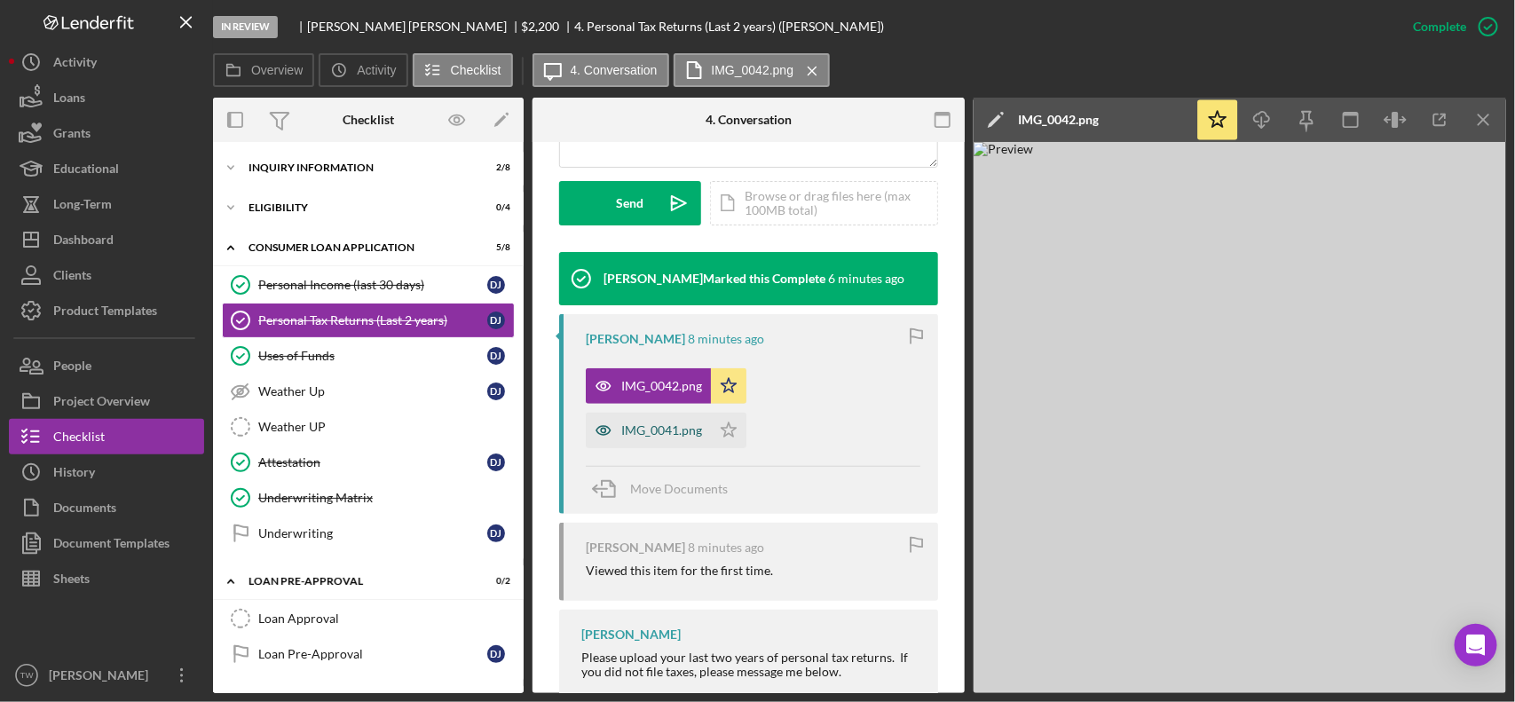
click at [651, 429] on div "IMG_0041.png" at bounding box center [661, 430] width 81 height 14
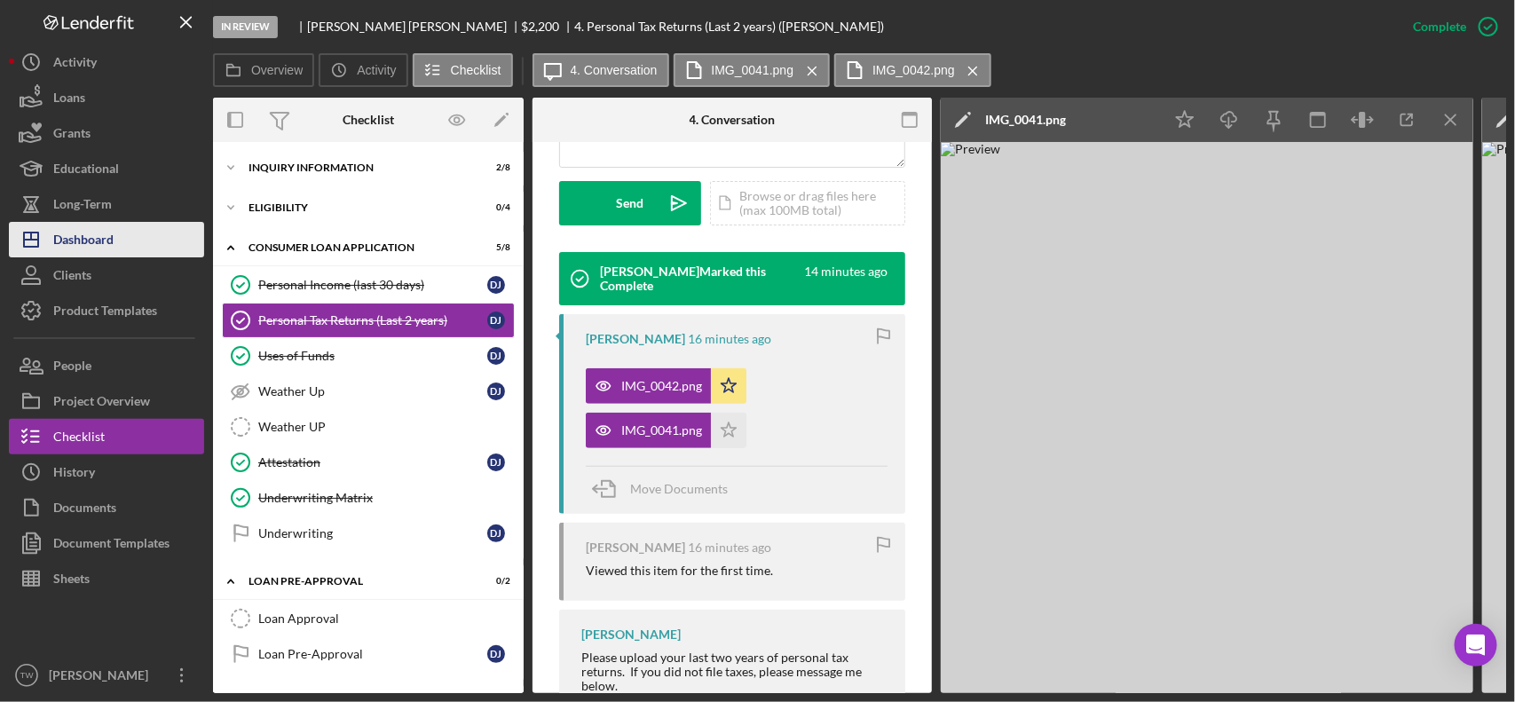
click at [113, 245] on div "Dashboard" at bounding box center [83, 242] width 60 height 40
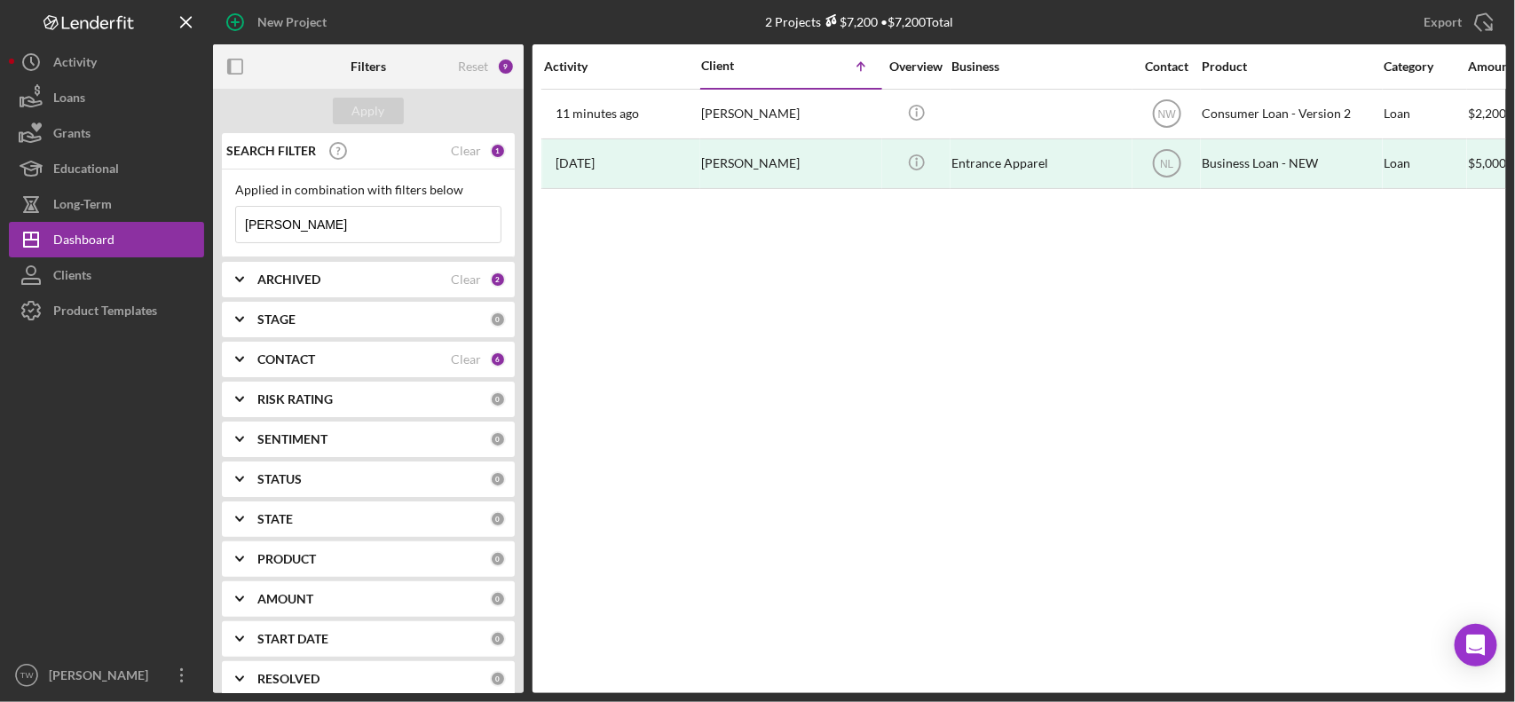
click at [349, 226] on input "[PERSON_NAME]" at bounding box center [368, 225] width 265 height 36
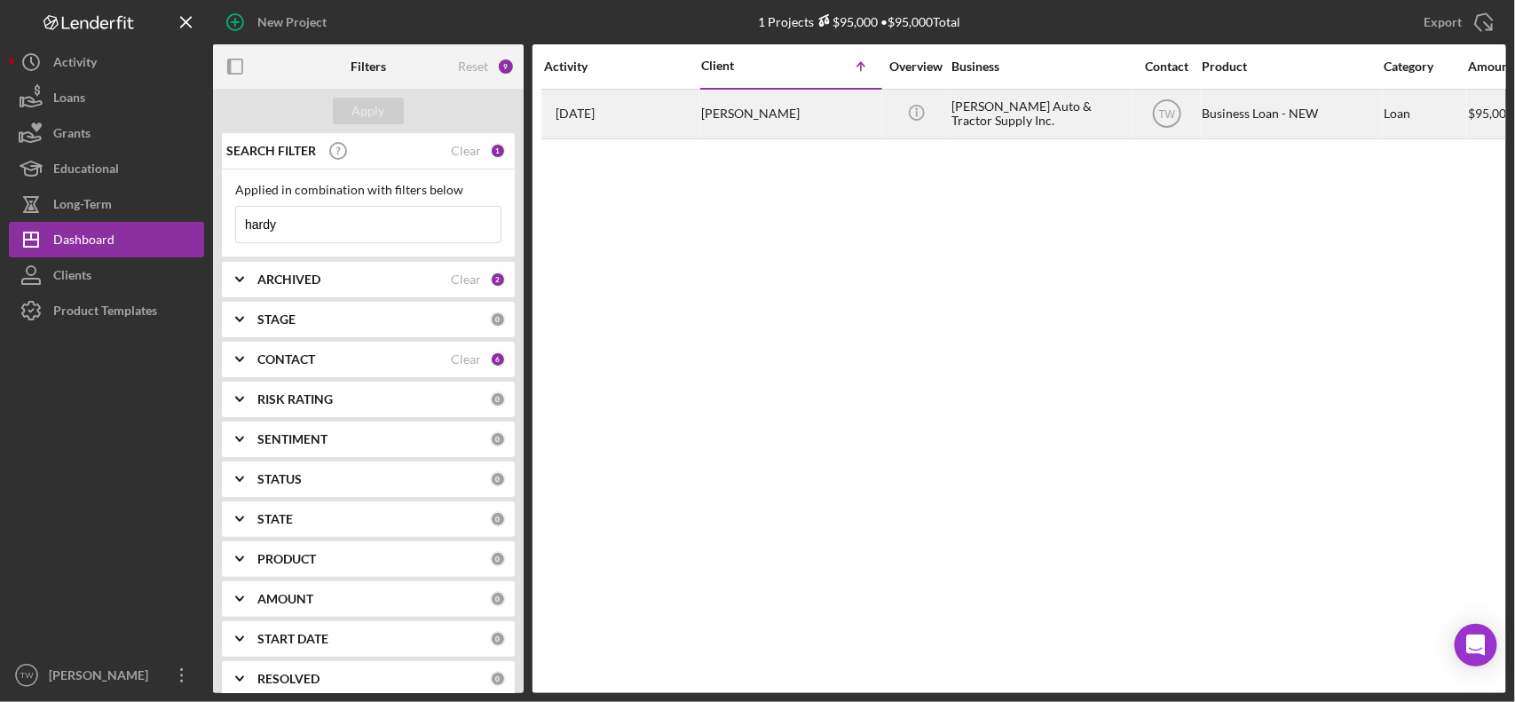
type input "hardy"
click at [769, 120] on div "[PERSON_NAME]" at bounding box center [790, 114] width 178 height 47
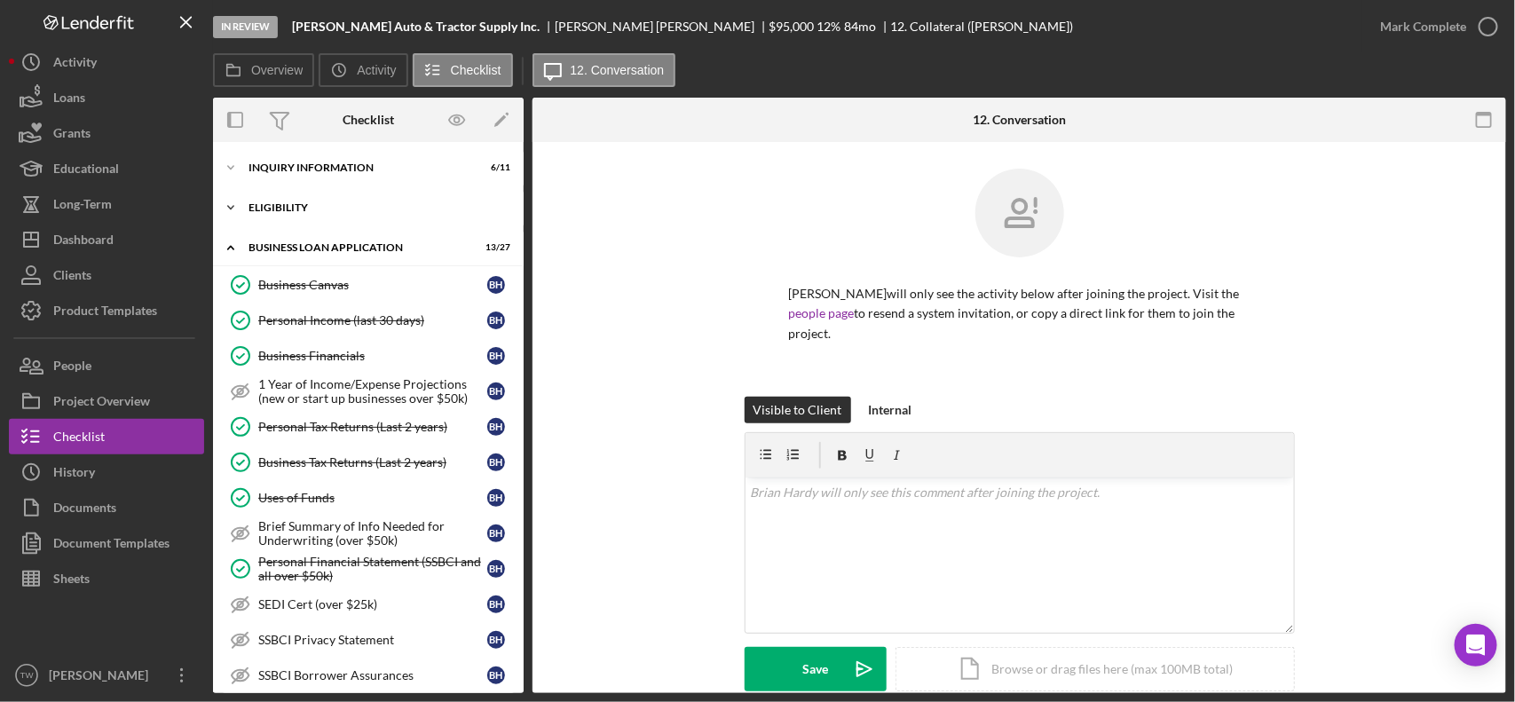
click at [293, 223] on div "Icon/Expander ELIGIBILITY 1 / 4" at bounding box center [368, 208] width 311 height 36
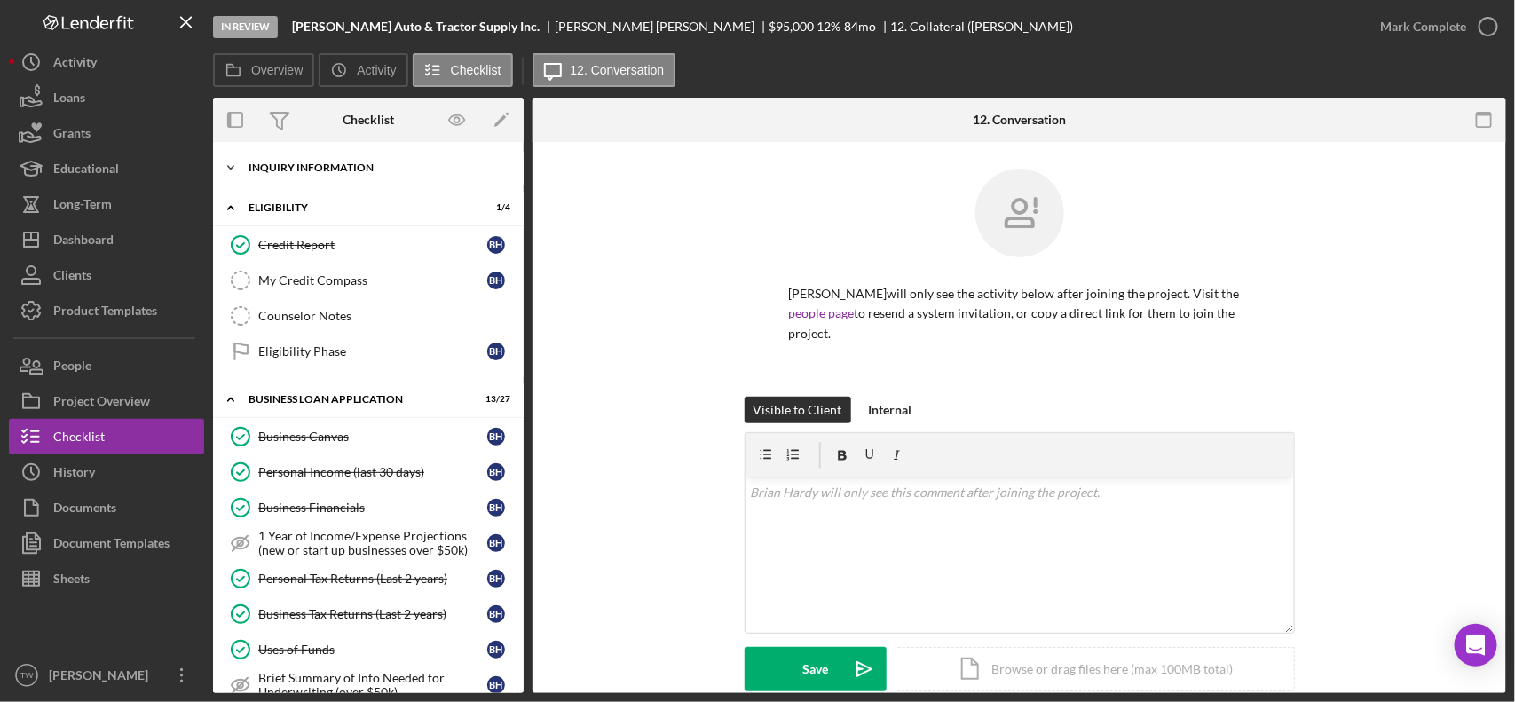
click at [315, 173] on div "Icon/Expander INQUIRY INFORMATION 6 / 11" at bounding box center [368, 168] width 311 height 36
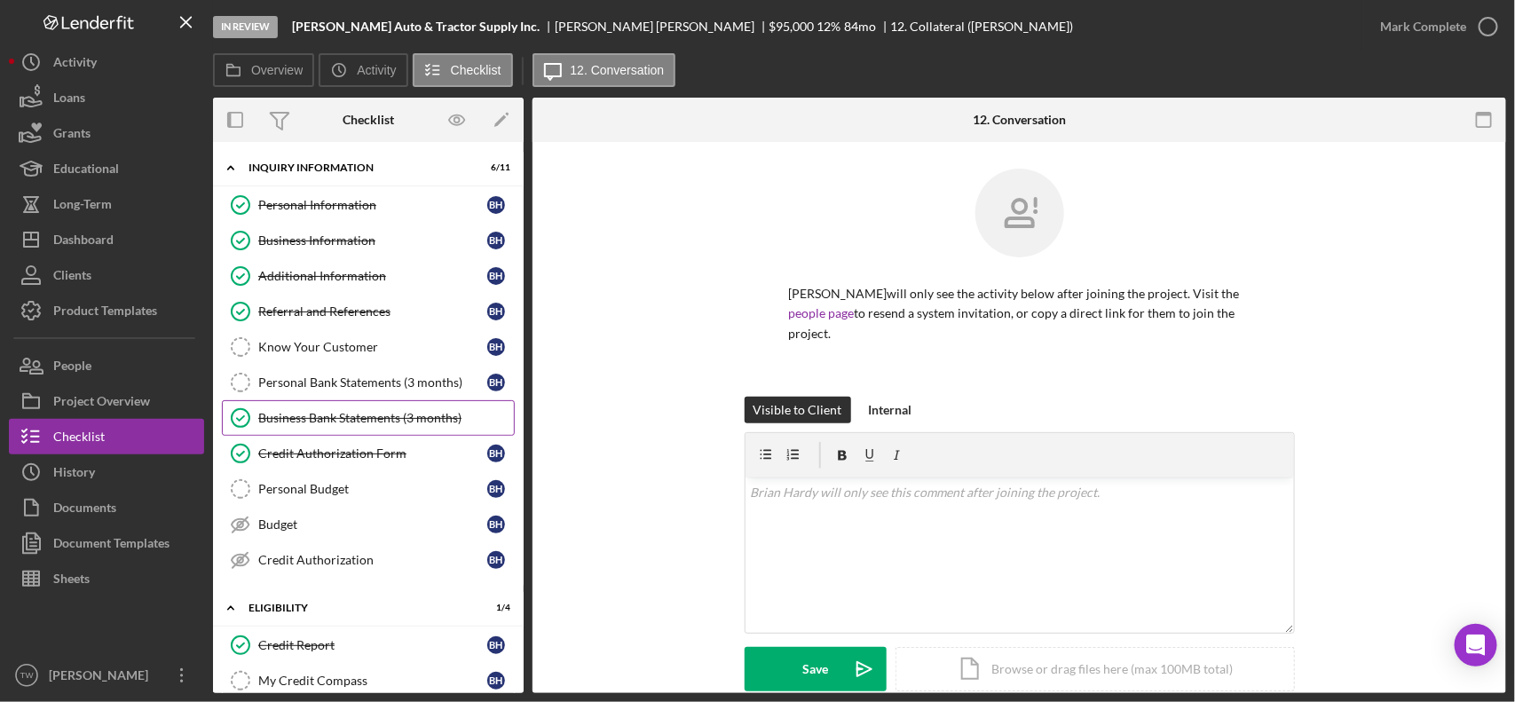
click at [376, 431] on link "Business Bank Statements (3 months) Business Bank Statements (3 months)" at bounding box center [368, 418] width 293 height 36
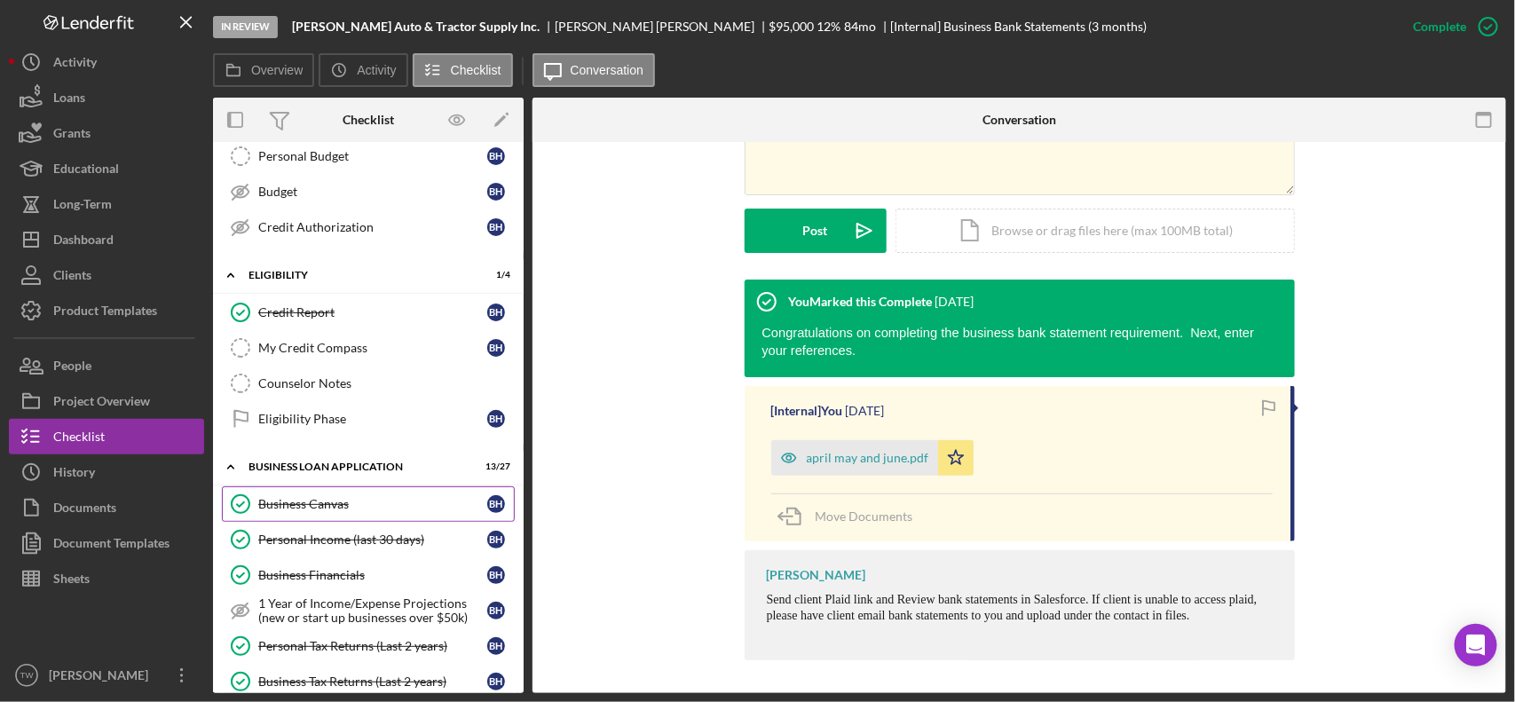
scroll to position [444, 0]
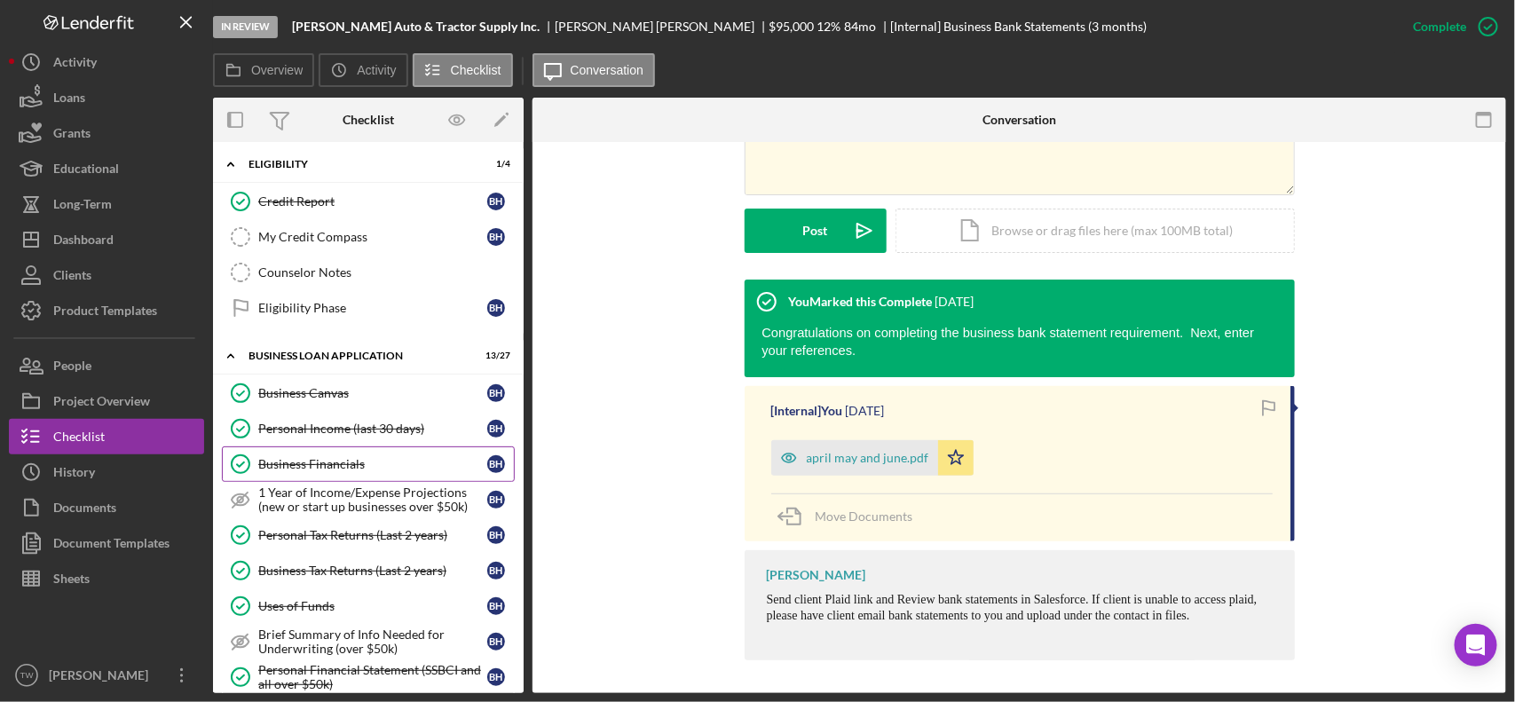
click at [325, 454] on link "Business Financials Business Financials B H" at bounding box center [368, 465] width 293 height 36
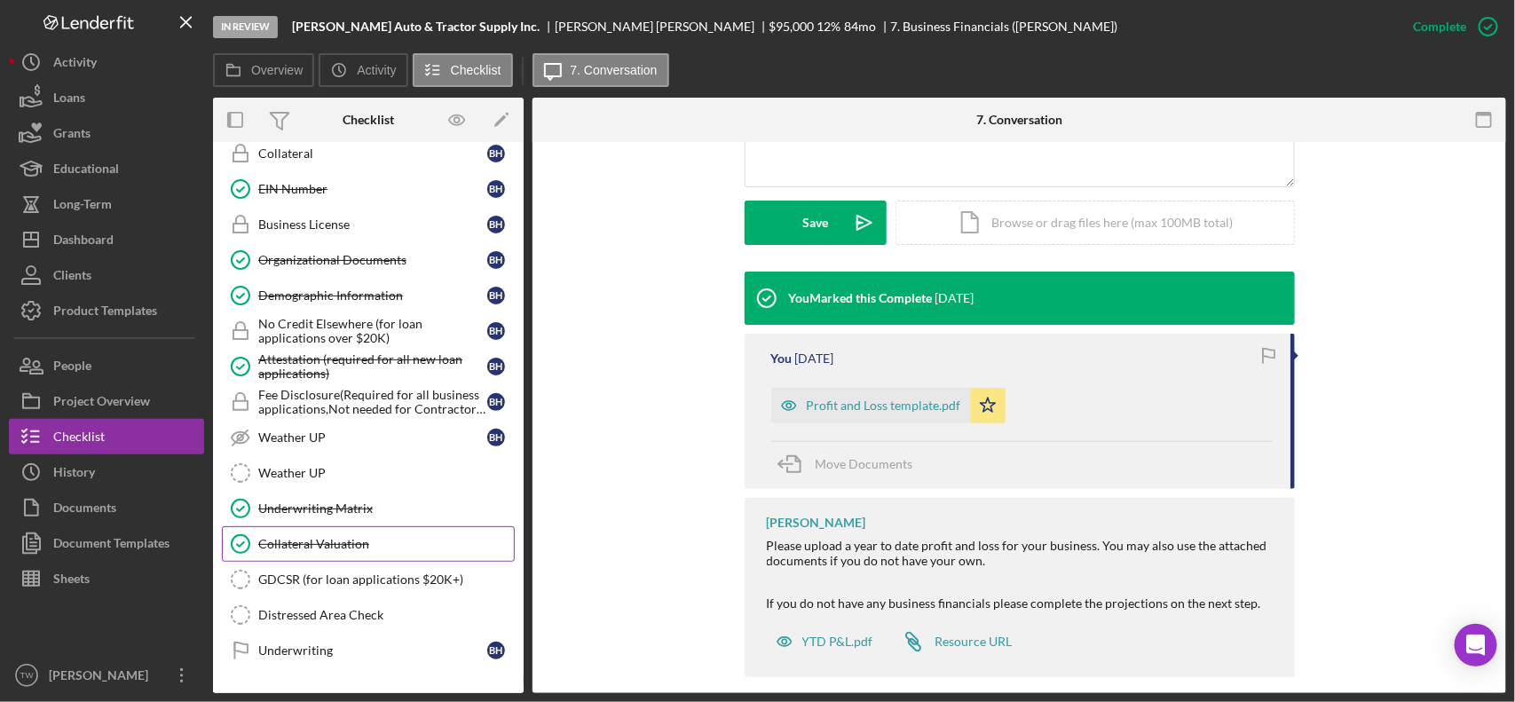
scroll to position [1221, 0]
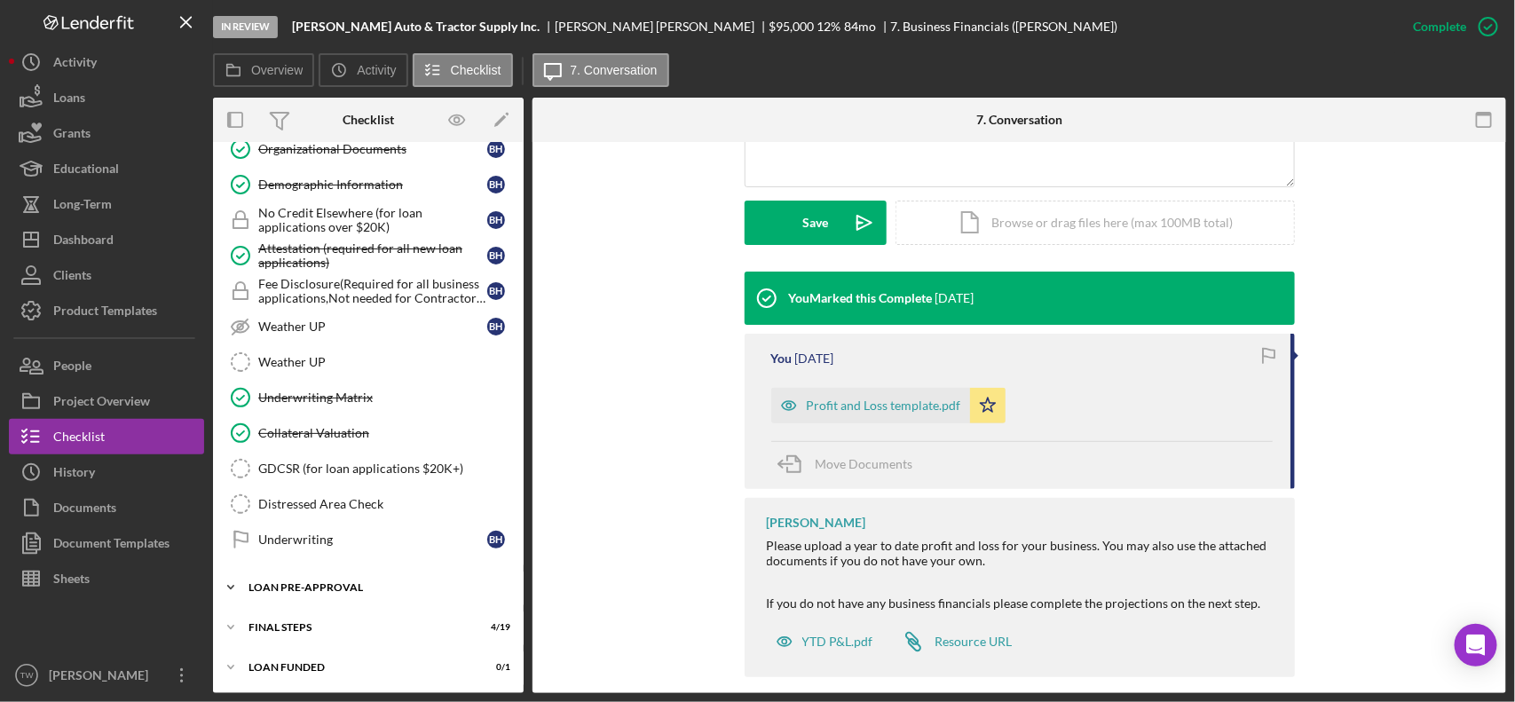
click at [353, 605] on div "Icon/Expander LOAN PRE-APPROVAL 1 / 2" at bounding box center [368, 588] width 311 height 36
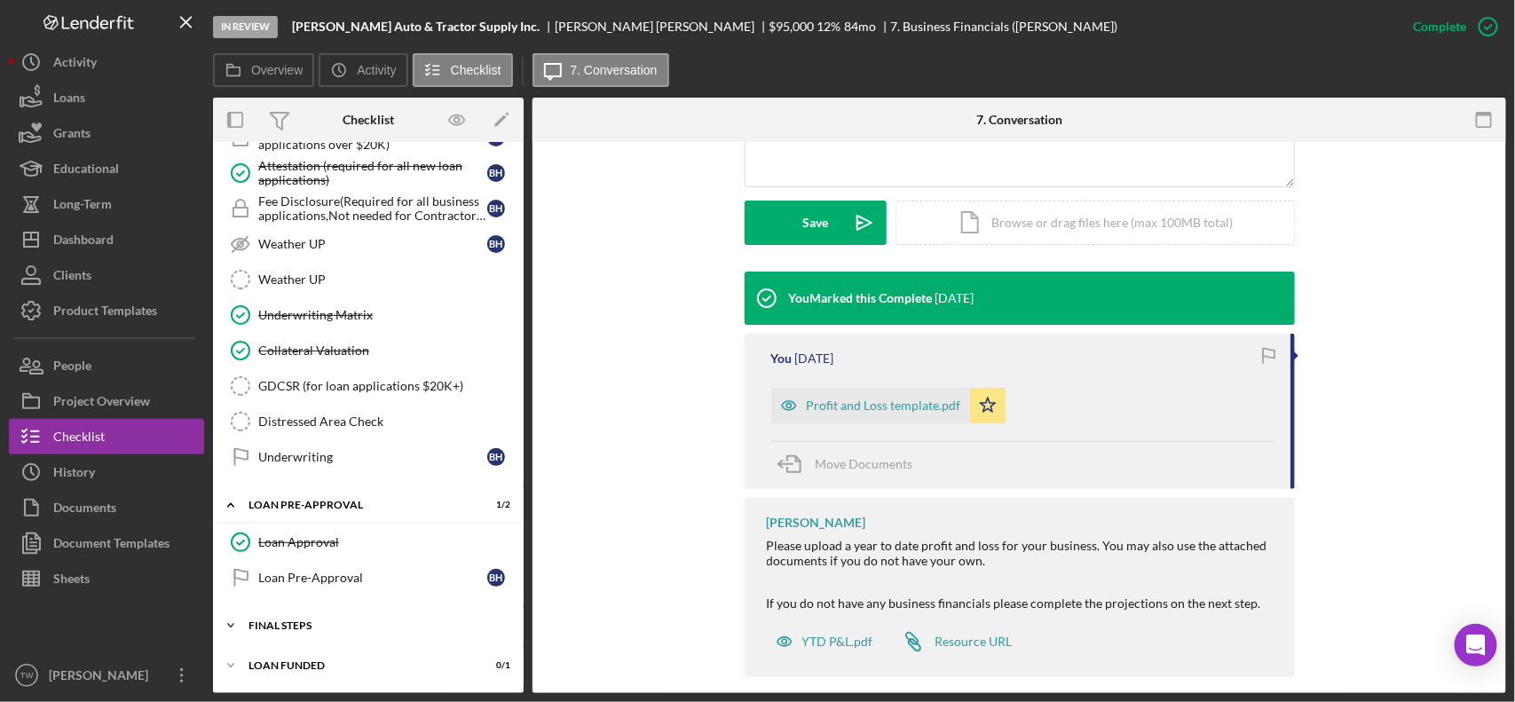
click at [340, 623] on div "FINAL STEPS" at bounding box center [375, 626] width 253 height 11
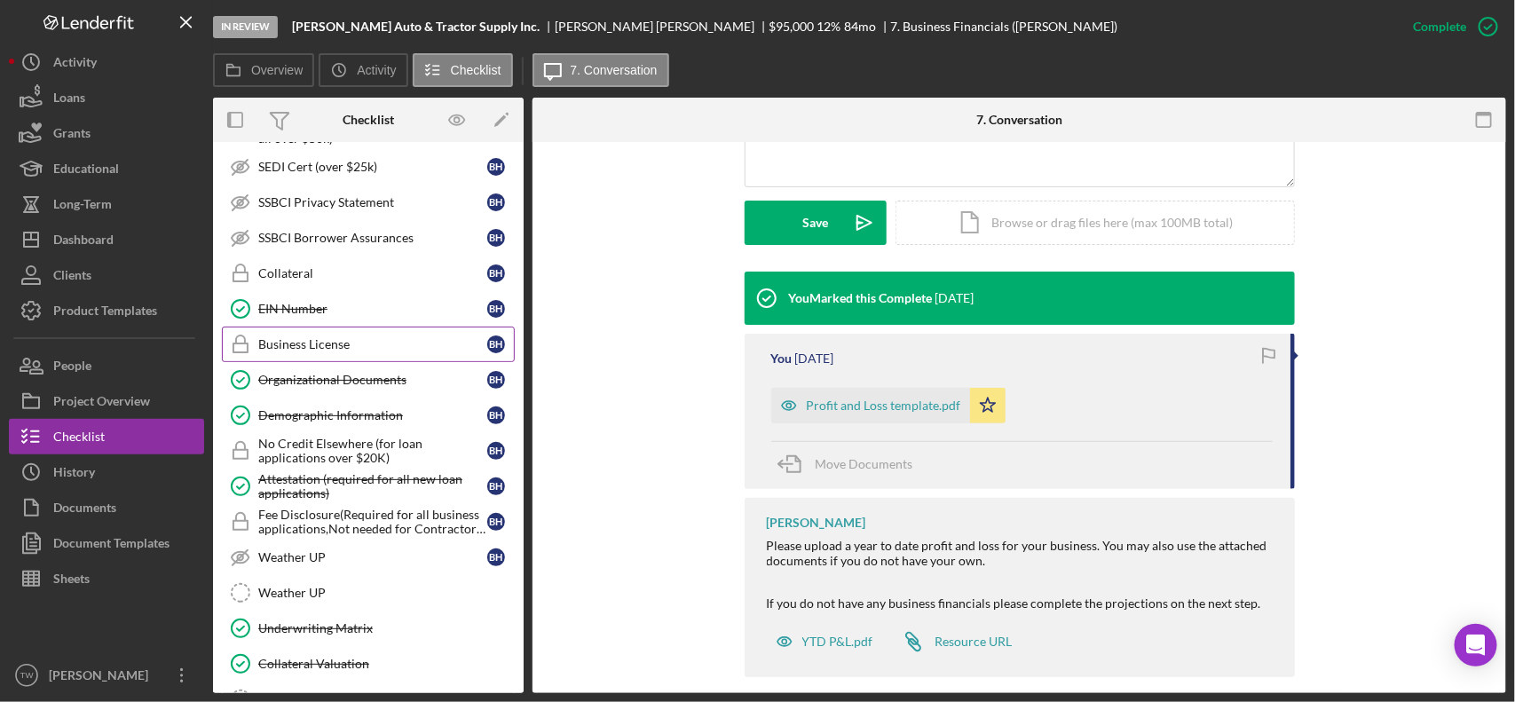
scroll to position [879, 0]
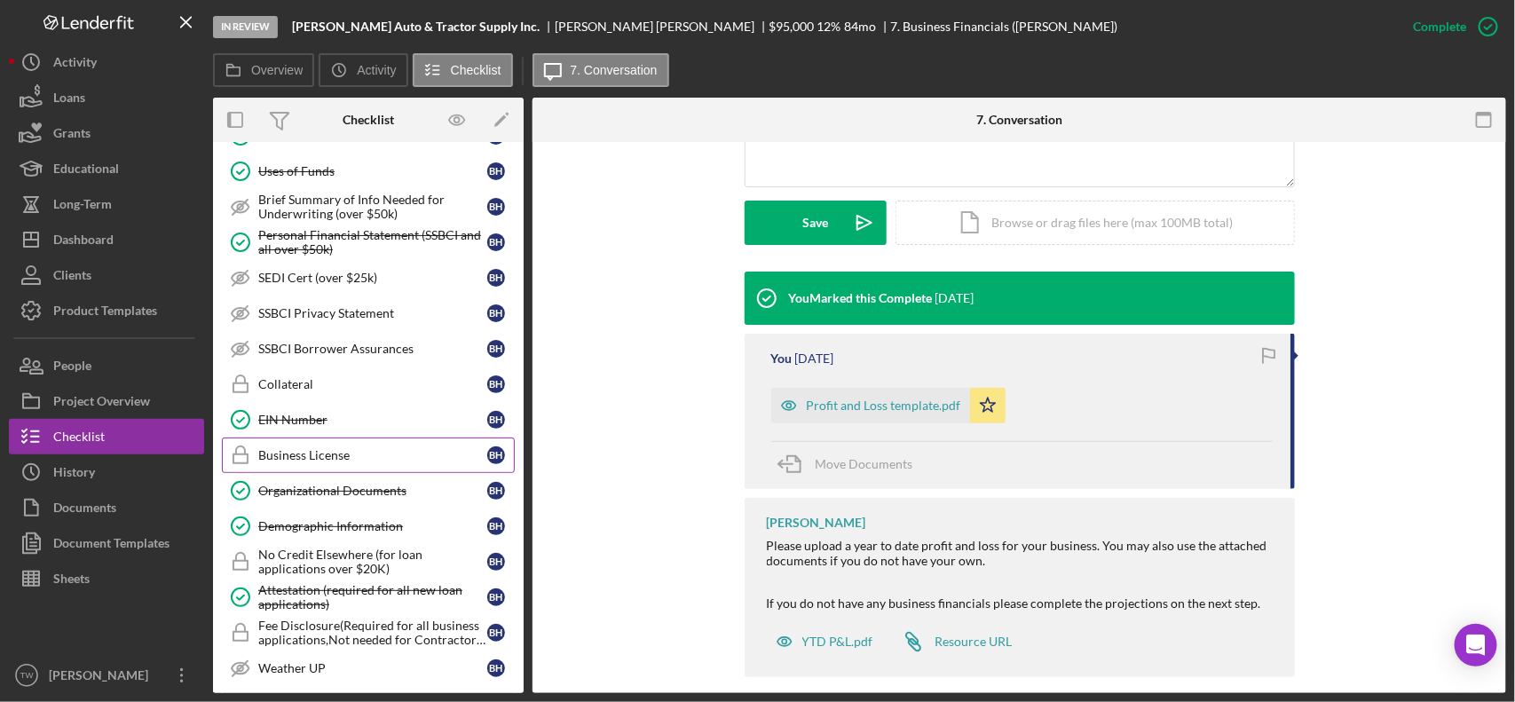
click at [374, 255] on div "Personal Financial Statement (SSBCI and all over $50k)" at bounding box center [372, 242] width 229 height 28
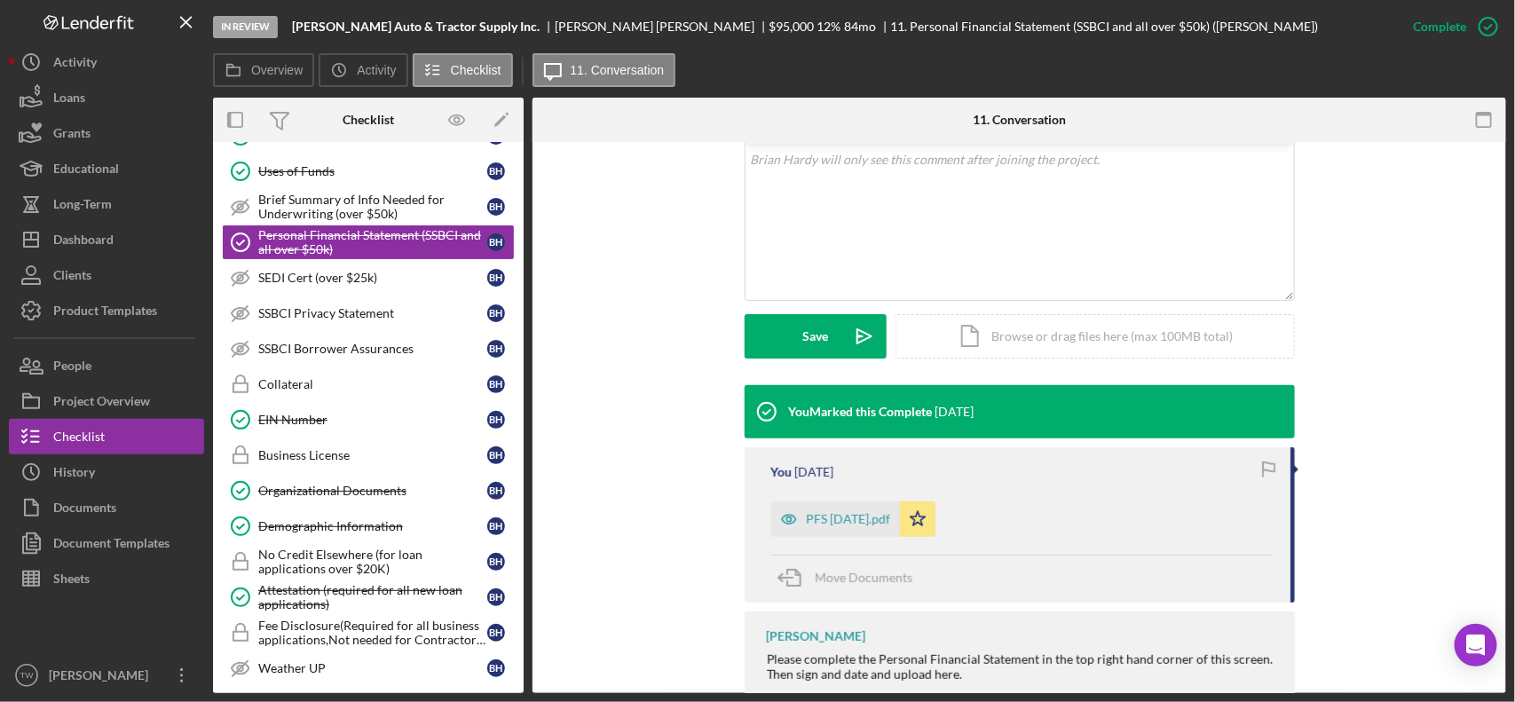
scroll to position [405, 0]
